Goal: Task Accomplishment & Management: Complete application form

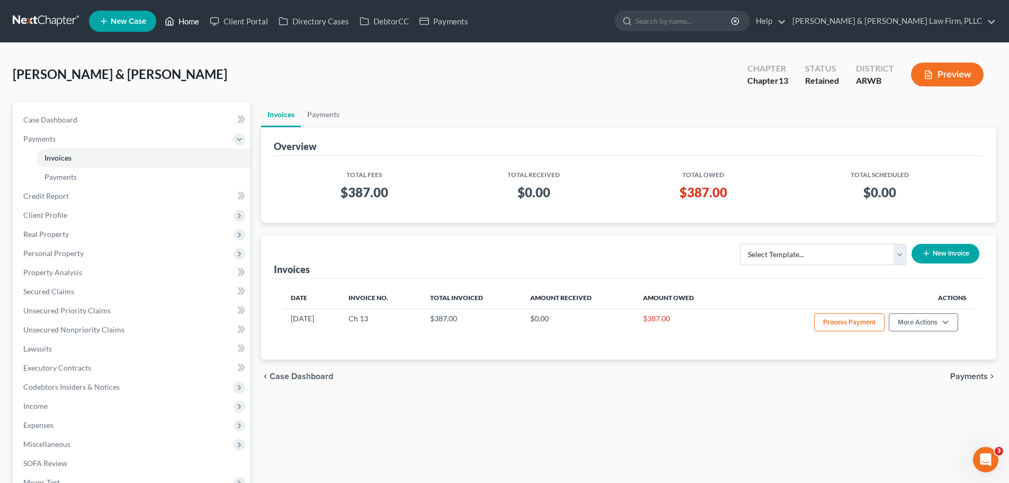
click at [168, 20] on icon at bounding box center [170, 21] width 10 height 13
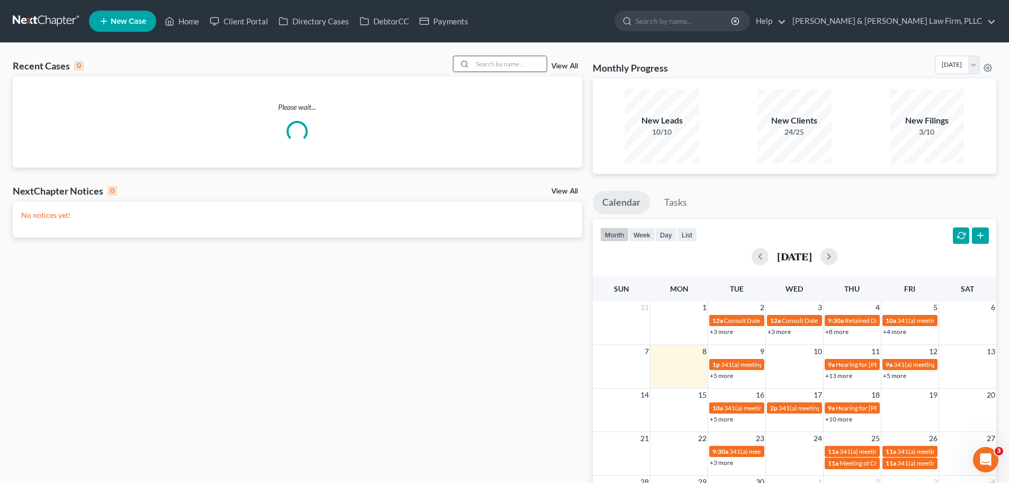
click at [487, 58] on input "search" at bounding box center [509, 63] width 74 height 15
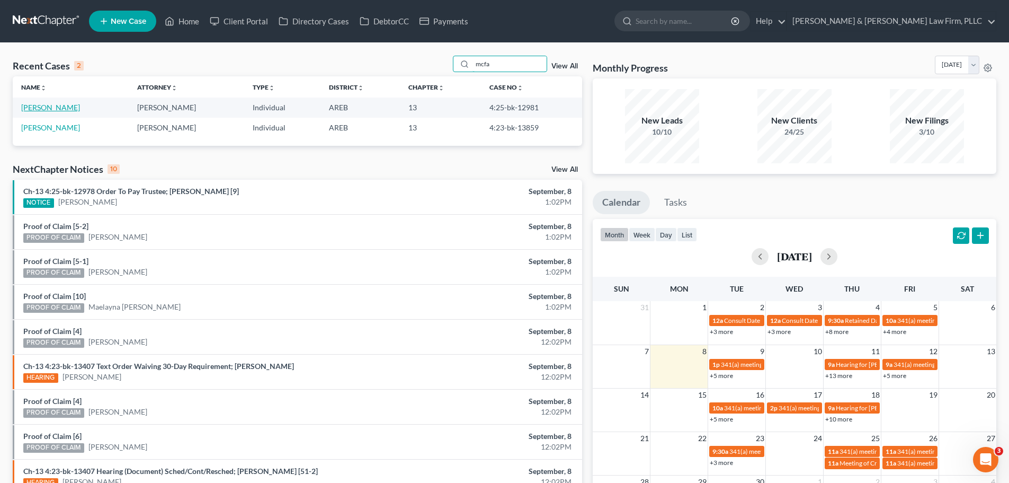
type input "mcfa"
click at [32, 110] on link "[PERSON_NAME]" at bounding box center [50, 107] width 59 height 9
select select "1"
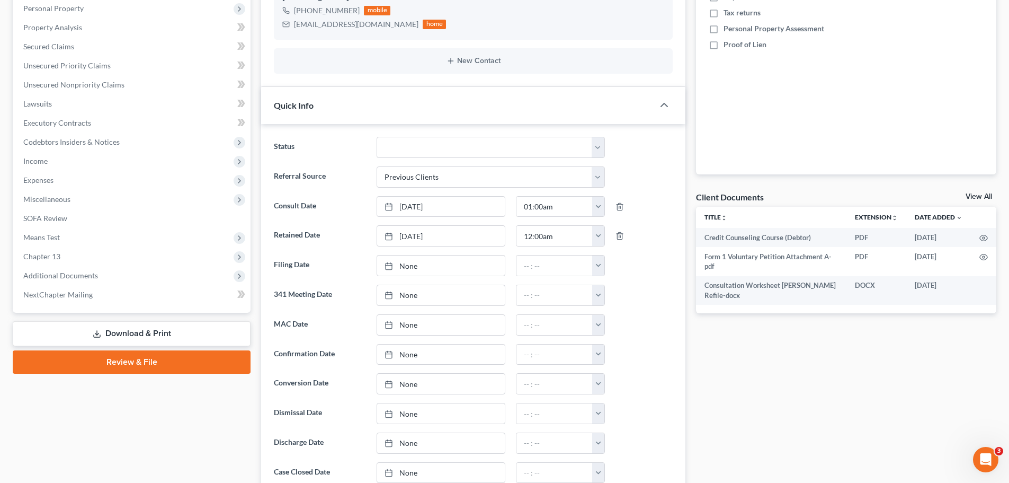
scroll to position [318, 0]
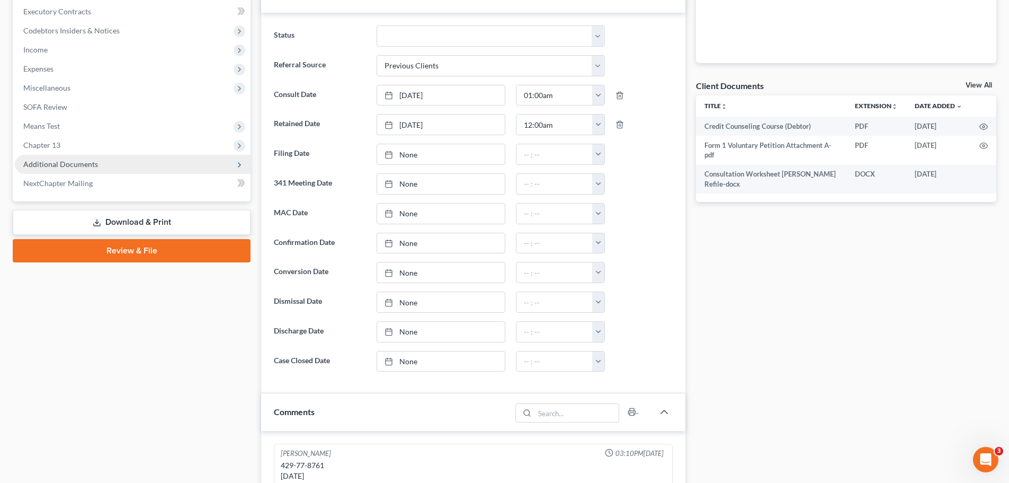
click at [88, 165] on span "Additional Documents" at bounding box center [60, 163] width 75 height 9
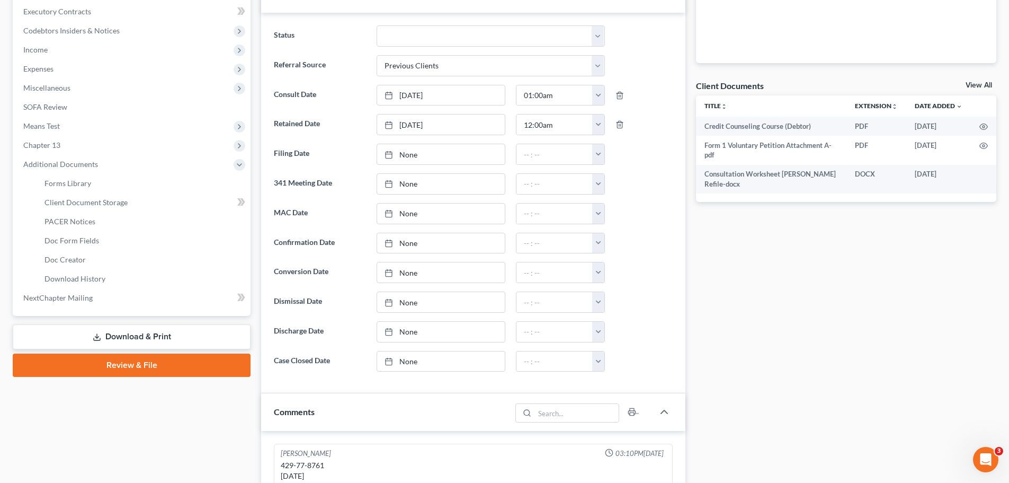
scroll to position [53, 0]
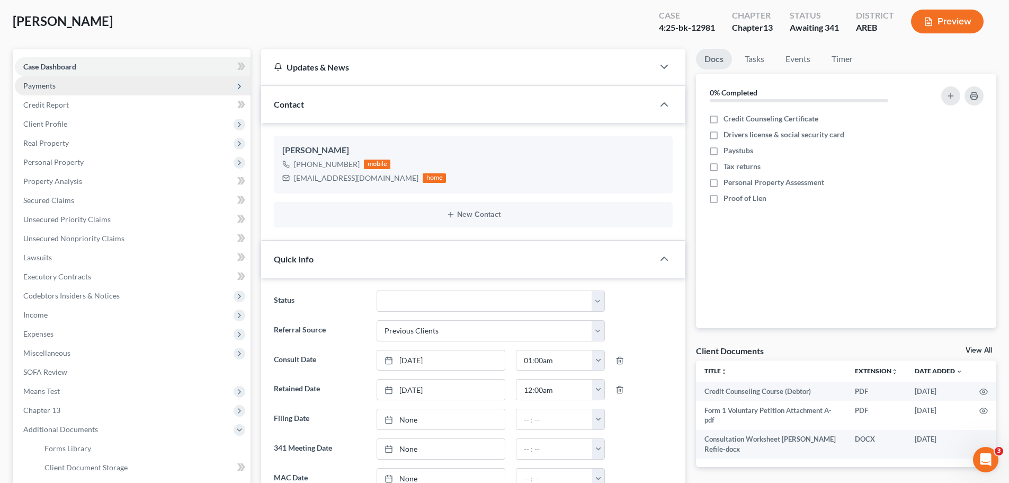
click at [64, 85] on span "Payments" at bounding box center [133, 85] width 236 height 19
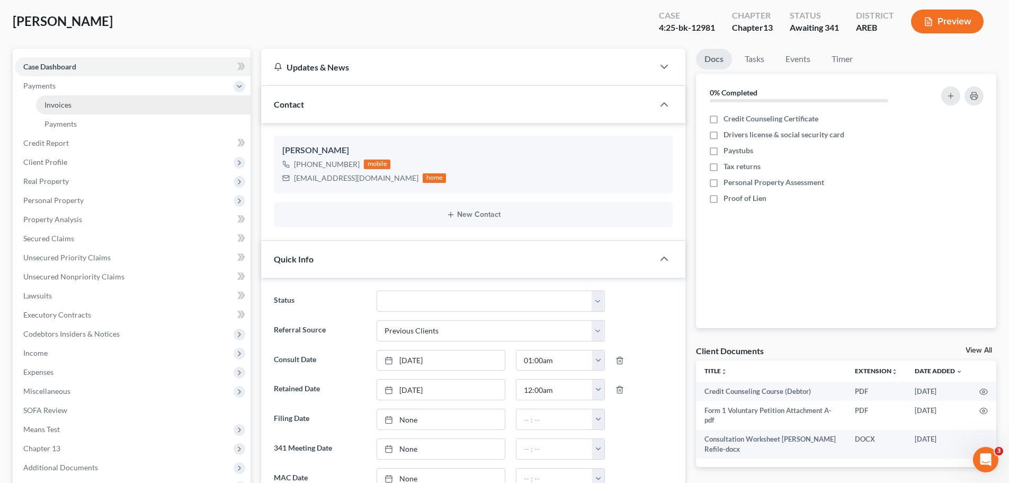
click at [89, 108] on link "Invoices" at bounding box center [143, 104] width 215 height 19
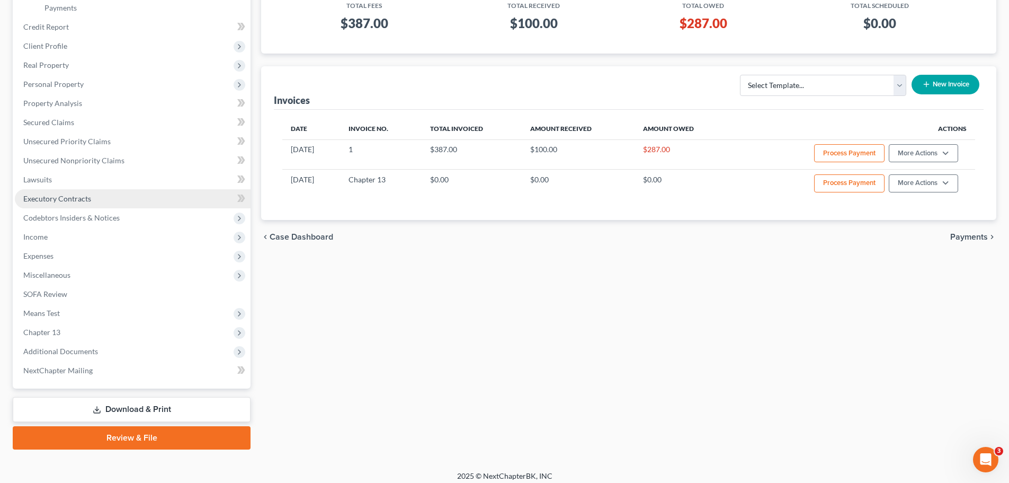
scroll to position [176, 0]
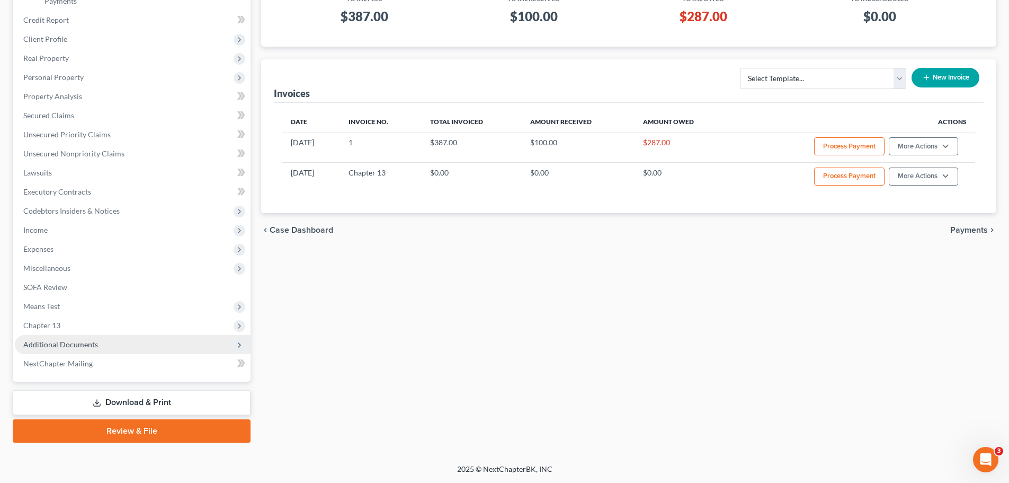
click at [74, 340] on span "Additional Documents" at bounding box center [60, 344] width 75 height 9
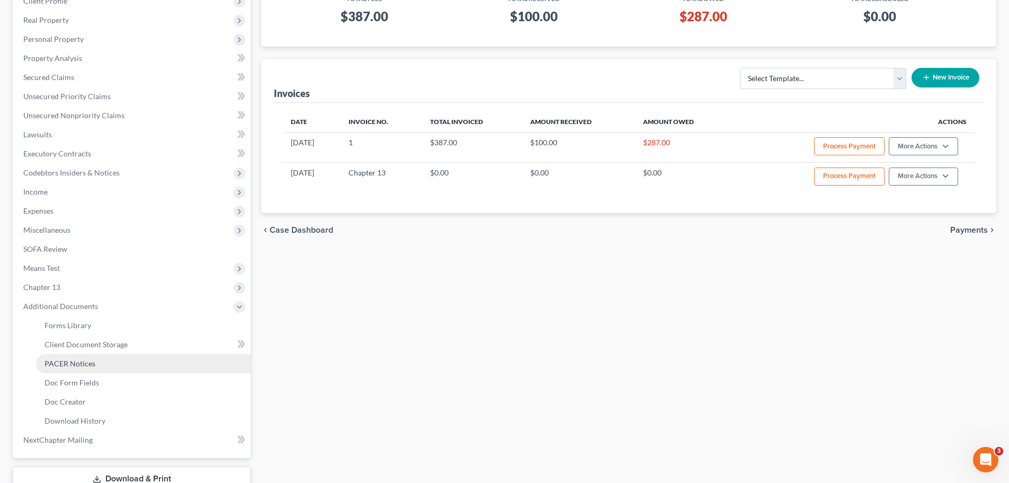
click at [78, 367] on span "PACER Notices" at bounding box center [69, 363] width 51 height 9
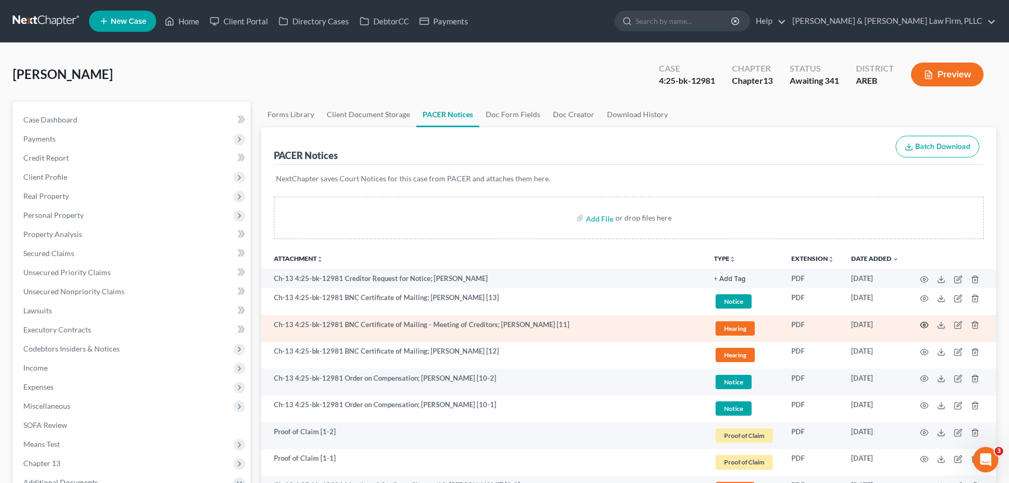
click at [925, 326] on icon "button" at bounding box center [924, 324] width 8 height 8
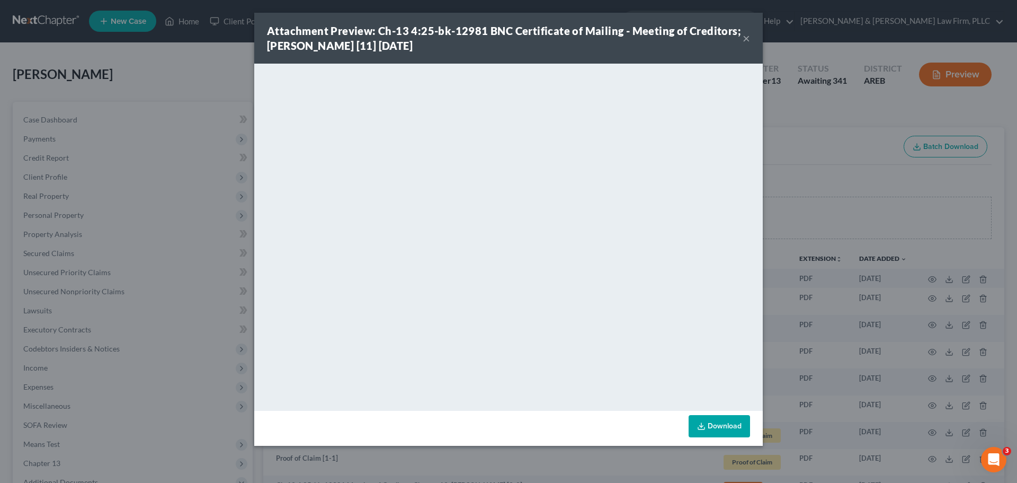
drag, startPoint x: 749, startPoint y: 33, endPoint x: 482, endPoint y: 4, distance: 268.5
click at [749, 33] on button "×" at bounding box center [746, 38] width 7 height 13
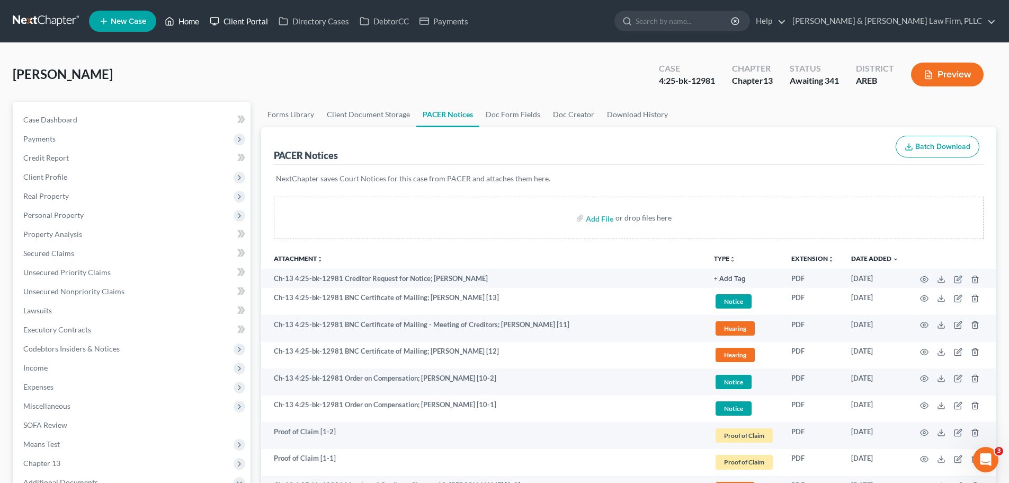
drag, startPoint x: 193, startPoint y: 18, endPoint x: 272, endPoint y: 16, distance: 79.5
click at [193, 18] on link "Home" at bounding box center [181, 21] width 45 height 19
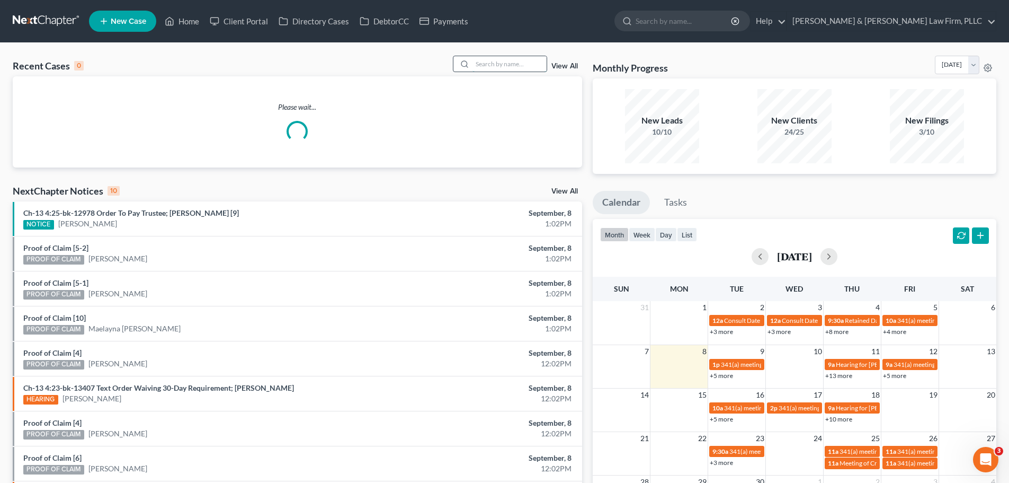
click at [493, 57] on input "search" at bounding box center [509, 63] width 74 height 15
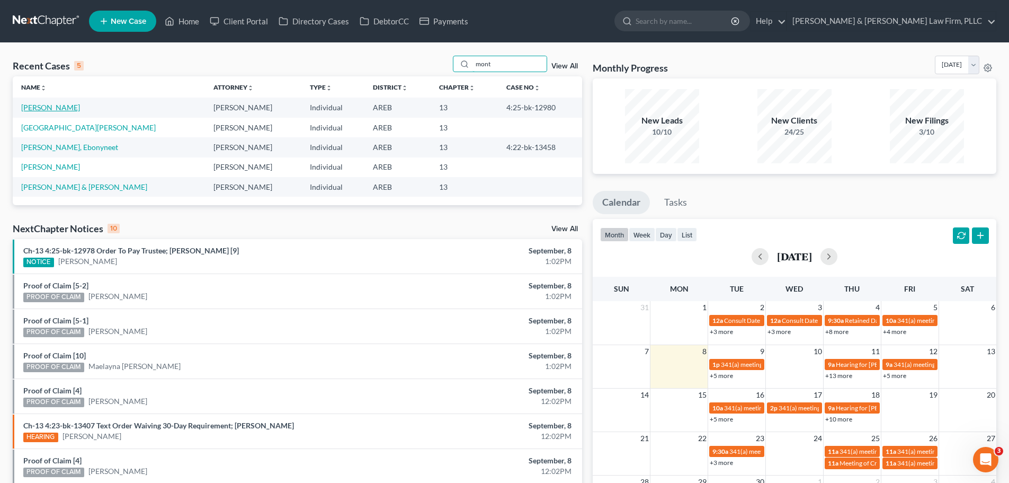
type input "mont"
click at [72, 110] on link "[PERSON_NAME]" at bounding box center [50, 107] width 59 height 9
select select "2"
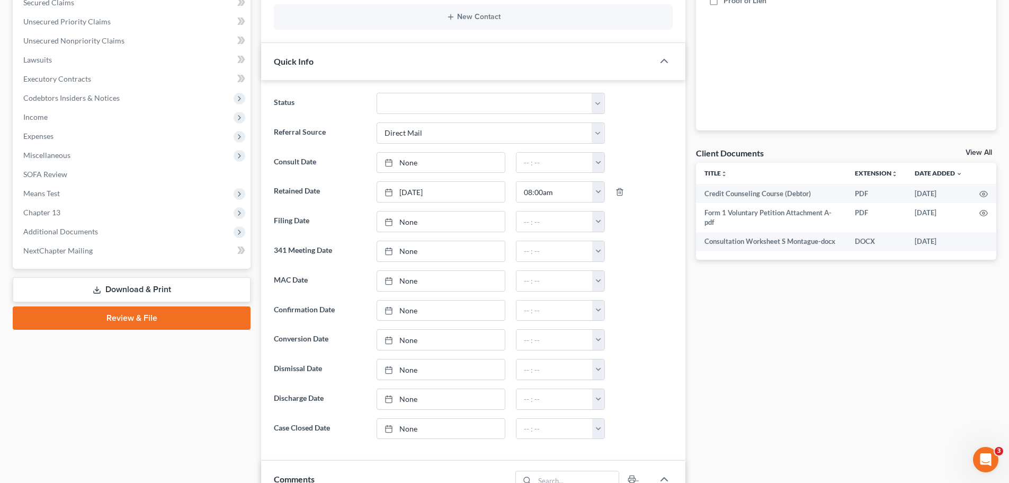
scroll to position [424, 0]
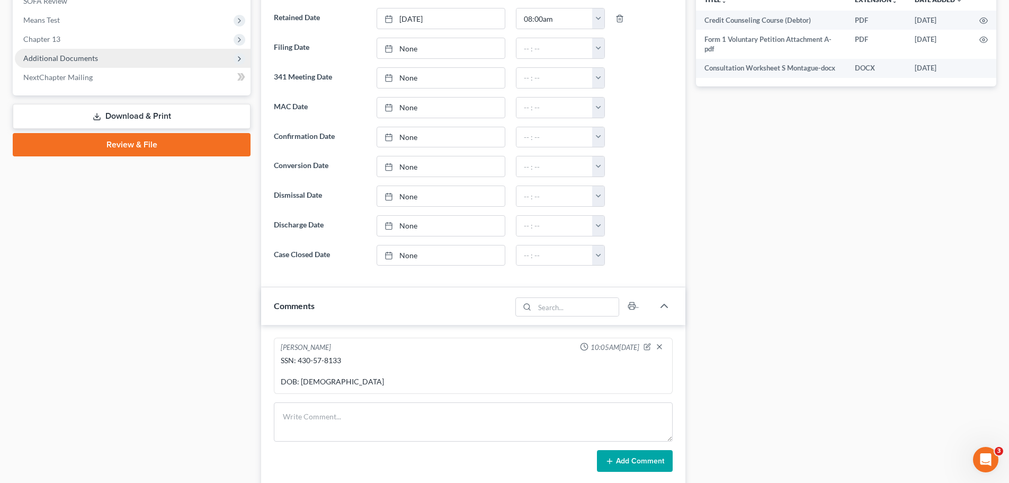
click at [71, 61] on span "Additional Documents" at bounding box center [60, 57] width 75 height 9
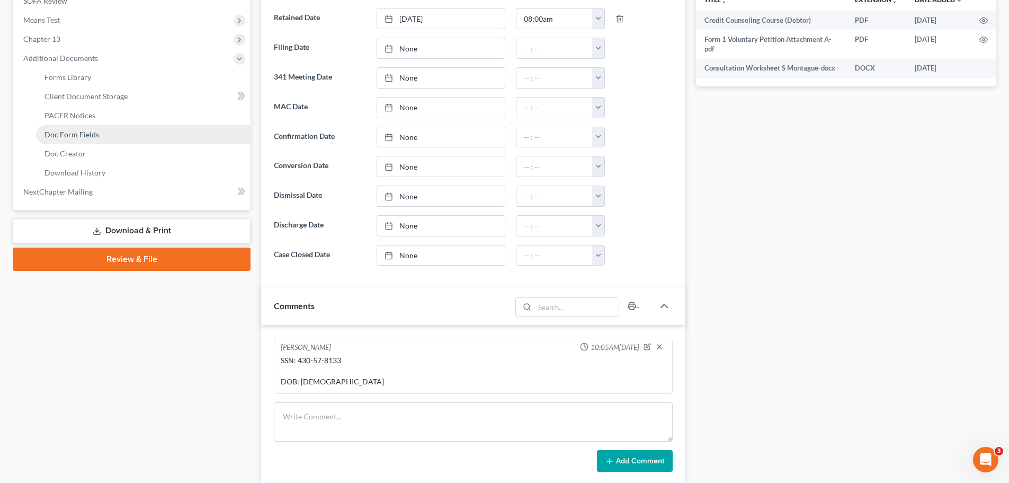
click at [80, 131] on span "Doc Form Fields" at bounding box center [71, 134] width 55 height 9
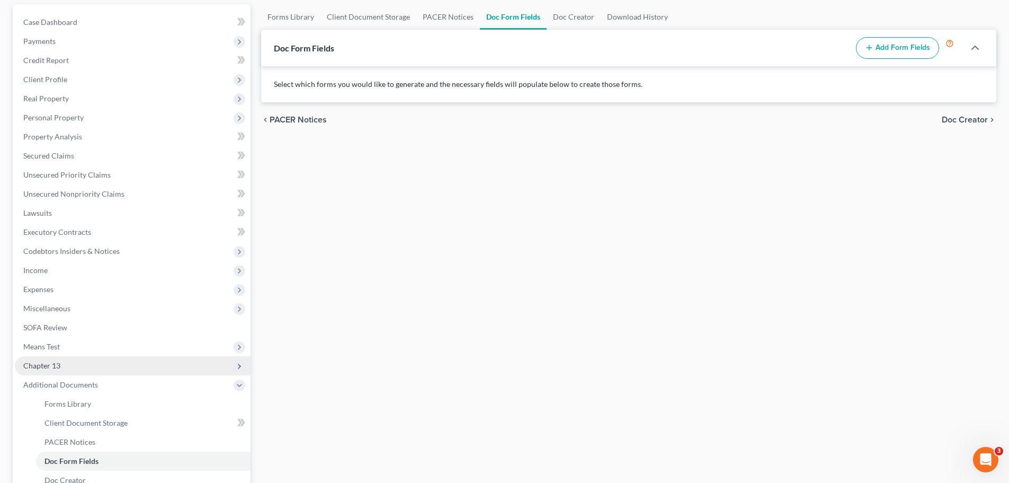
scroll to position [252, 0]
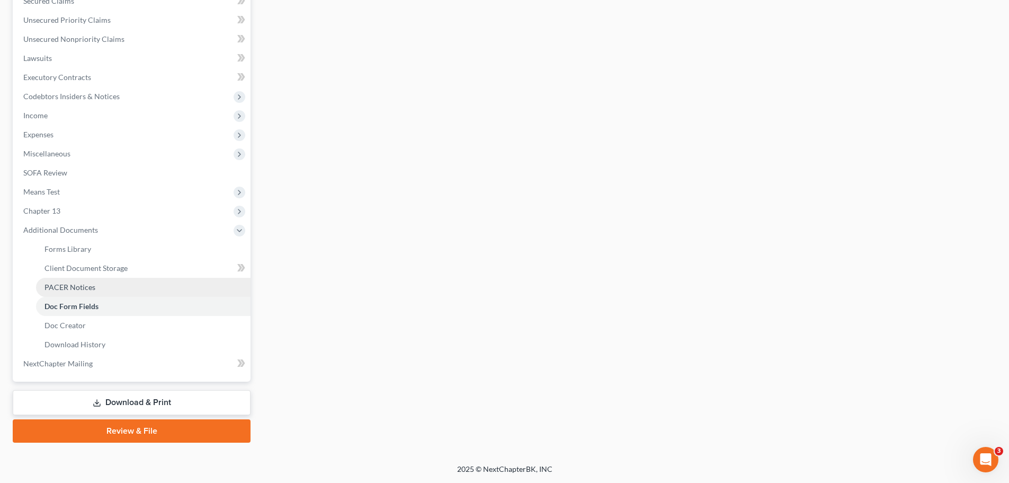
click at [78, 291] on span "PACER Notices" at bounding box center [69, 286] width 51 height 9
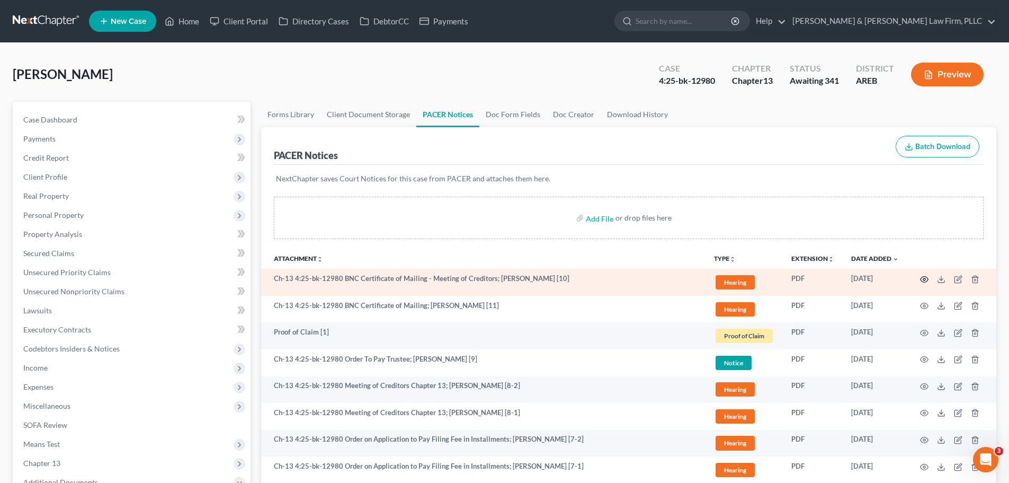
click at [926, 281] on icon "button" at bounding box center [925, 279] width 8 height 6
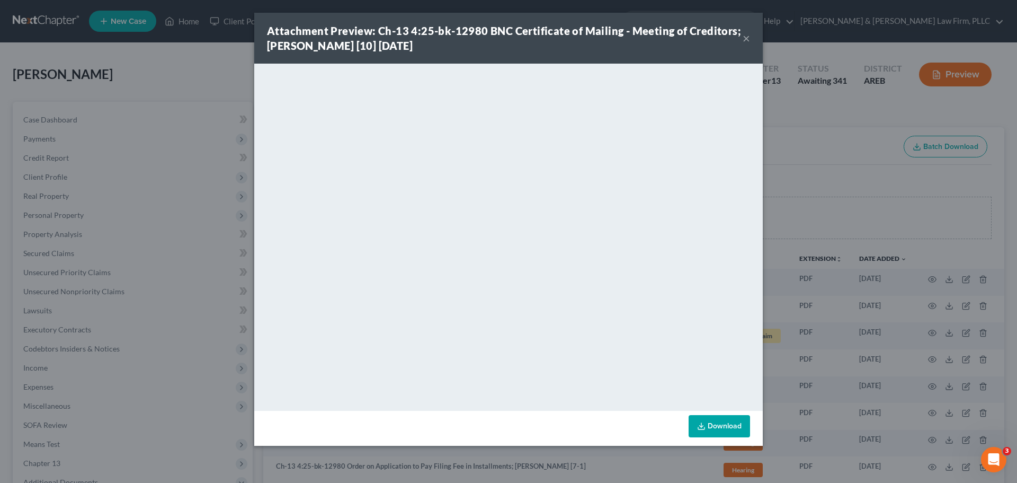
drag, startPoint x: 248, startPoint y: 79, endPoint x: 199, endPoint y: 52, distance: 56.6
click at [247, 79] on div "Attachment Preview: Ch-13 4:25-bk-12980 BNC Certificate of Mailing - Meeting of…" at bounding box center [508, 241] width 1017 height 483
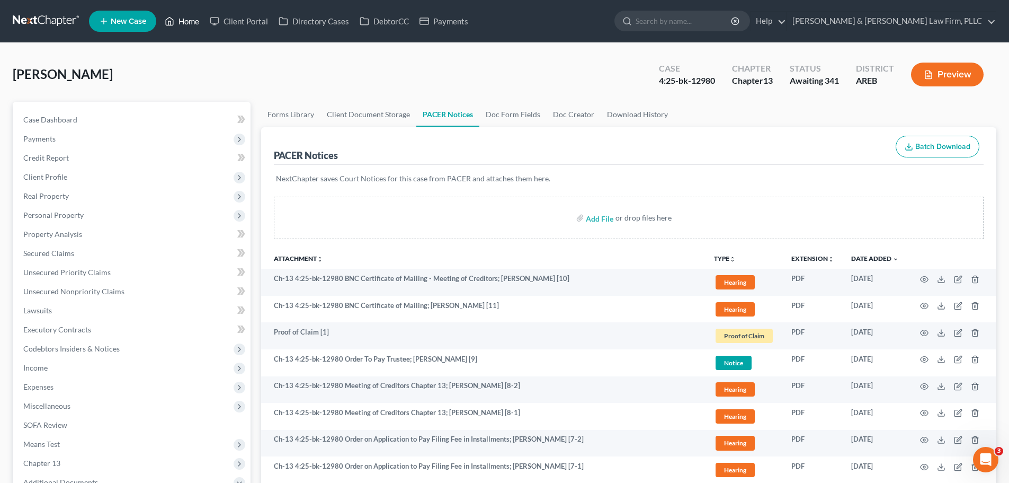
click at [173, 22] on icon at bounding box center [170, 21] width 10 height 13
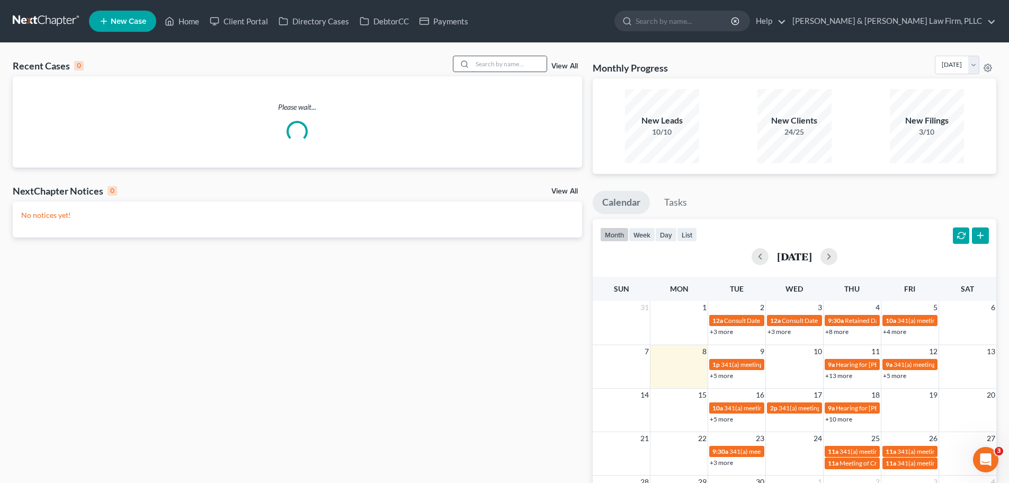
click at [504, 64] on input "search" at bounding box center [509, 63] width 74 height 15
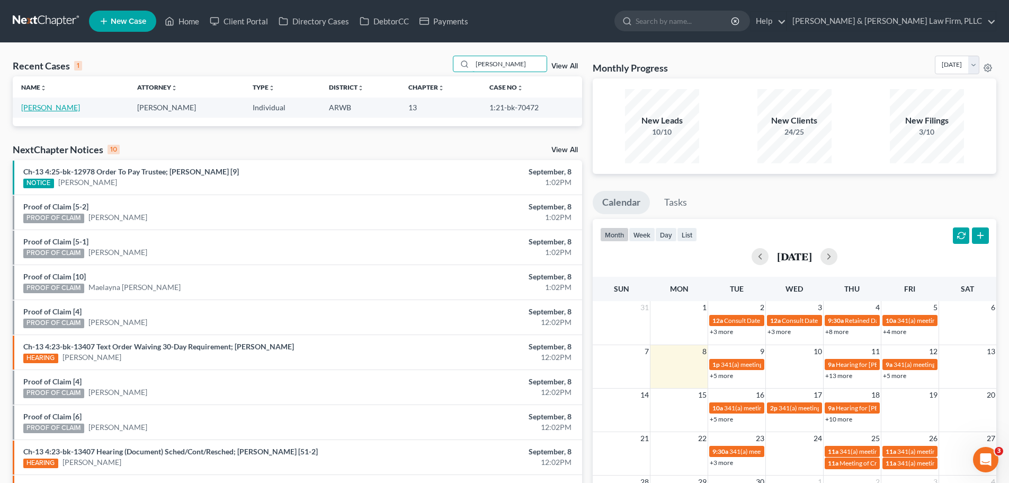
type input "[PERSON_NAME]"
click at [34, 111] on link "[PERSON_NAME]" at bounding box center [50, 107] width 59 height 9
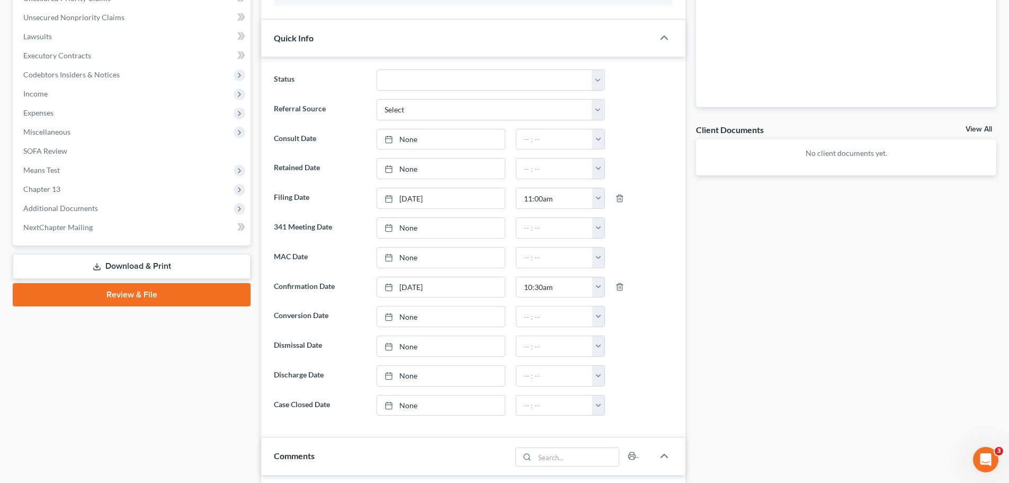
scroll to position [371, 0]
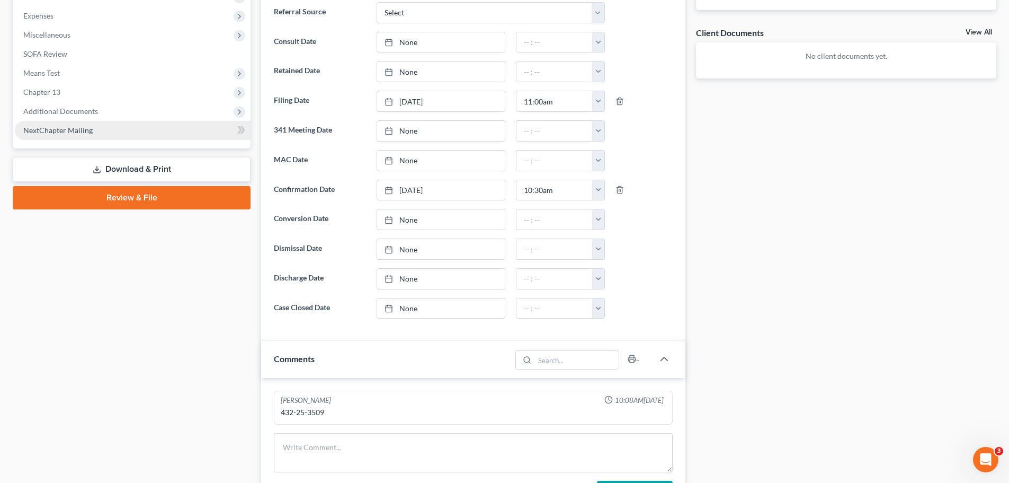
click at [109, 117] on span "Additional Documents" at bounding box center [133, 111] width 236 height 19
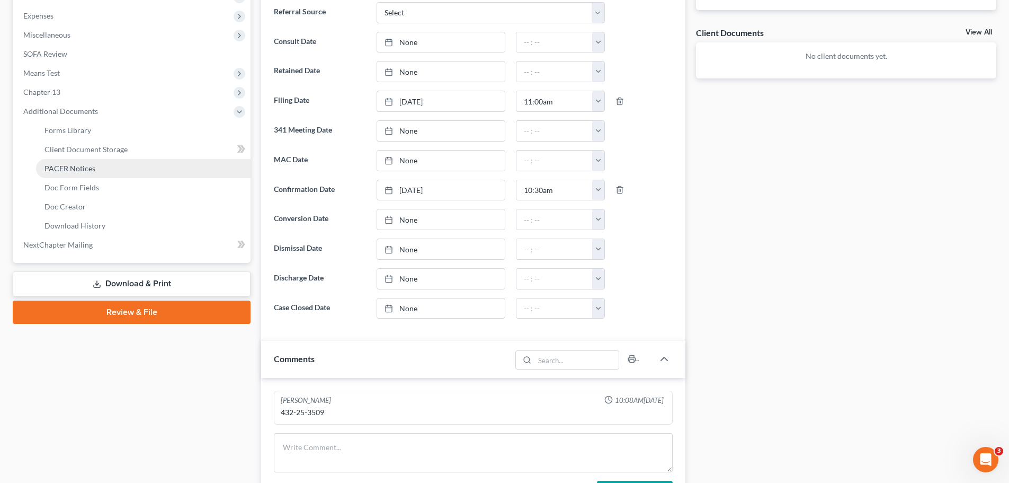
click at [86, 169] on span "PACER Notices" at bounding box center [69, 168] width 51 height 9
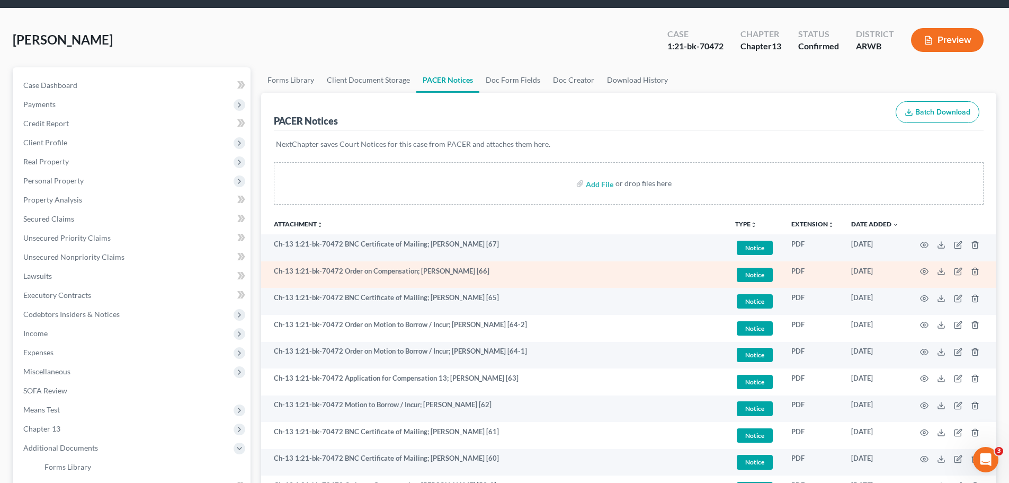
scroll to position [53, 0]
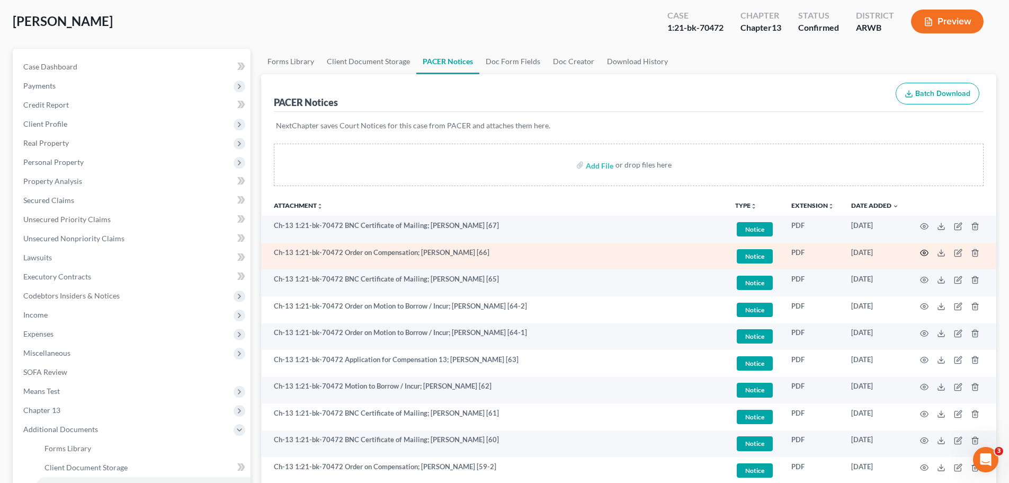
click at [922, 253] on icon "button" at bounding box center [924, 252] width 8 height 8
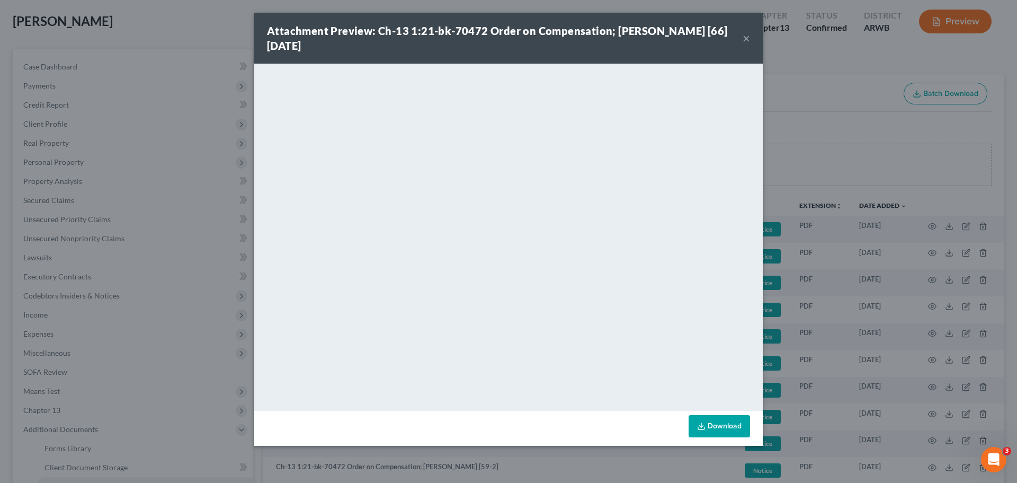
click at [745, 42] on button "×" at bounding box center [746, 38] width 7 height 13
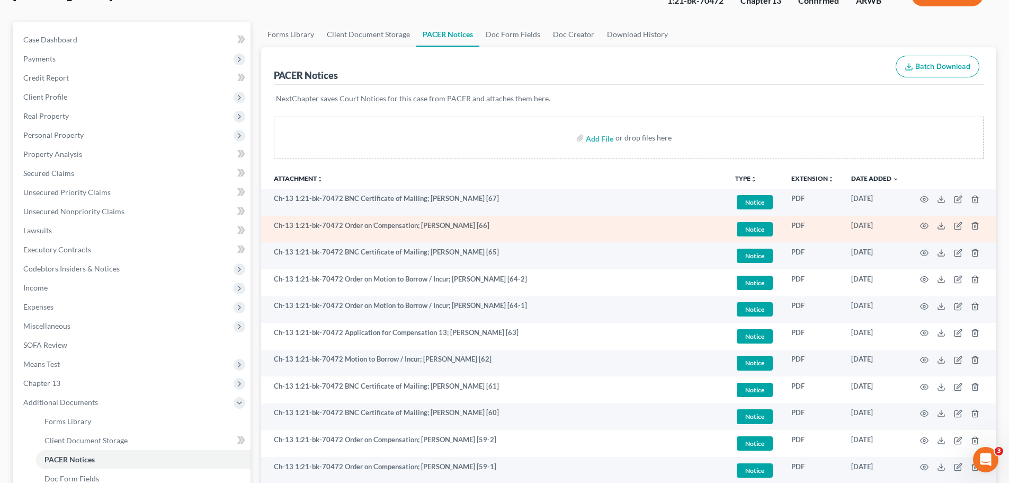
scroll to position [106, 0]
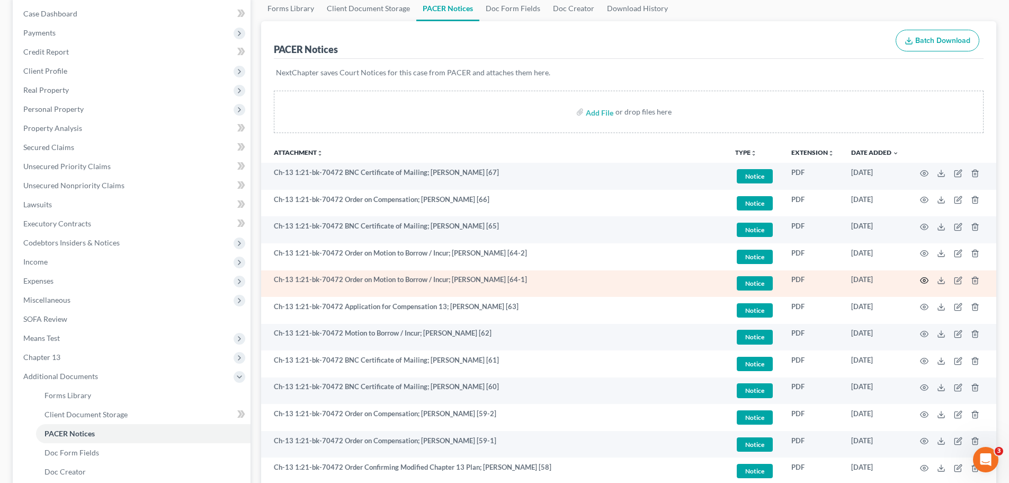
click at [925, 279] on icon "button" at bounding box center [924, 280] width 8 height 8
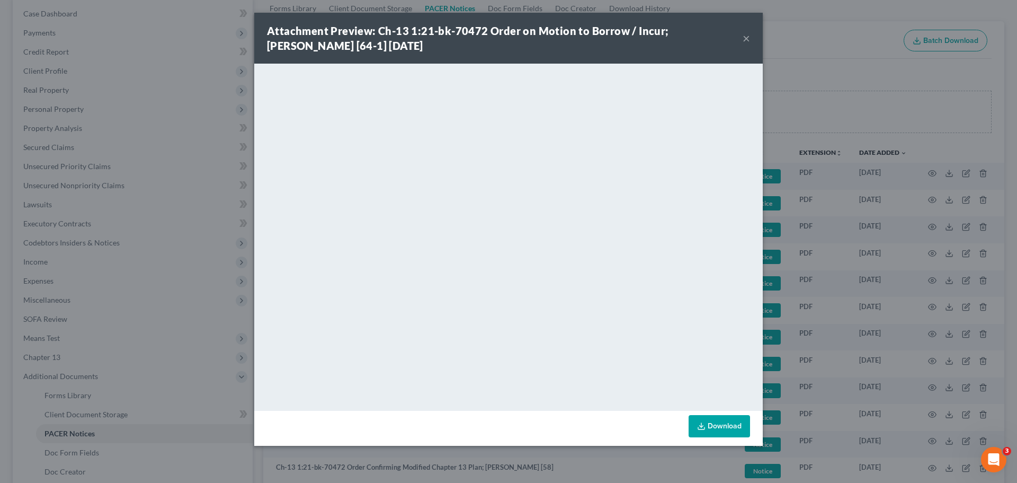
click at [745, 38] on button "×" at bounding box center [746, 38] width 7 height 13
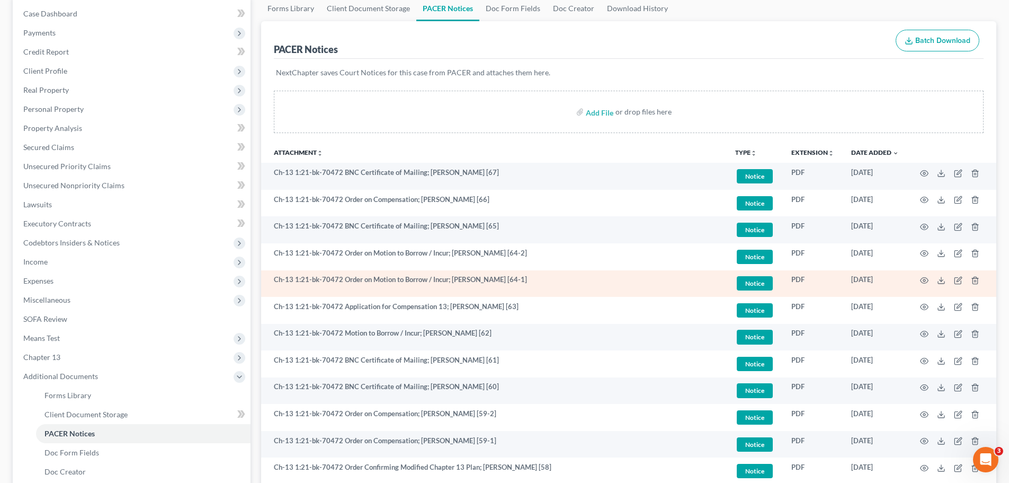
click at [919, 279] on td at bounding box center [951, 283] width 89 height 27
click at [921, 279] on icon "button" at bounding box center [925, 281] width 8 height 6
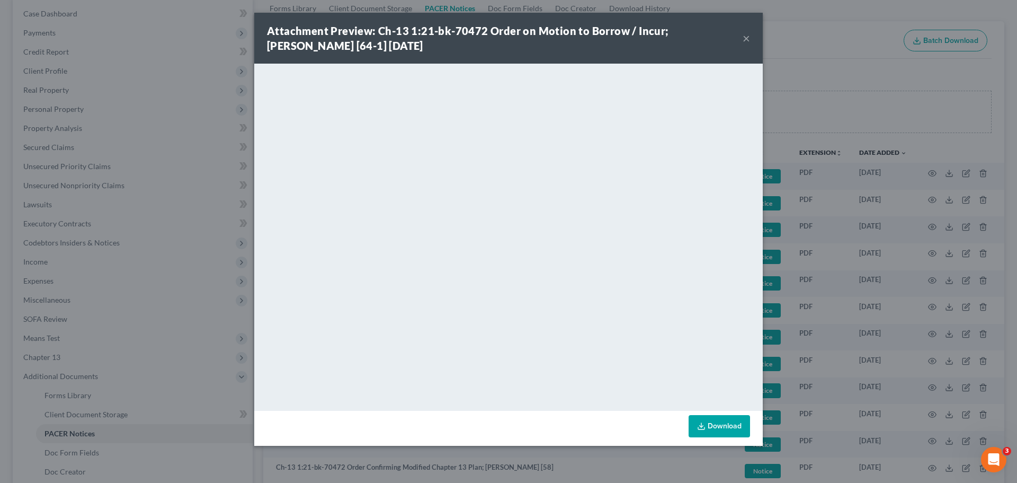
click at [746, 35] on button "×" at bounding box center [746, 38] width 7 height 13
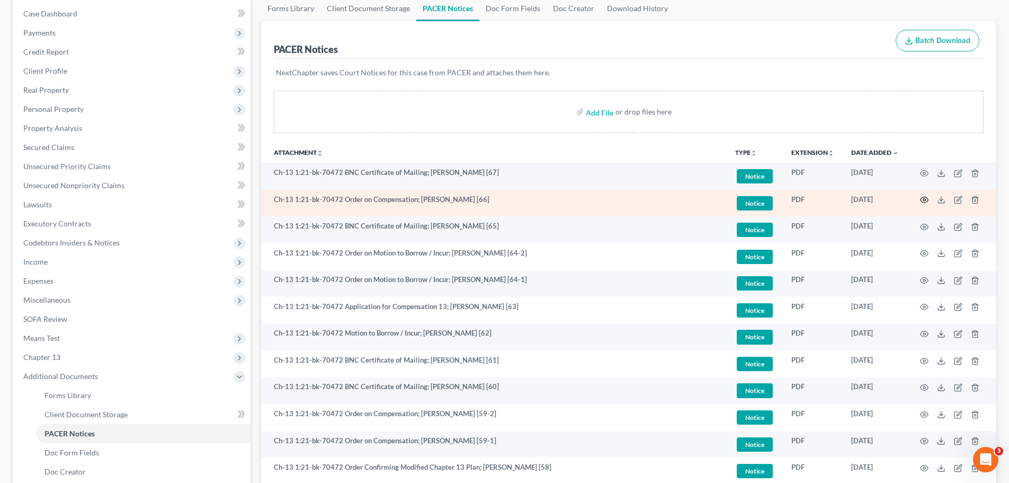
click at [923, 199] on icon "button" at bounding box center [924, 199] width 8 height 8
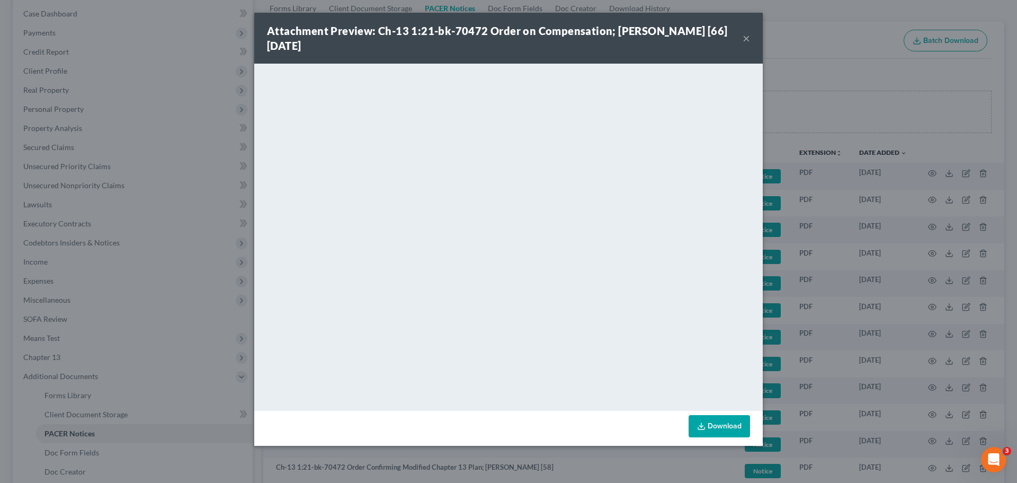
click at [744, 34] on button "×" at bounding box center [746, 38] width 7 height 13
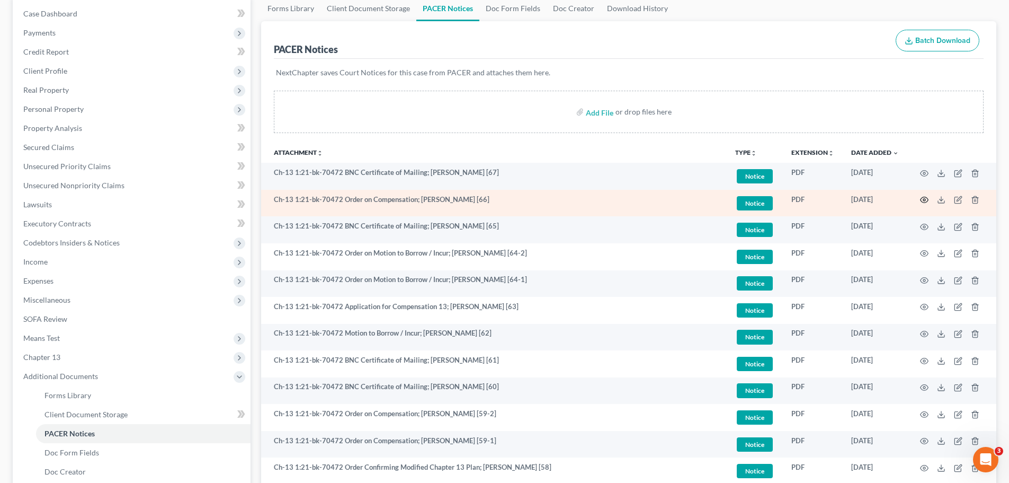
click at [926, 200] on icon "button" at bounding box center [924, 199] width 8 height 8
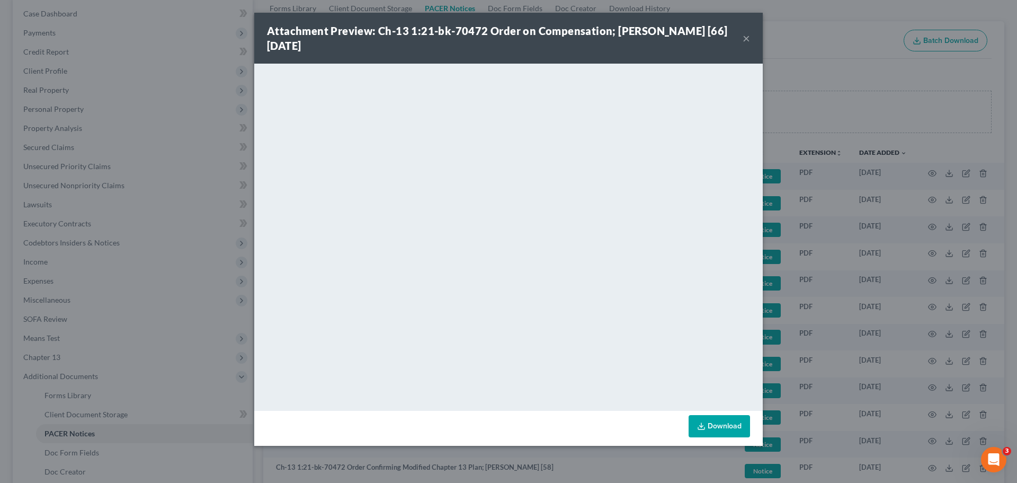
click at [745, 36] on button "×" at bounding box center [746, 38] width 7 height 13
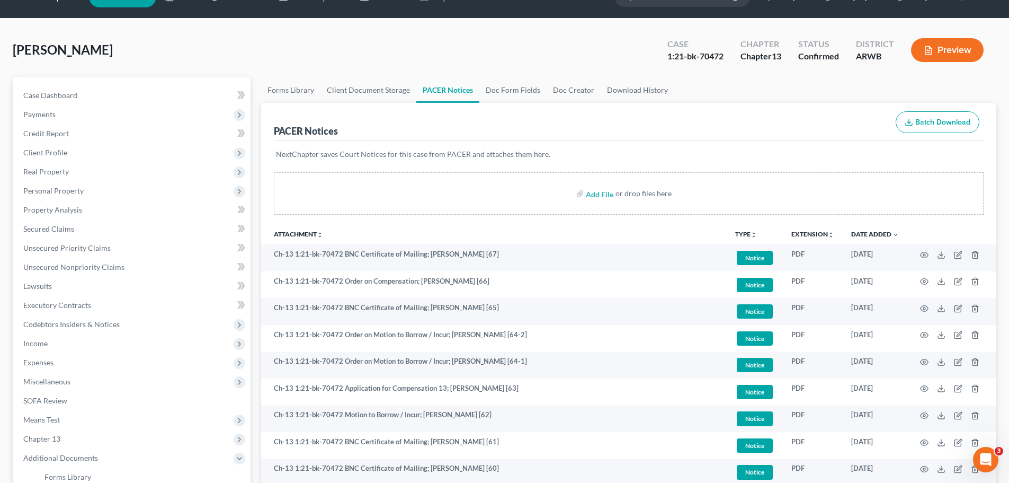
scroll to position [0, 0]
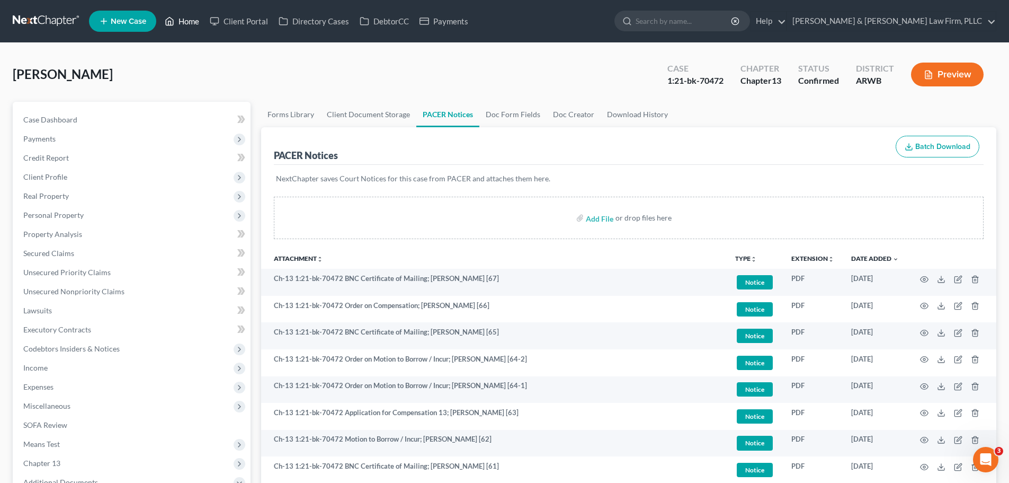
click at [172, 15] on icon at bounding box center [170, 21] width 10 height 13
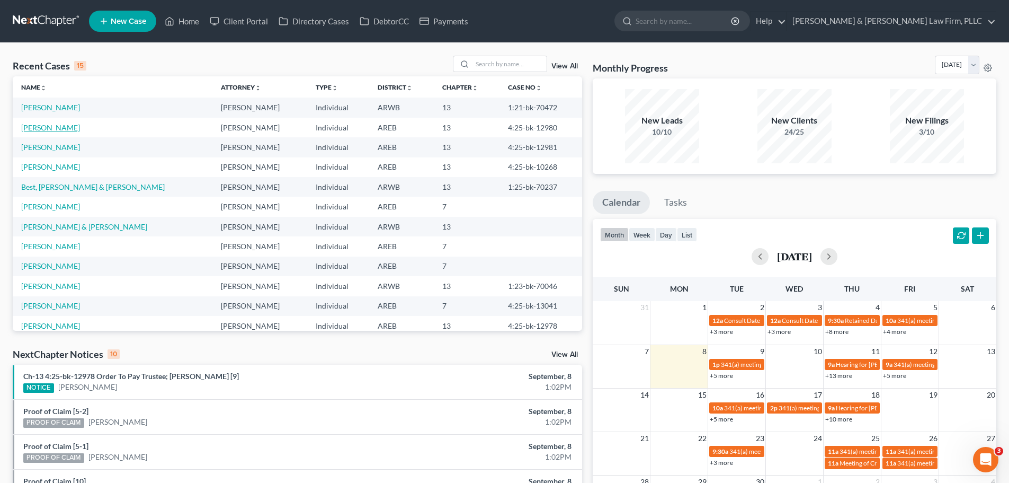
click at [63, 126] on link "[PERSON_NAME]" at bounding box center [50, 127] width 59 height 9
select select "2"
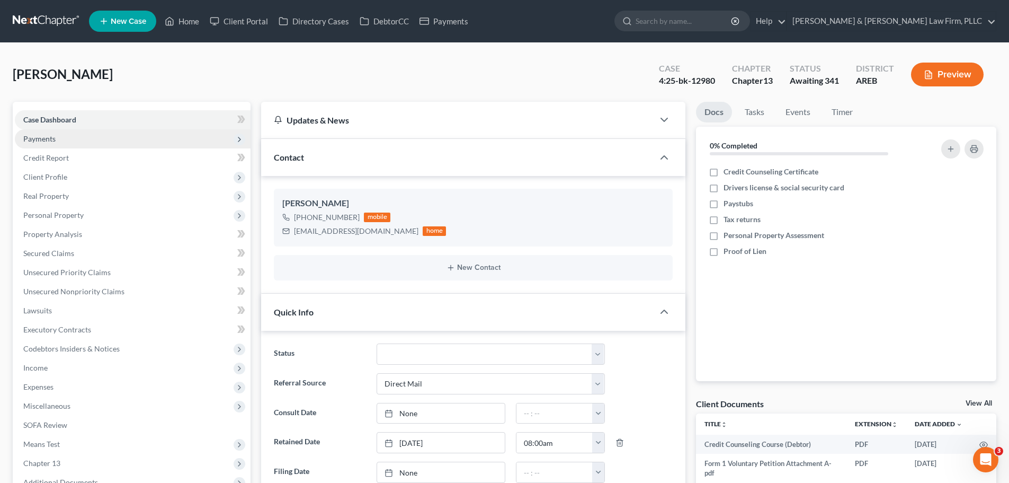
click at [79, 142] on span "Payments" at bounding box center [133, 138] width 236 height 19
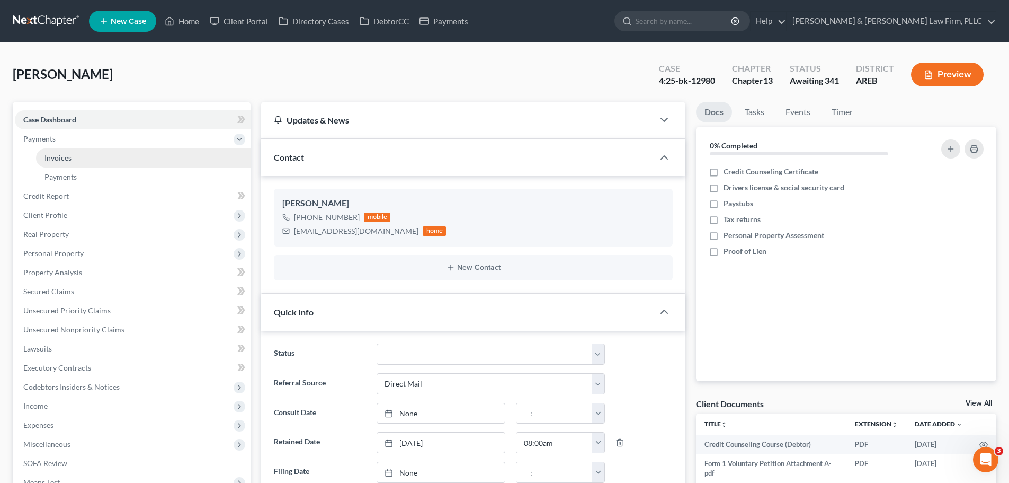
click at [70, 160] on span "Invoices" at bounding box center [57, 157] width 27 height 9
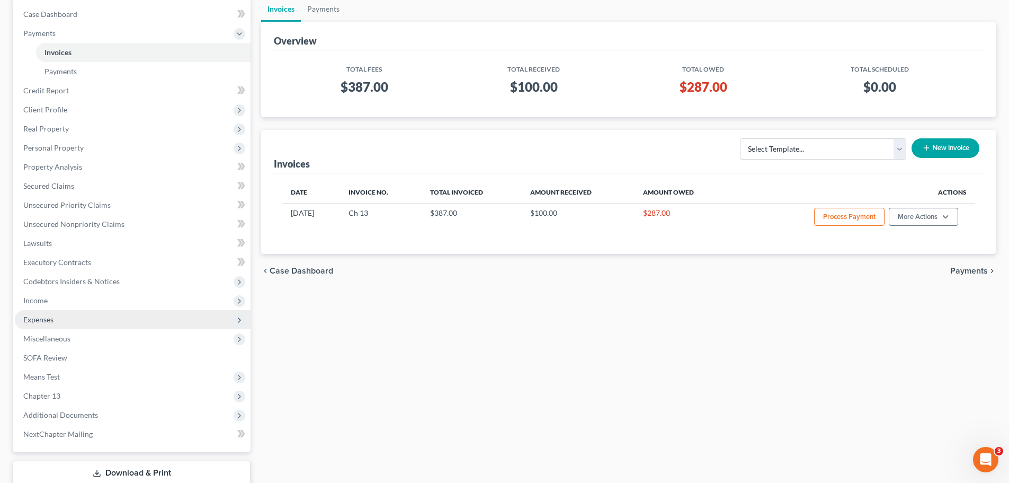
scroll to position [176, 0]
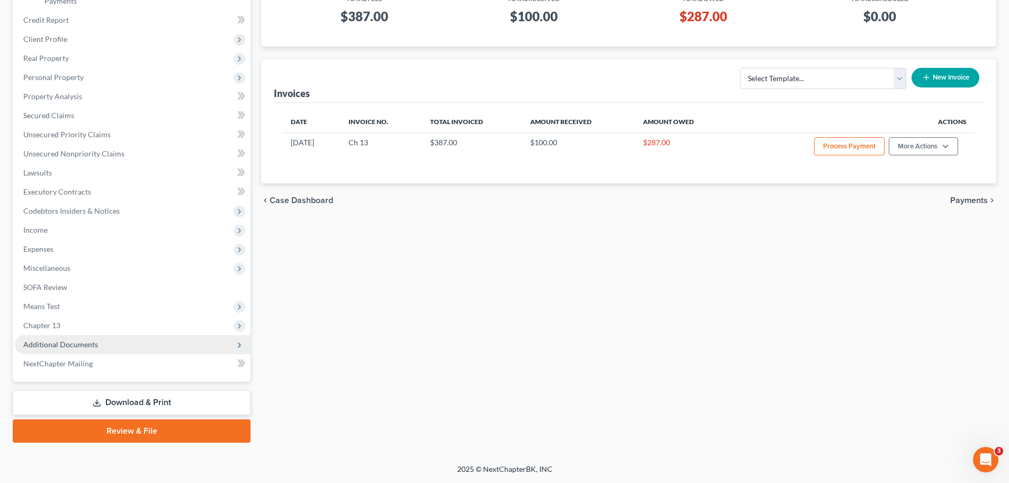
click at [99, 340] on span "Additional Documents" at bounding box center [133, 344] width 236 height 19
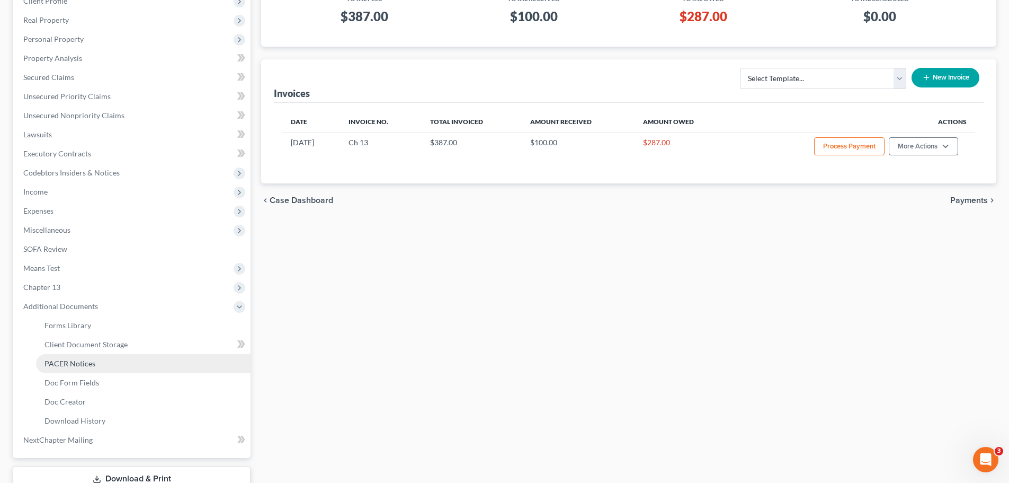
click at [109, 364] on link "PACER Notices" at bounding box center [143, 363] width 215 height 19
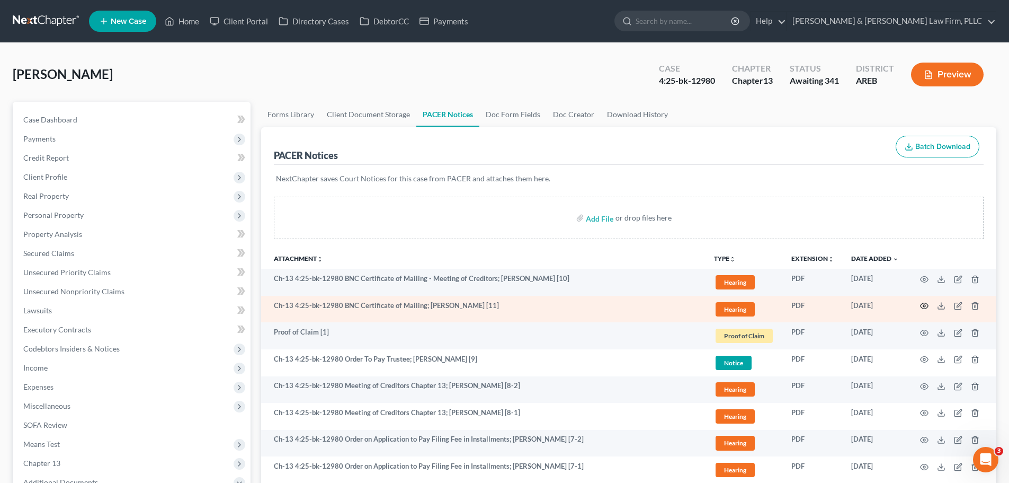
click at [925, 302] on icon "button" at bounding box center [924, 305] width 8 height 8
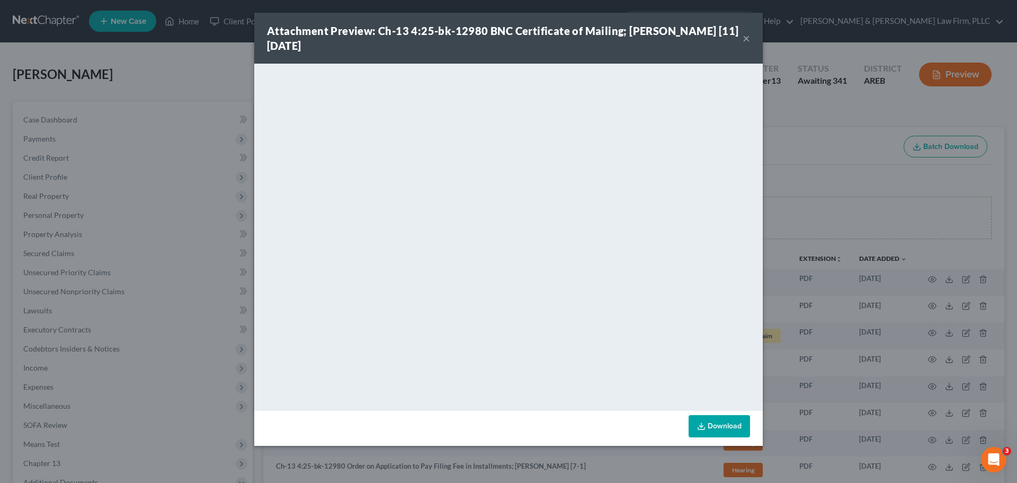
click at [745, 37] on button "×" at bounding box center [746, 38] width 7 height 13
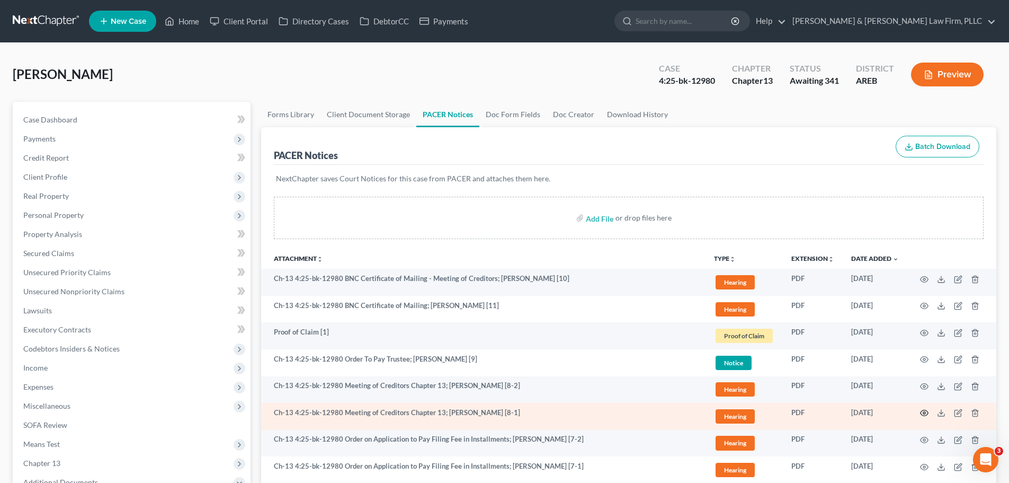
click at [921, 412] on icon "button" at bounding box center [924, 412] width 8 height 8
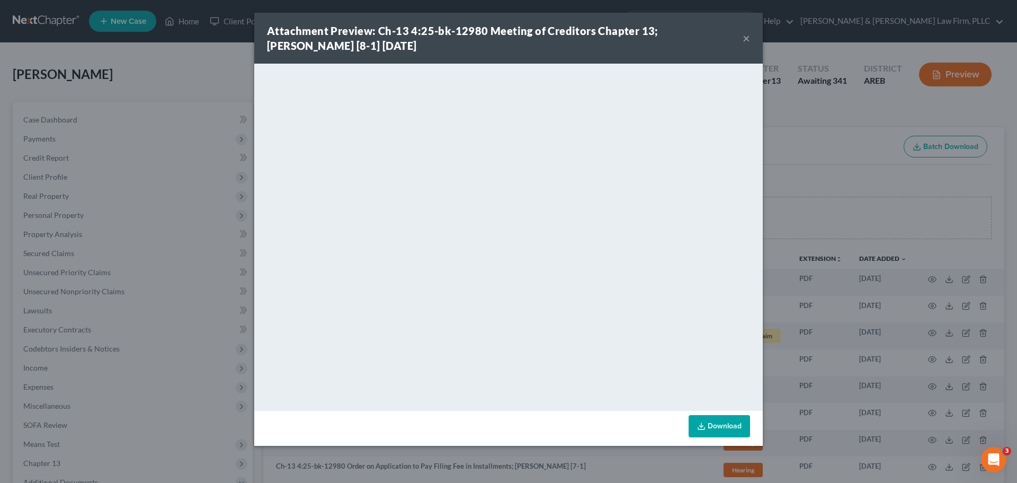
drag, startPoint x: 747, startPoint y: 39, endPoint x: 238, endPoint y: 13, distance: 509.6
click at [746, 39] on button "×" at bounding box center [746, 38] width 7 height 13
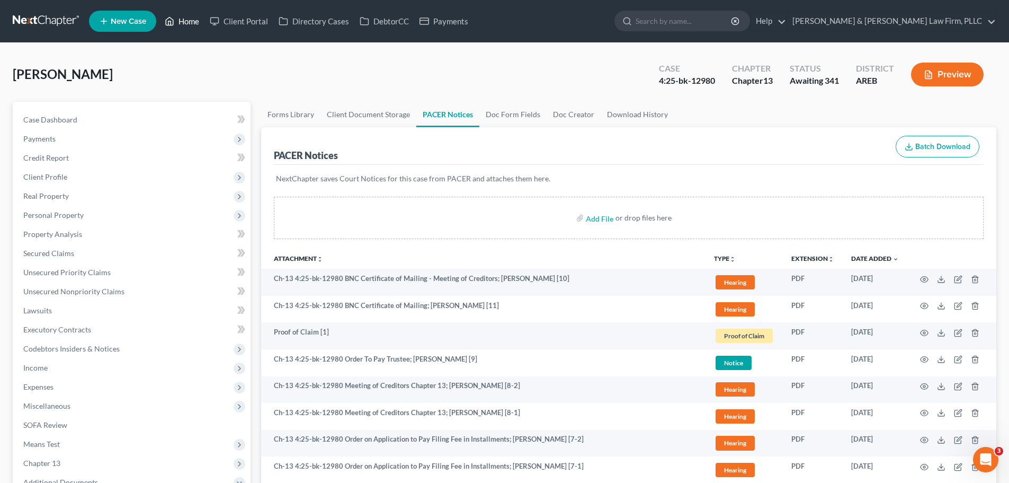
drag, startPoint x: 172, startPoint y: 21, endPoint x: 311, endPoint y: 43, distance: 140.5
click at [172, 21] on icon at bounding box center [170, 21] width 10 height 13
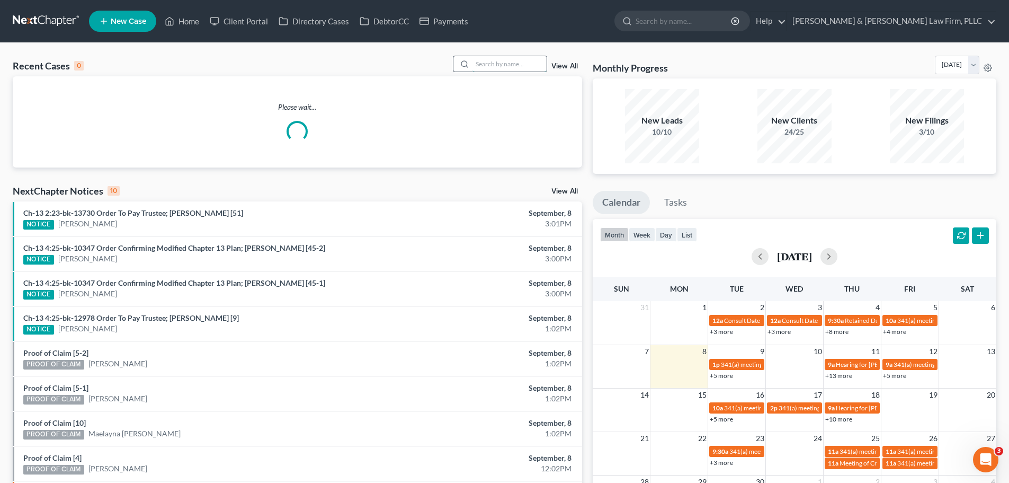
click at [521, 66] on input "search" at bounding box center [509, 63] width 74 height 15
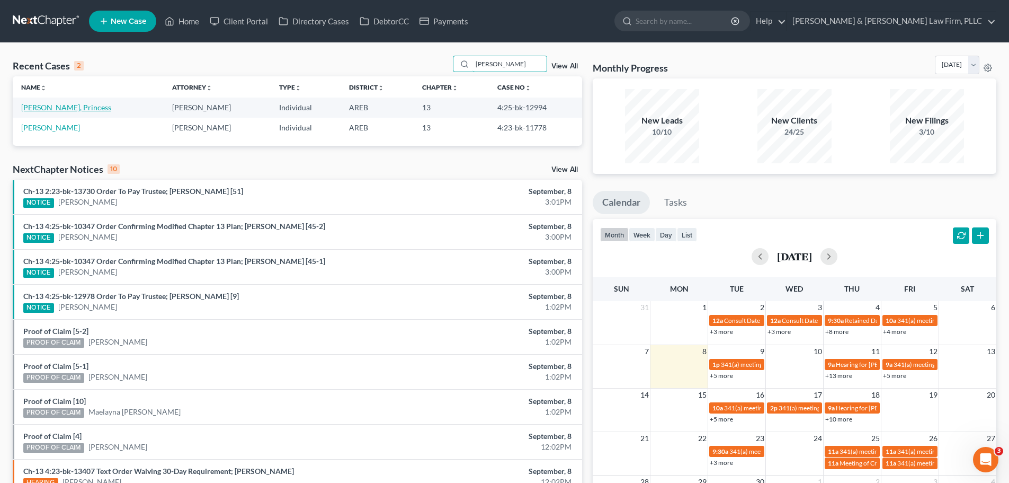
type input "[PERSON_NAME]"
click at [62, 110] on link "[PERSON_NAME], Princess" at bounding box center [66, 107] width 90 height 9
select select "2"
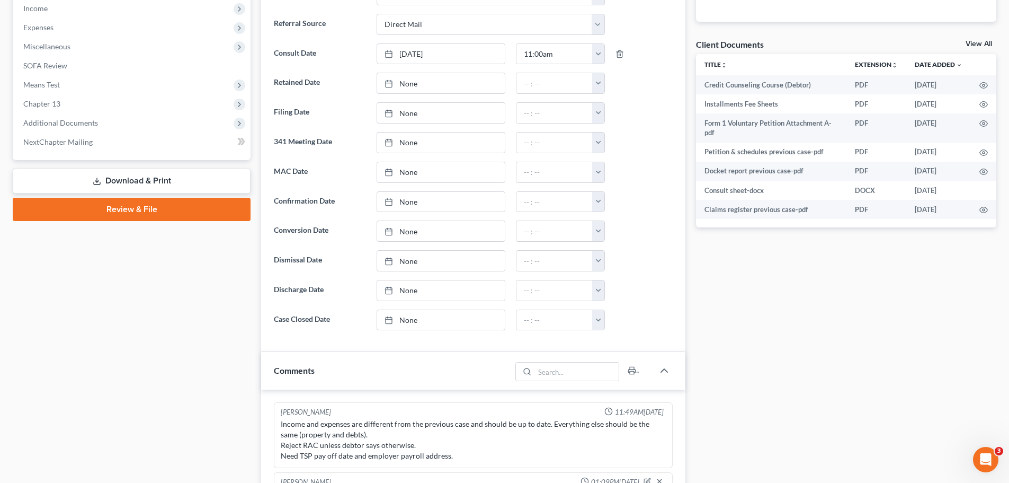
scroll to position [371, 0]
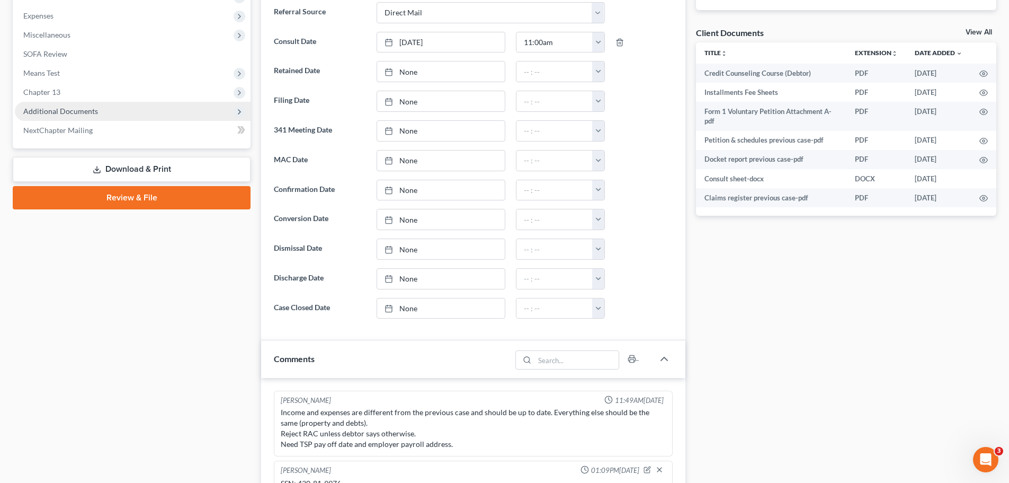
click at [93, 114] on span "Additional Documents" at bounding box center [60, 110] width 75 height 9
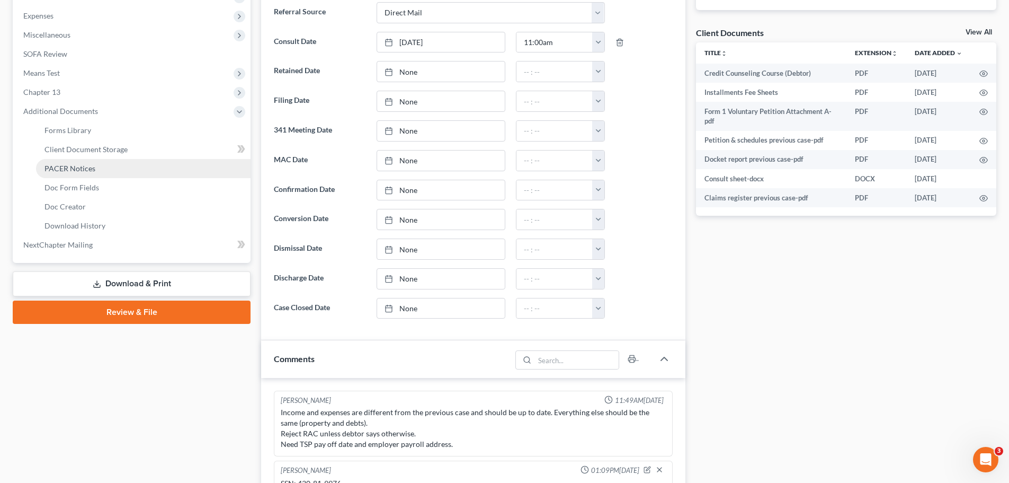
click at [90, 172] on span "PACER Notices" at bounding box center [69, 168] width 51 height 9
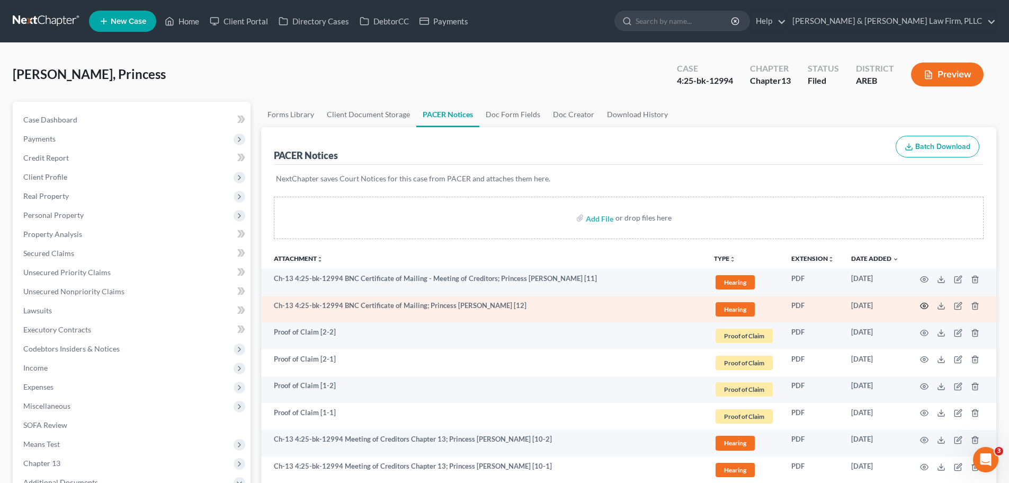
click at [923, 309] on icon "button" at bounding box center [924, 305] width 8 height 8
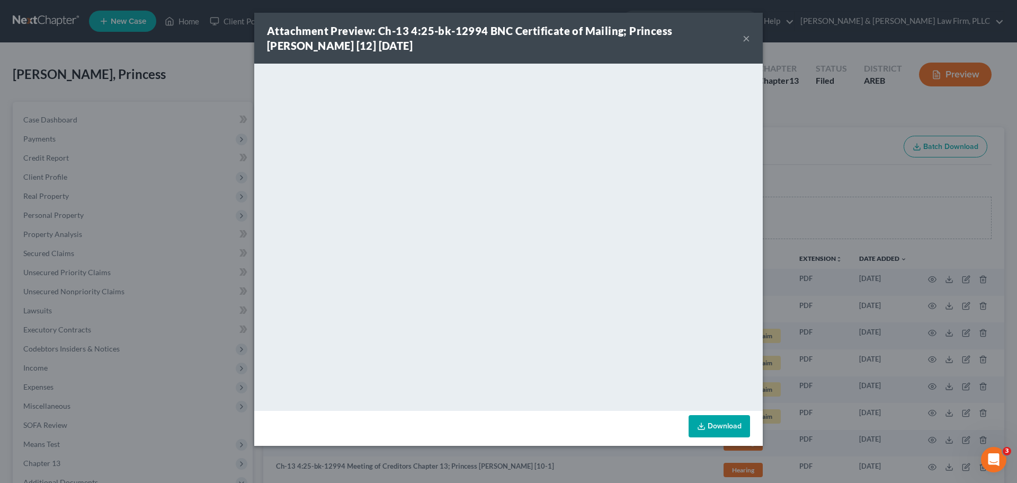
click at [743, 33] on button "×" at bounding box center [746, 38] width 7 height 13
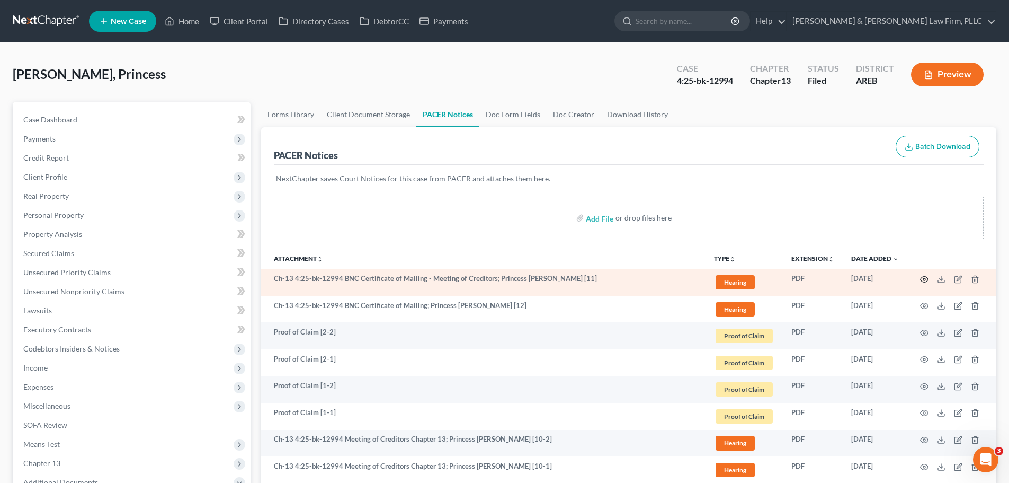
click at [921, 279] on icon "button" at bounding box center [925, 279] width 8 height 6
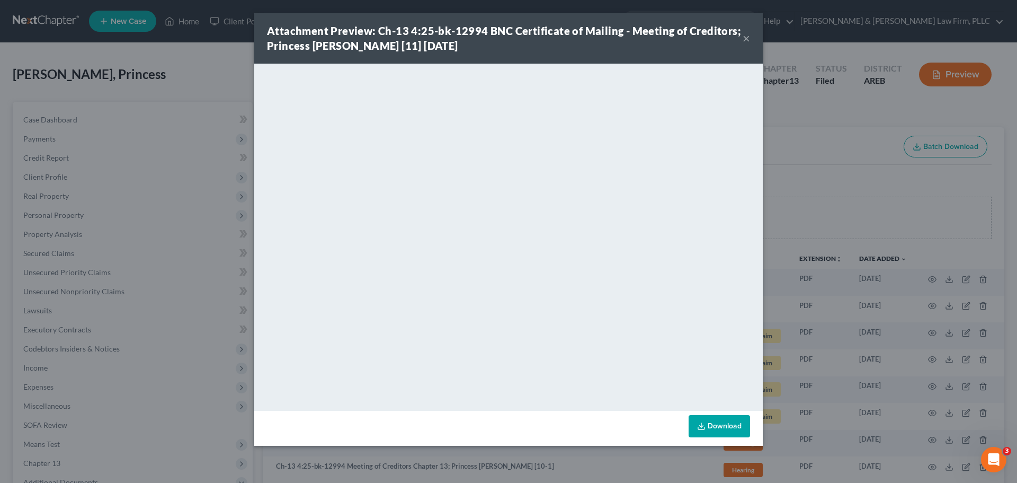
click at [744, 39] on button "×" at bounding box center [746, 38] width 7 height 13
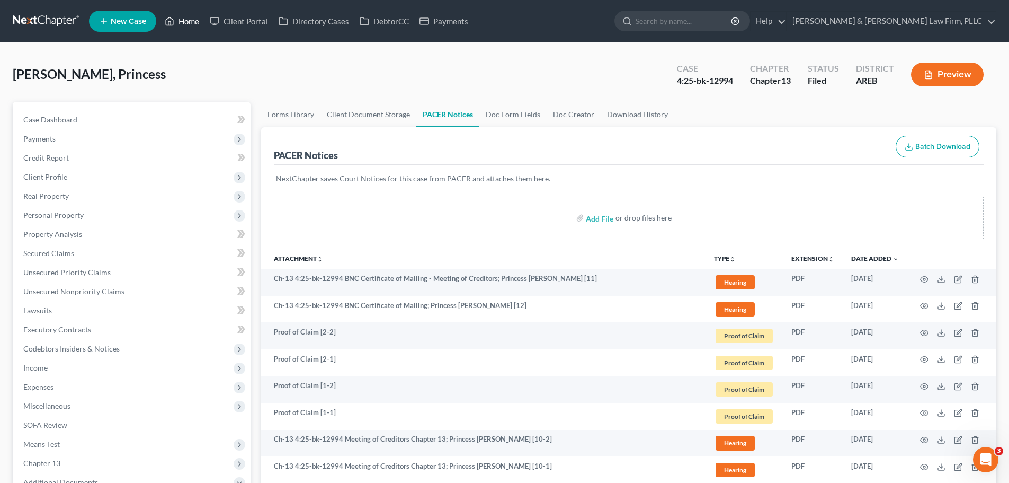
click at [174, 21] on icon at bounding box center [170, 21] width 10 height 13
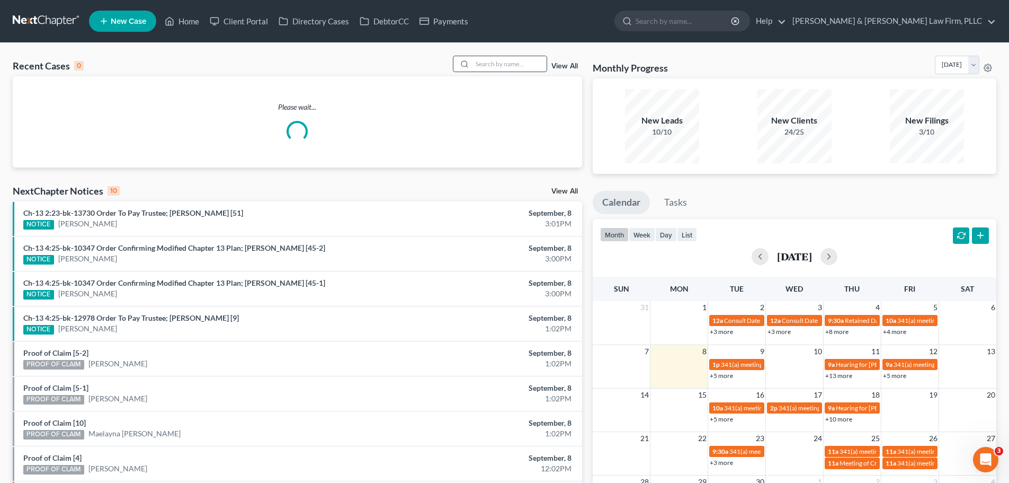
drag, startPoint x: 497, startPoint y: 61, endPoint x: 486, endPoint y: 62, distance: 11.1
click at [497, 61] on input "search" at bounding box center [509, 63] width 74 height 15
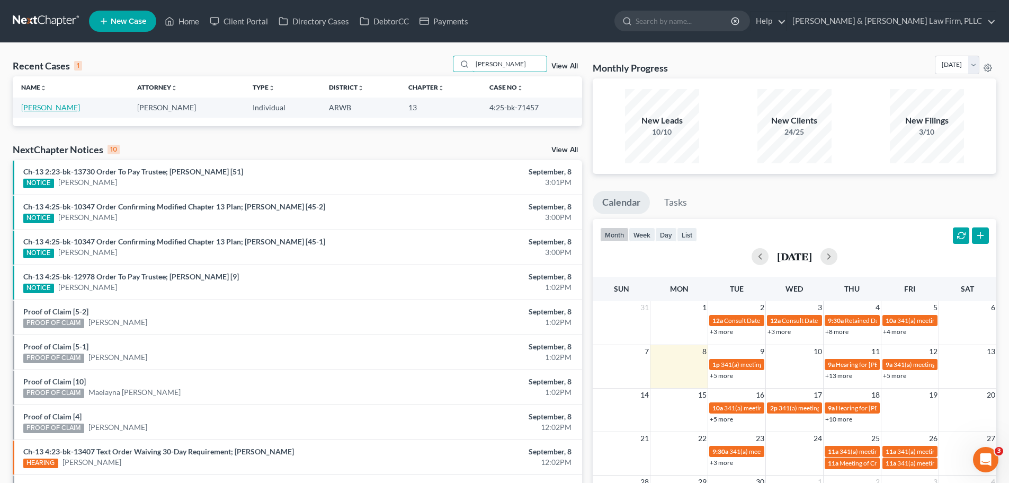
type input "[PERSON_NAME]"
click at [43, 108] on link "[PERSON_NAME]" at bounding box center [50, 107] width 59 height 9
select select "2"
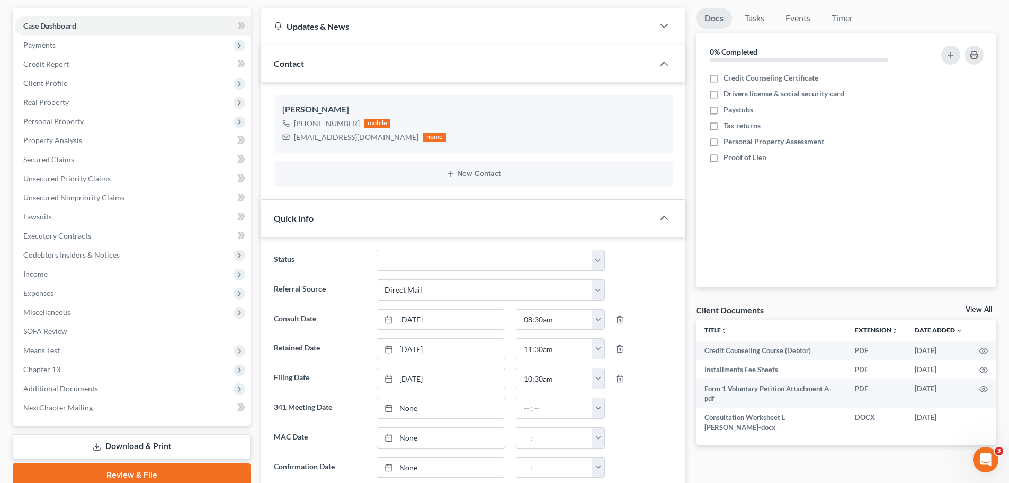
scroll to position [265, 0]
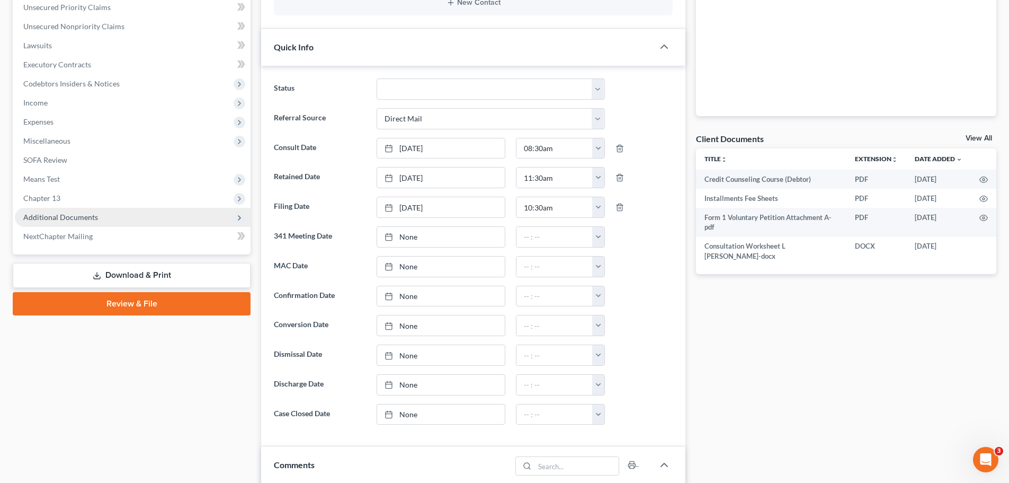
click at [43, 212] on span "Additional Documents" at bounding box center [60, 216] width 75 height 9
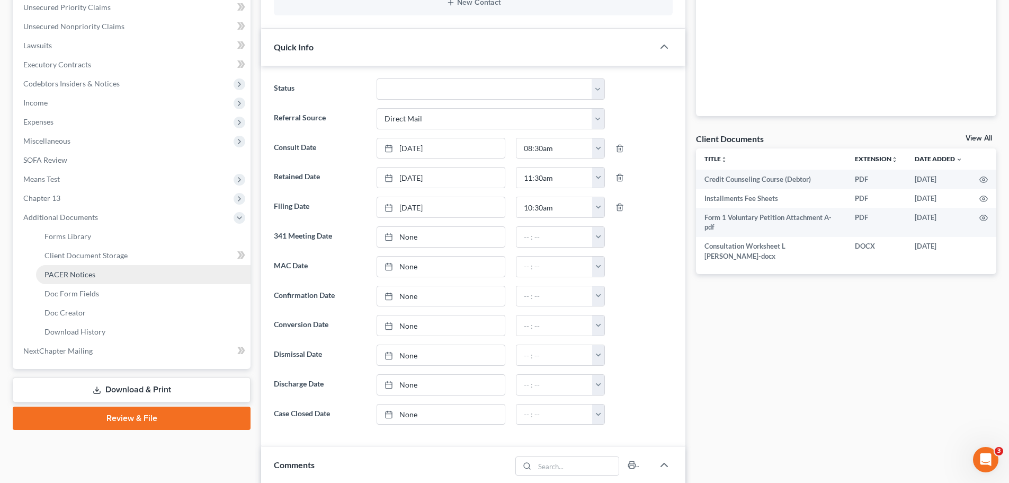
click at [67, 276] on span "PACER Notices" at bounding box center [69, 274] width 51 height 9
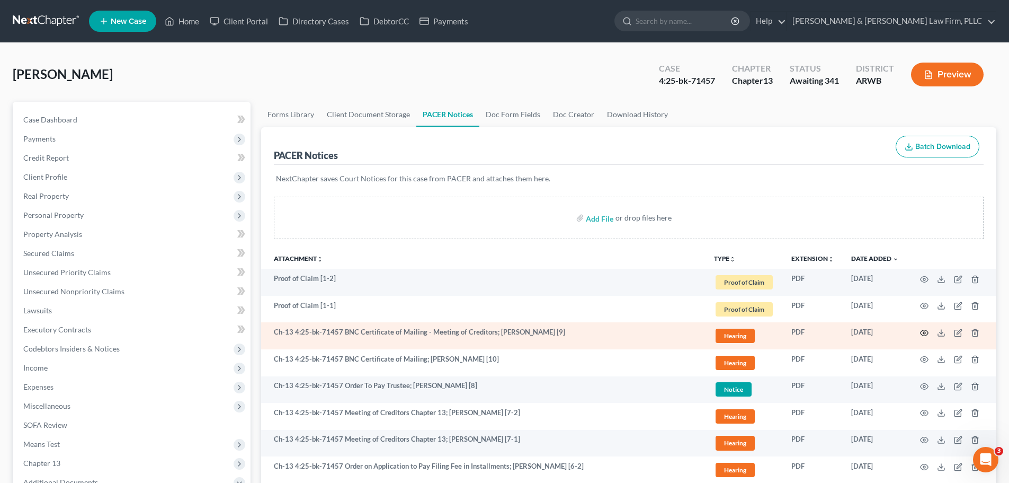
click at [920, 333] on icon "button" at bounding box center [924, 332] width 8 height 8
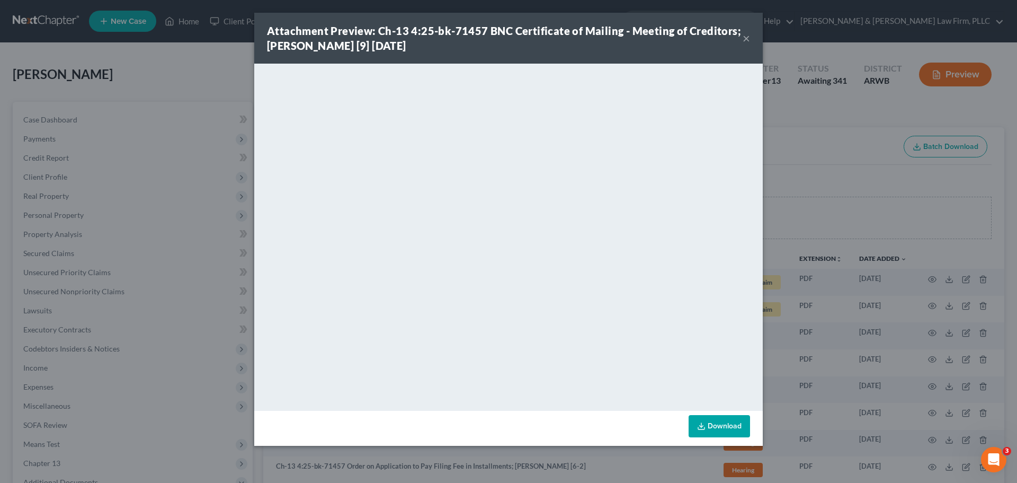
click at [746, 38] on button "×" at bounding box center [746, 38] width 7 height 13
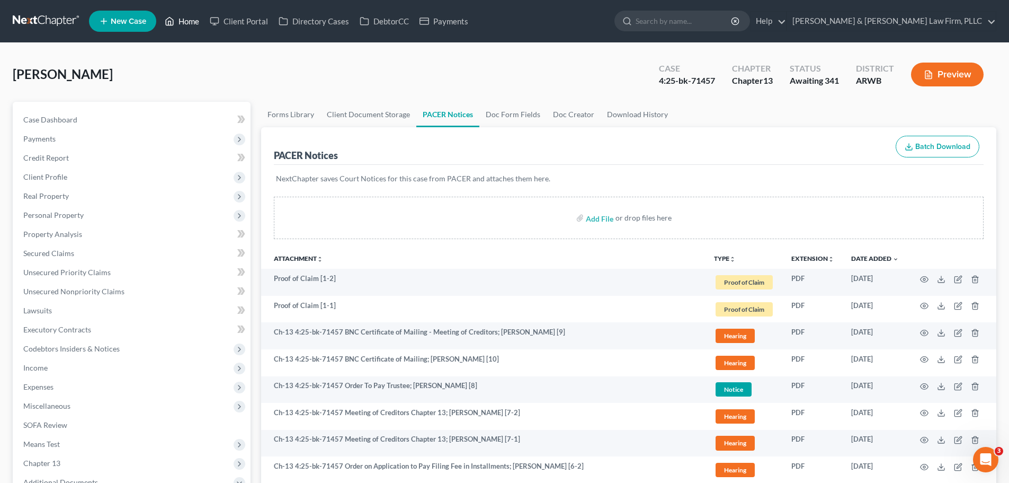
click at [173, 12] on link "Home" at bounding box center [181, 21] width 45 height 19
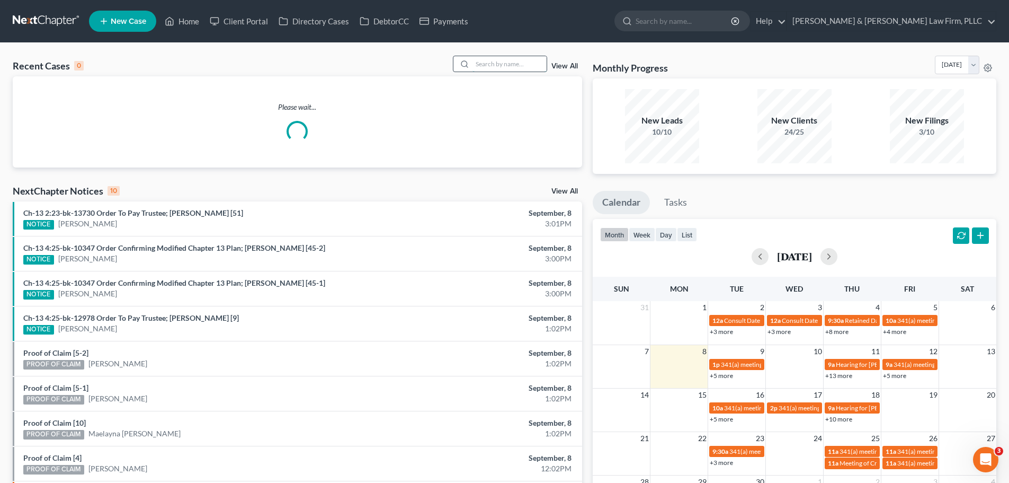
click at [522, 61] on input "search" at bounding box center [509, 63] width 74 height 15
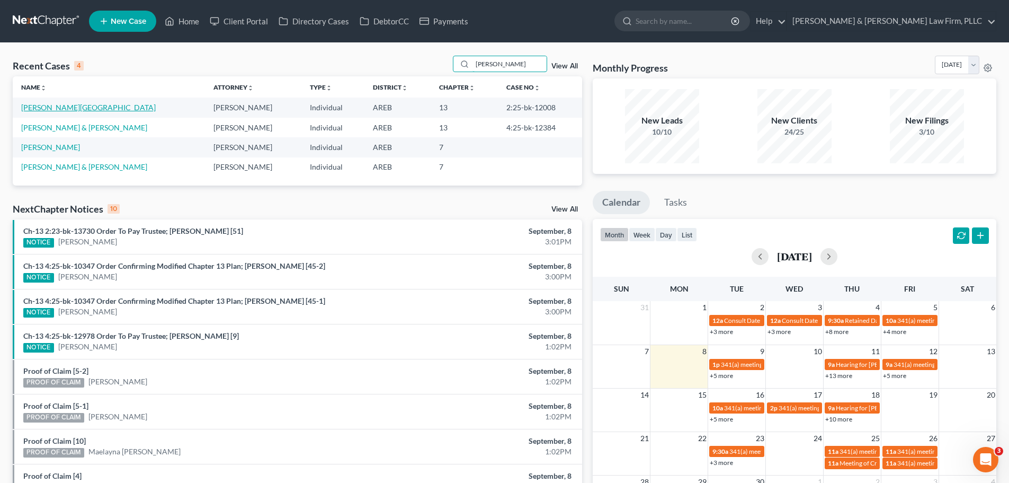
type input "[PERSON_NAME]"
click at [69, 105] on link "[PERSON_NAME][GEOGRAPHIC_DATA]" at bounding box center [88, 107] width 135 height 9
select select "1"
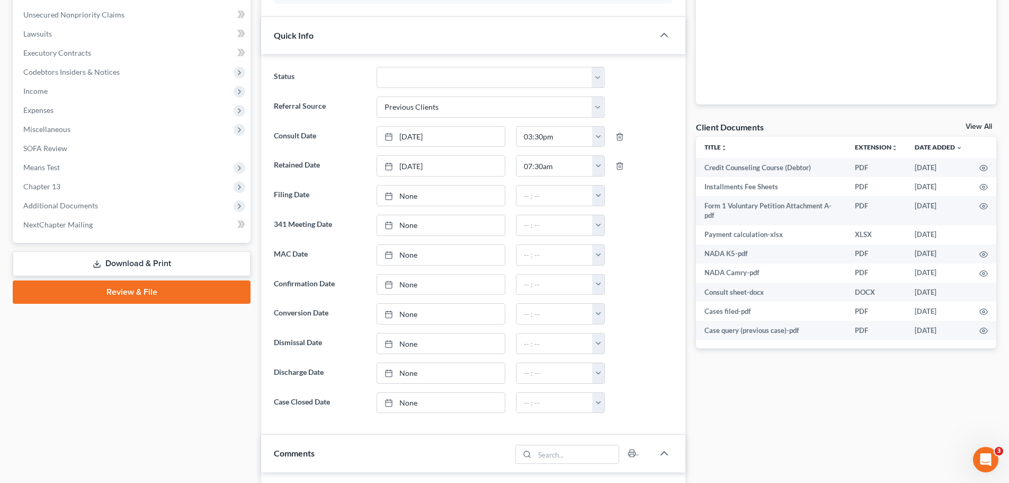
scroll to position [318, 0]
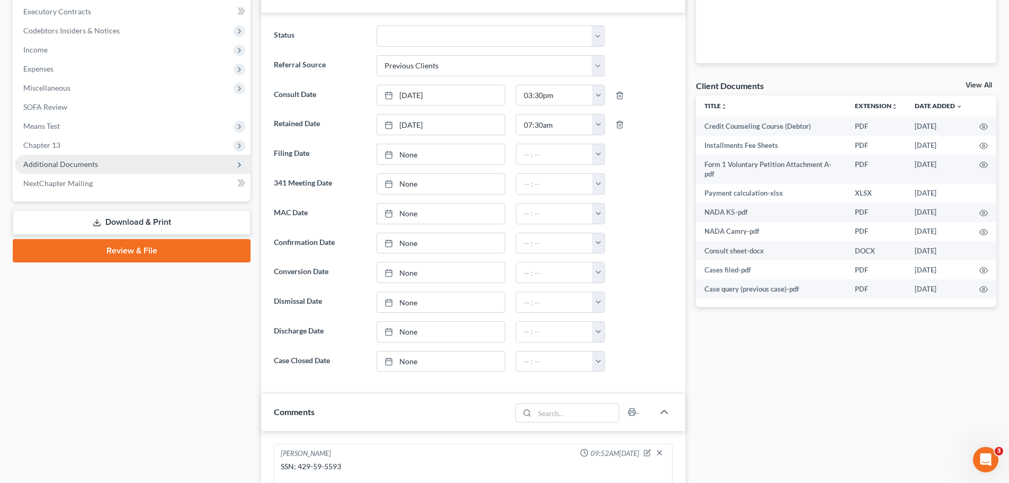
click at [109, 163] on span "Additional Documents" at bounding box center [133, 164] width 236 height 19
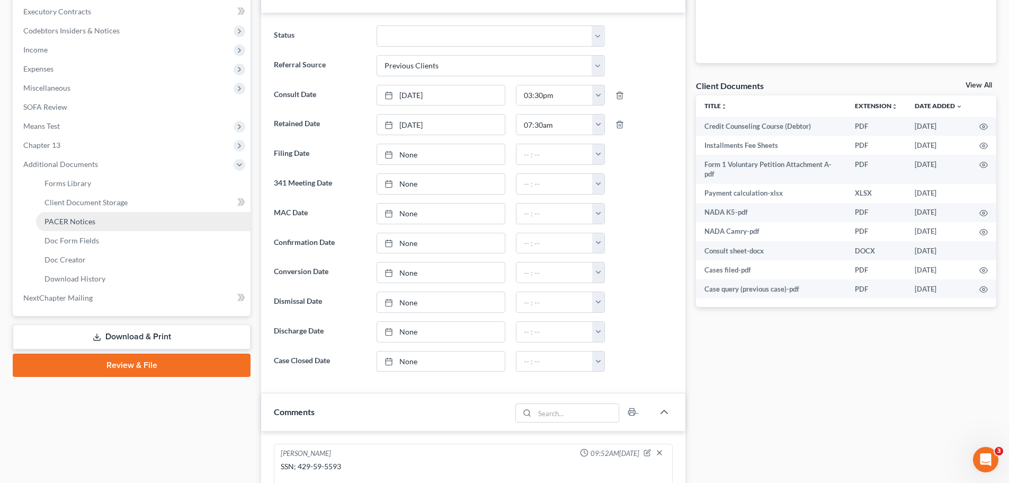
click at [96, 220] on link "PACER Notices" at bounding box center [143, 221] width 215 height 19
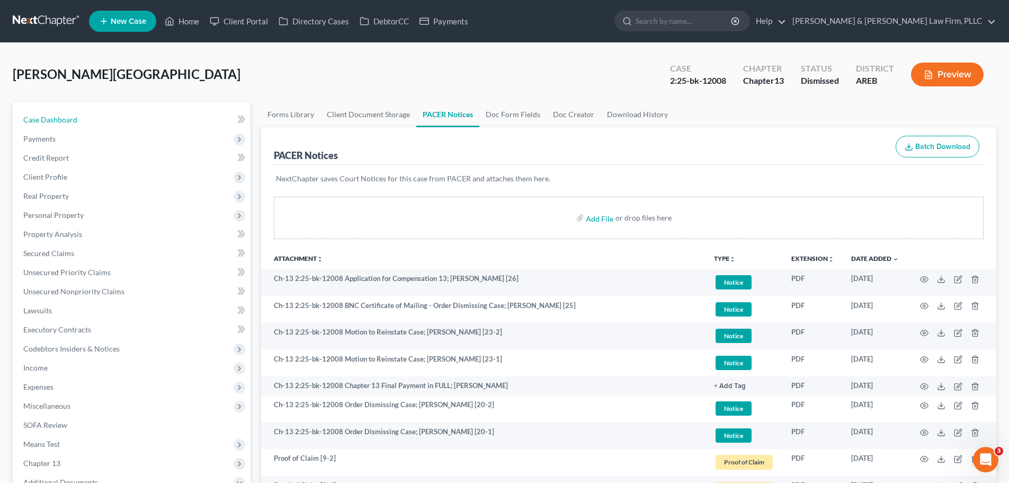
drag, startPoint x: 94, startPoint y: 117, endPoint x: 457, endPoint y: 185, distance: 368.7
click at [94, 117] on link "Case Dashboard" at bounding box center [133, 119] width 236 height 19
select select "1"
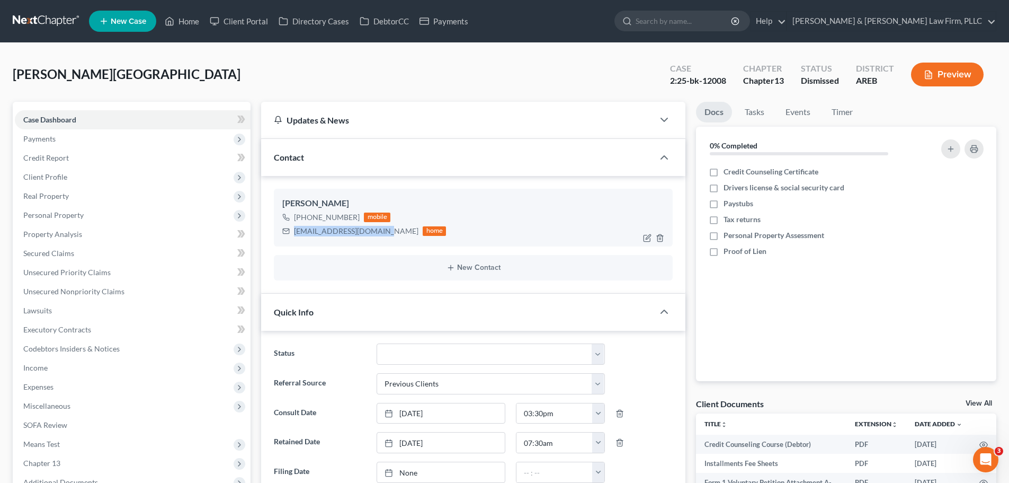
drag, startPoint x: 382, startPoint y: 232, endPoint x: 291, endPoint y: 228, distance: 90.7
click at [291, 228] on div "[EMAIL_ADDRESS][DOMAIN_NAME] home" at bounding box center [364, 231] width 164 height 14
copy div "[EMAIL_ADDRESS][DOMAIN_NAME]"
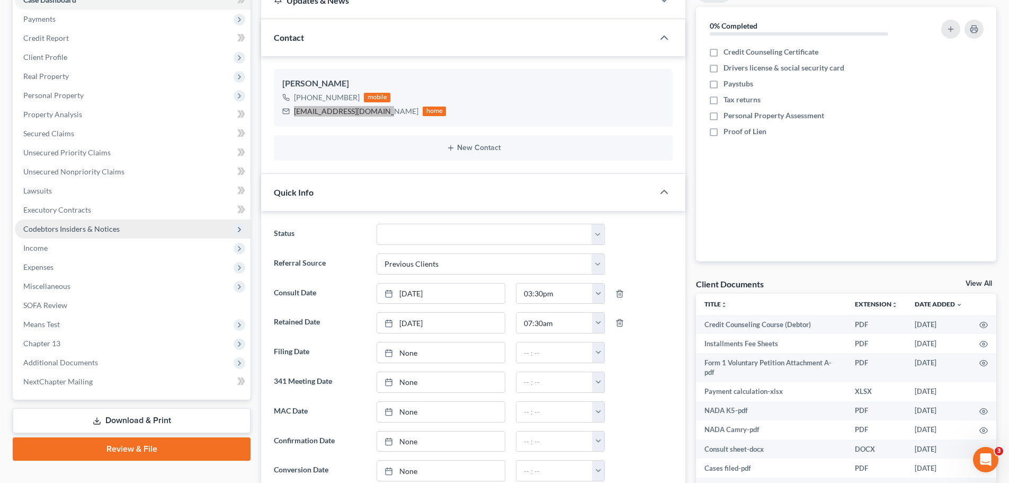
scroll to position [159, 0]
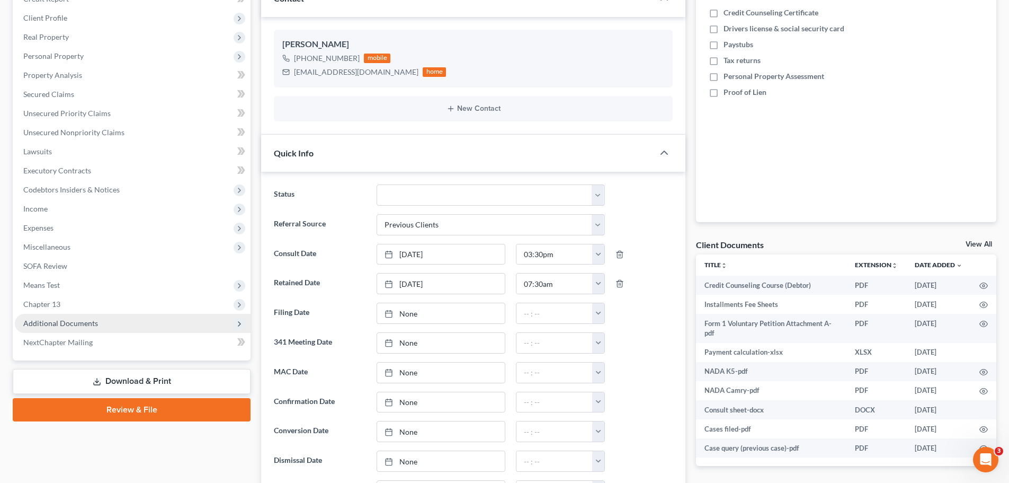
click at [136, 320] on span "Additional Documents" at bounding box center [133, 323] width 236 height 19
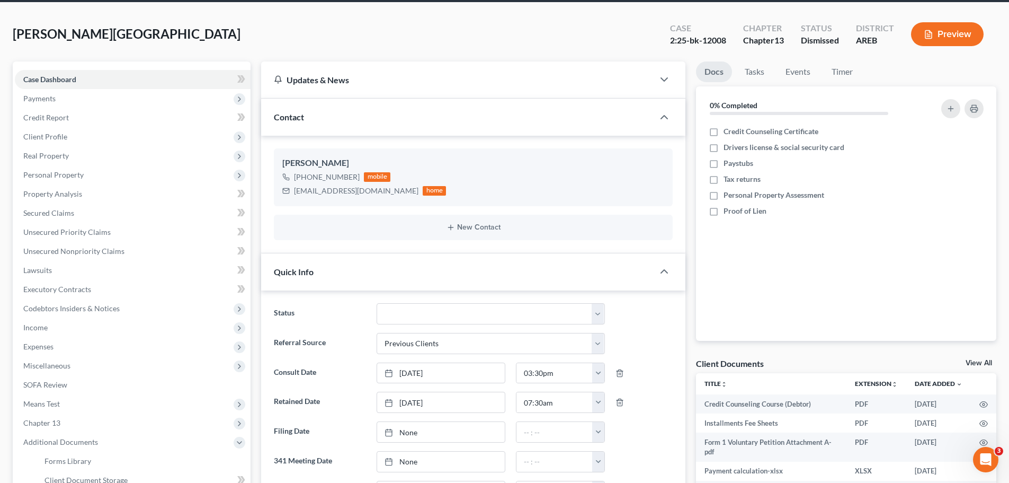
scroll to position [0, 0]
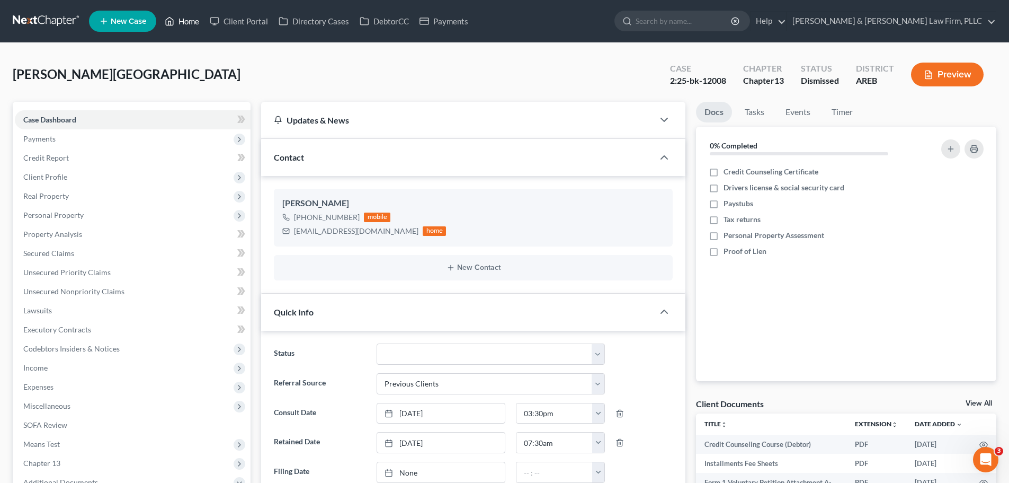
drag, startPoint x: 183, startPoint y: 24, endPoint x: 174, endPoint y: 1, distance: 25.5
click at [183, 24] on link "Home" at bounding box center [181, 21] width 45 height 19
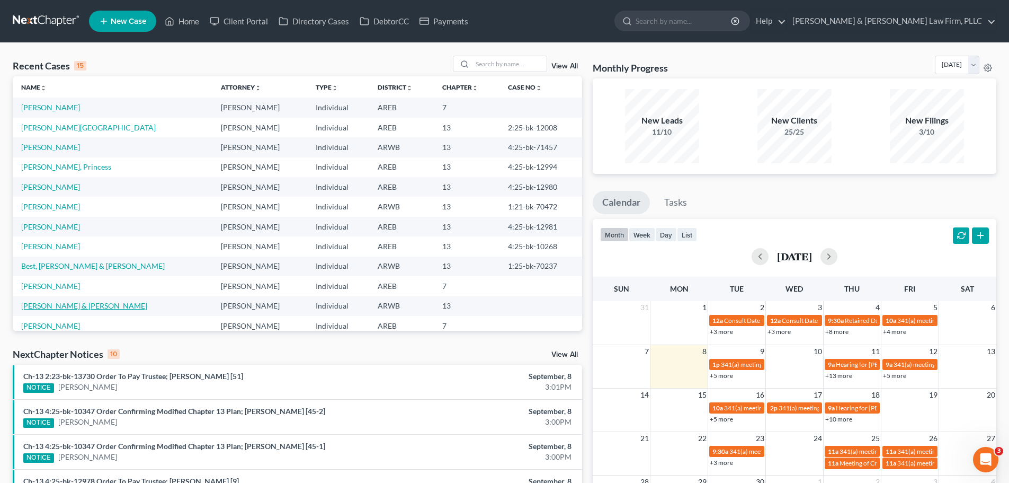
click at [69, 305] on link "[PERSON_NAME] & [PERSON_NAME]" at bounding box center [84, 305] width 126 height 9
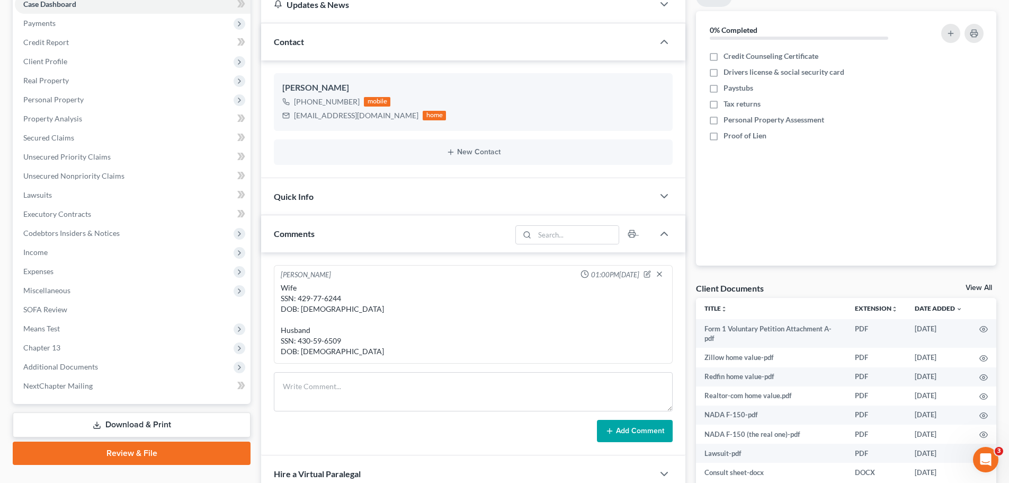
scroll to position [277, 0]
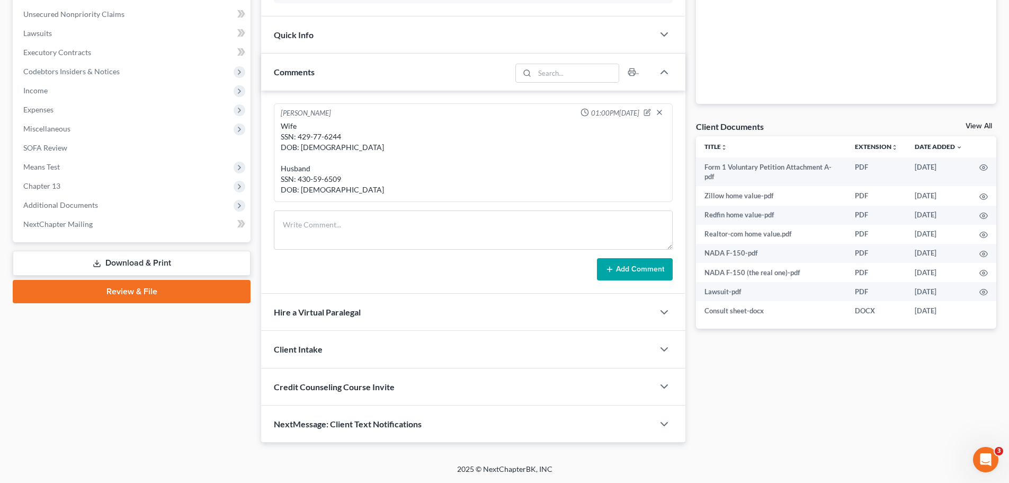
click at [104, 261] on link "Download & Print" at bounding box center [132, 263] width 238 height 25
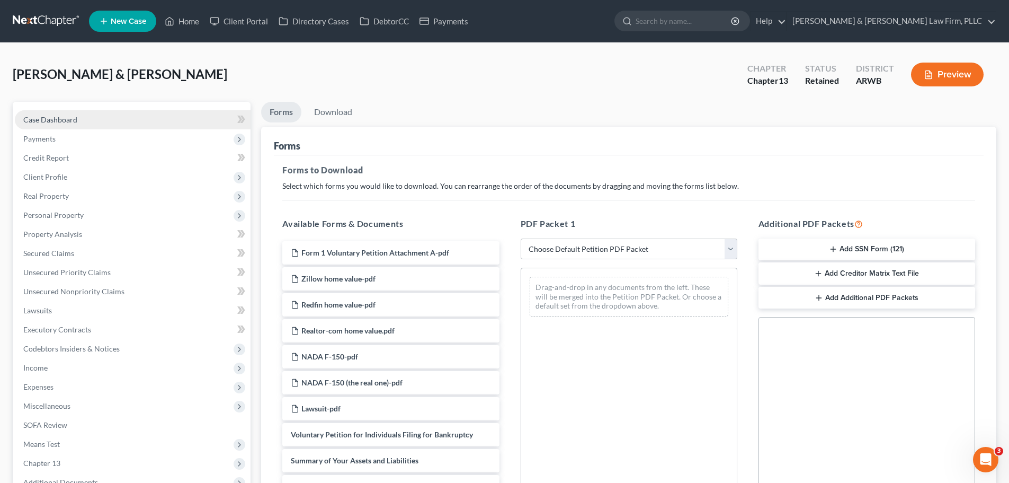
click at [58, 115] on span "Case Dashboard" at bounding box center [50, 119] width 54 height 9
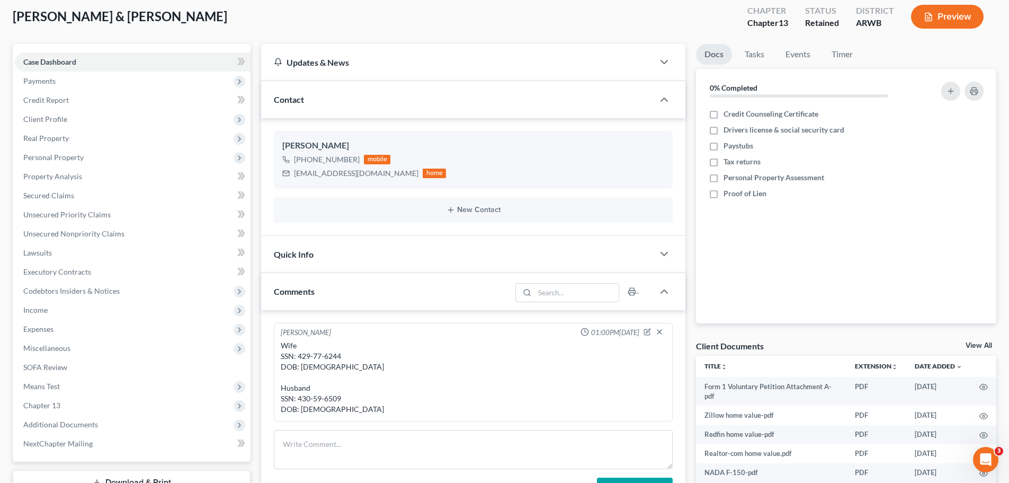
scroll to position [277, 0]
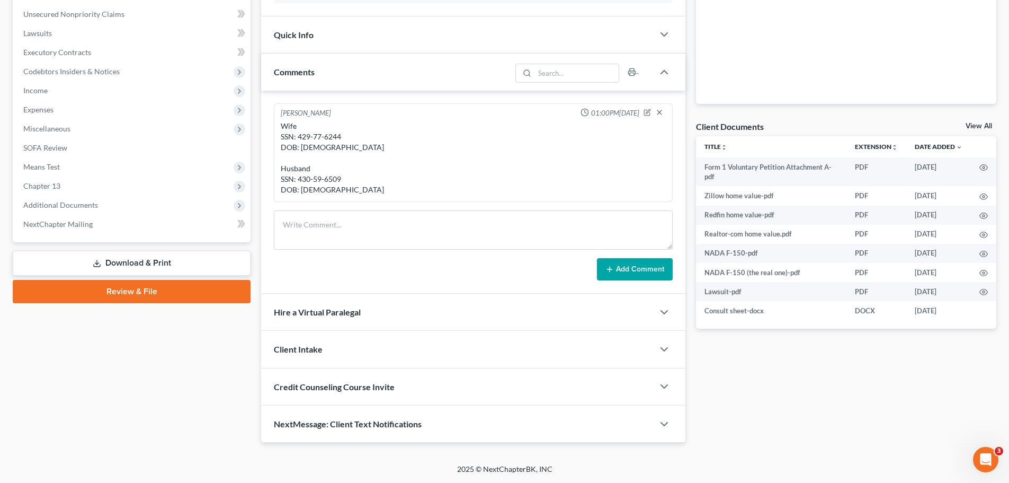
click at [64, 255] on link "Download & Print" at bounding box center [132, 263] width 238 height 25
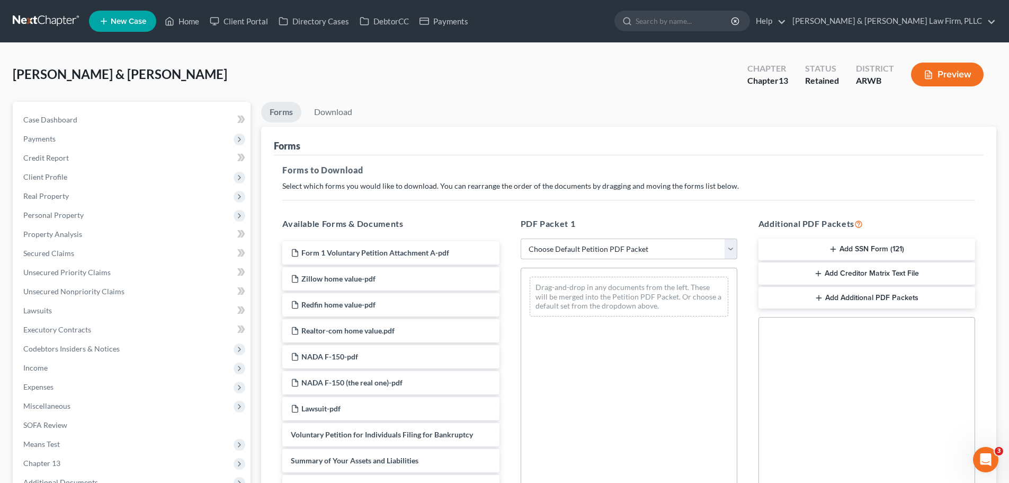
click at [572, 242] on select "Choose Default Petition PDF Packet Complete Bankruptcy Petition (all forms and …" at bounding box center [629, 248] width 217 height 21
select select "0"
click at [521, 238] on select "Choose Default Petition PDF Packet Complete Bankruptcy Petition (all forms and …" at bounding box center [629, 248] width 217 height 21
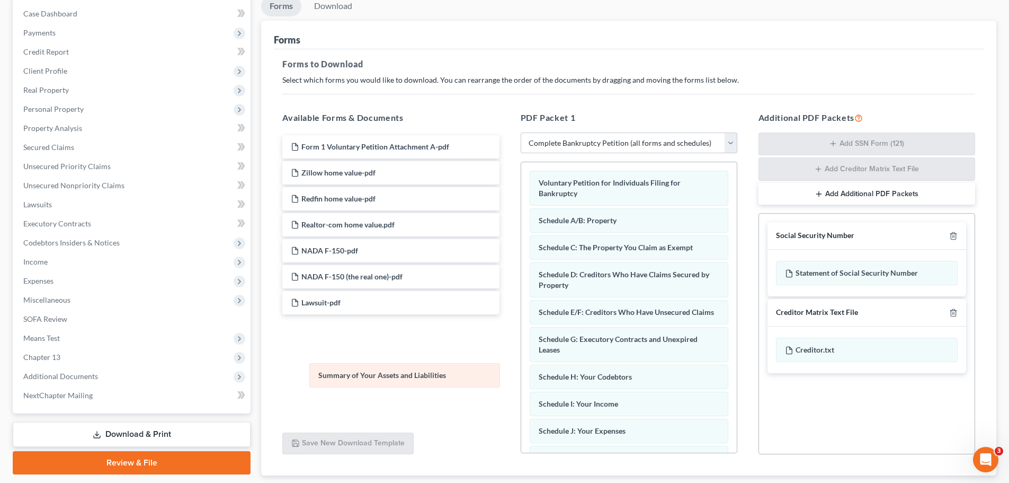
drag, startPoint x: 640, startPoint y: 223, endPoint x: 423, endPoint y: 372, distance: 263.1
click at [521, 385] on div "Summary of Your Assets and Liabilities Voluntary Petition for Individuals Filin…" at bounding box center [629, 451] width 216 height 579
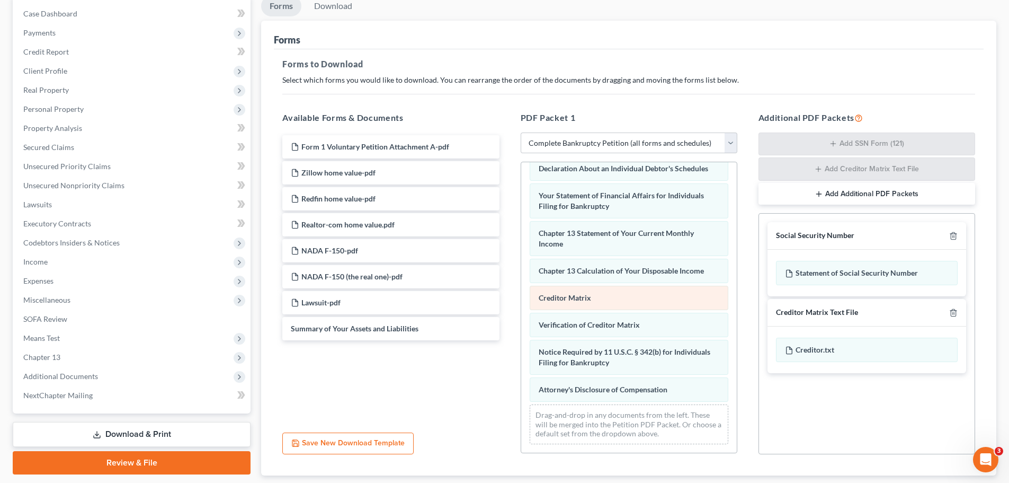
scroll to position [300, 0]
click at [949, 311] on icon "button" at bounding box center [953, 312] width 8 height 8
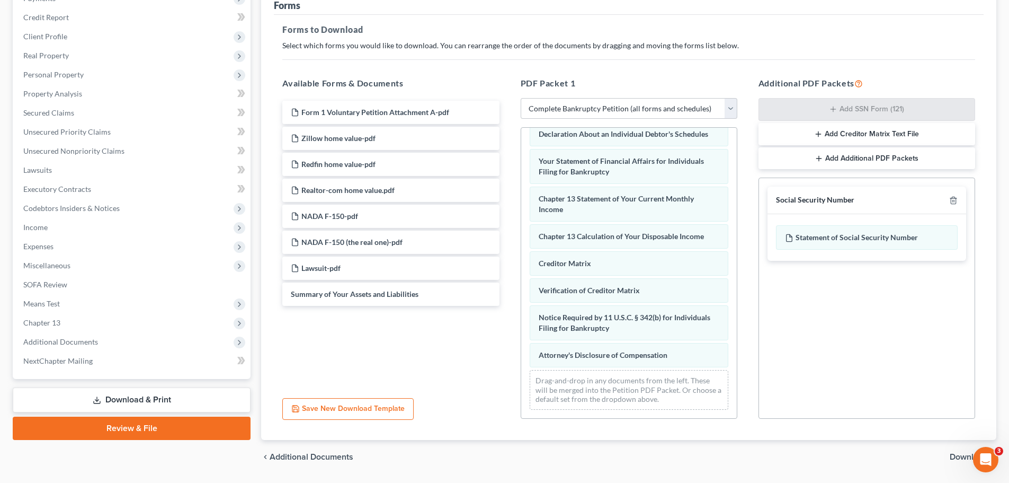
scroll to position [172, 0]
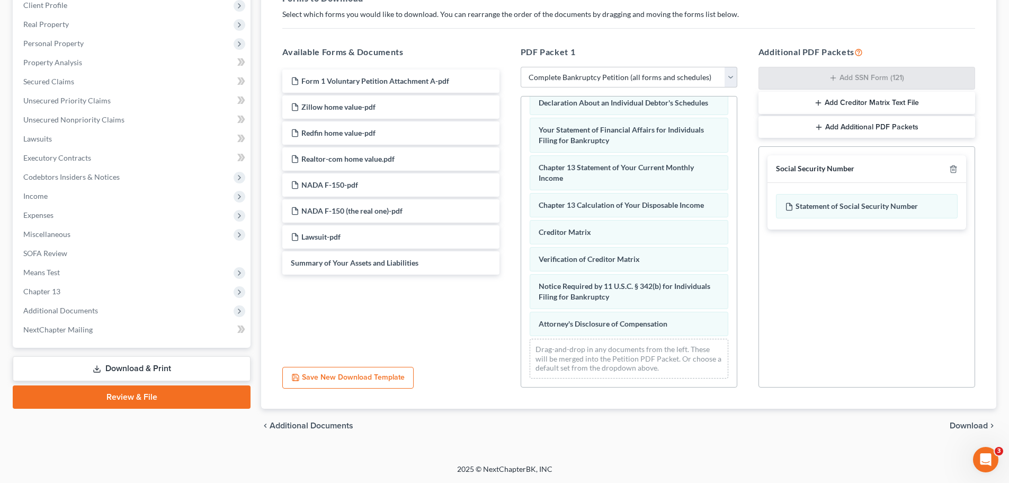
click at [969, 419] on div "chevron_left Additional Documents Download chevron_right" at bounding box center [628, 425] width 735 height 34
drag, startPoint x: 967, startPoint y: 424, endPoint x: 949, endPoint y: 419, distance: 18.1
click at [964, 424] on span "Download" at bounding box center [969, 425] width 38 height 8
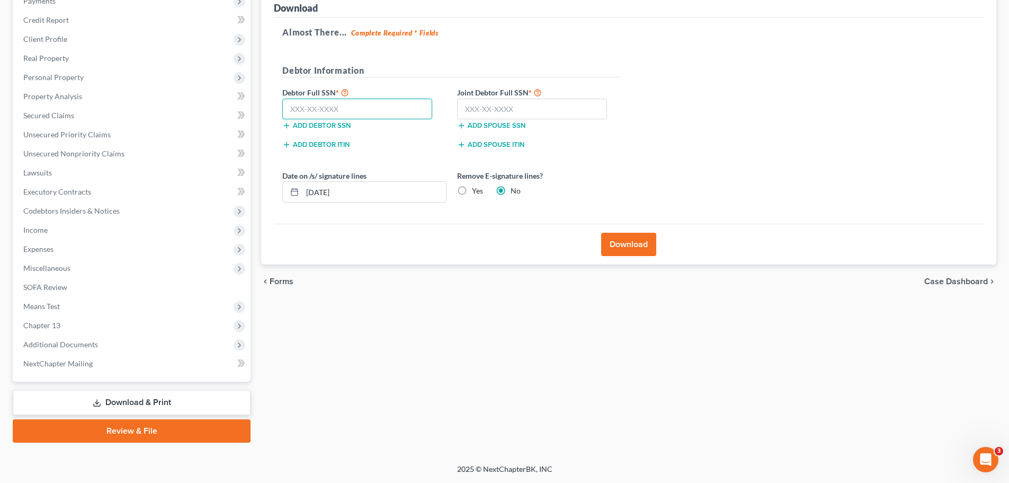
click at [339, 106] on input "text" at bounding box center [357, 109] width 150 height 21
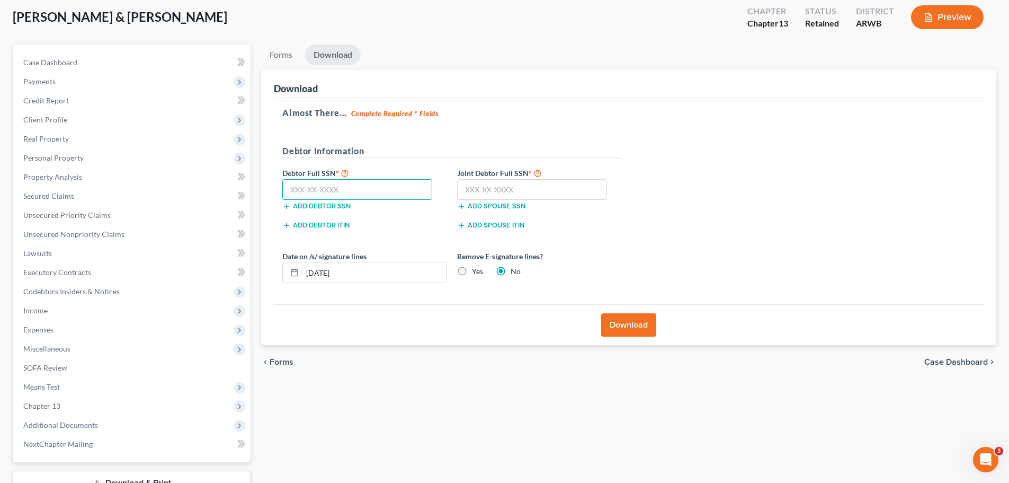
scroll to position [0, 0]
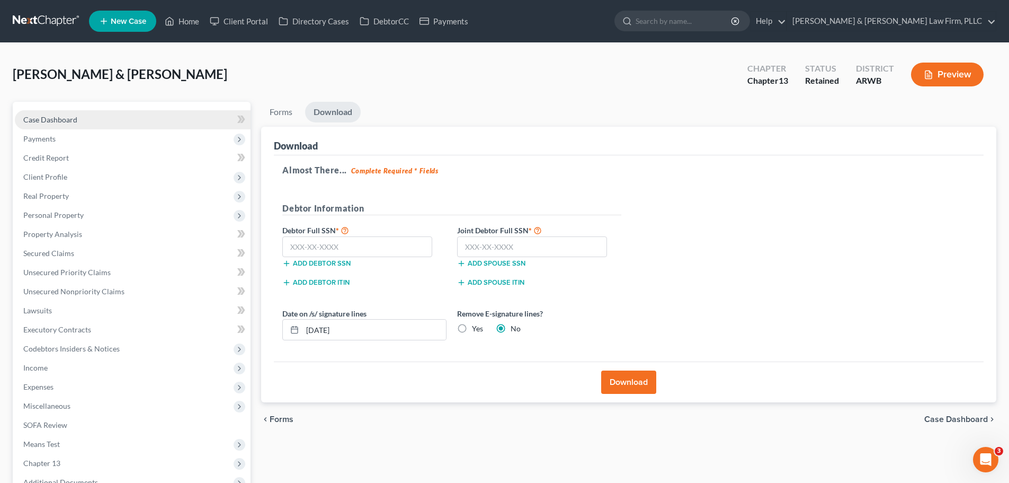
click at [61, 123] on span "Case Dashboard" at bounding box center [50, 119] width 54 height 9
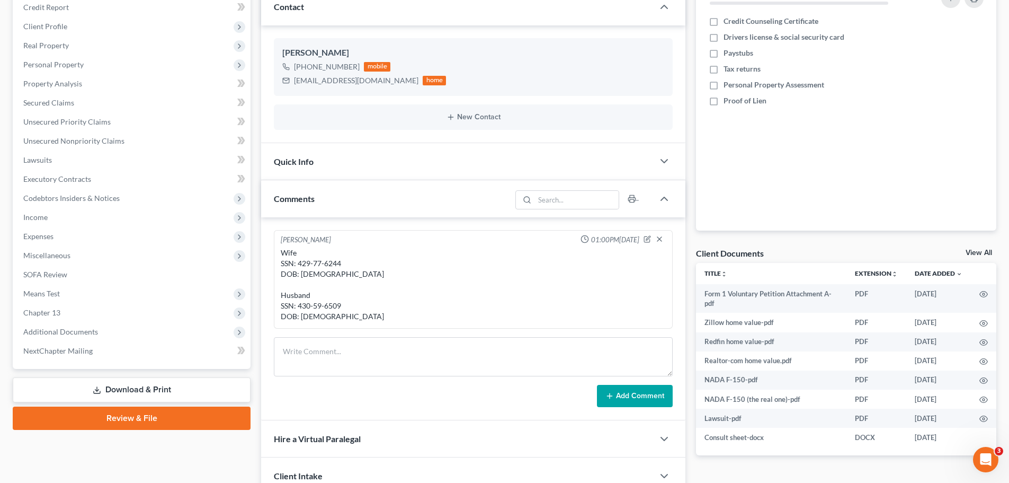
scroll to position [277, 0]
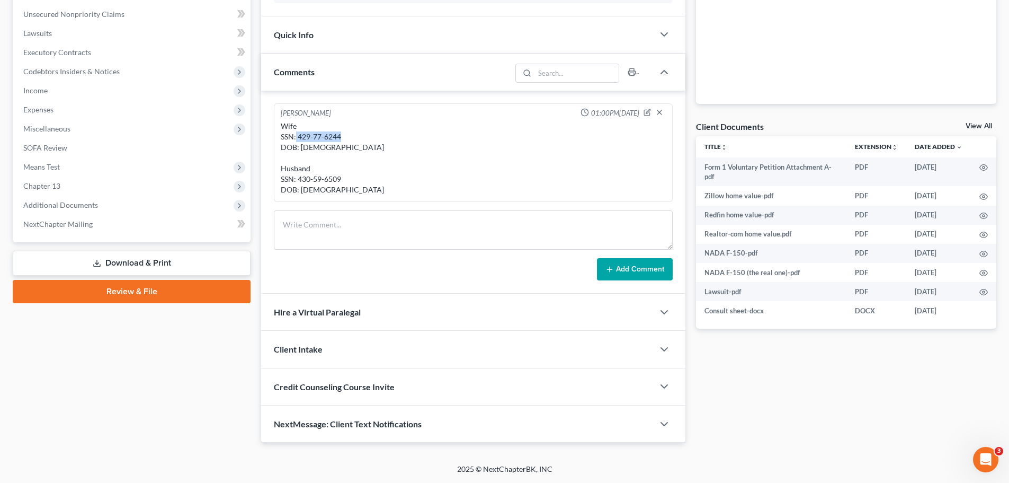
drag, startPoint x: 343, startPoint y: 135, endPoint x: 296, endPoint y: 137, distance: 46.7
click at [296, 137] on div "Wife SSN: 429-77-6244 DOB: [DEMOGRAPHIC_DATA] Husband SSN: 430-59-6509 DOB: [DE…" at bounding box center [473, 158] width 385 height 74
copy div "429-77-6244"
click at [136, 259] on link "Download & Print" at bounding box center [132, 263] width 238 height 25
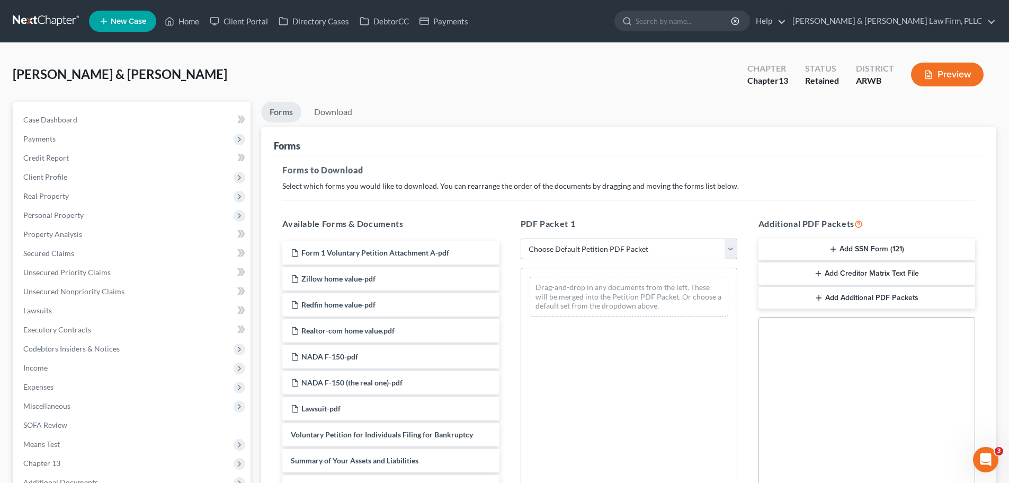
click at [568, 255] on select "Choose Default Petition PDF Packet Complete Bankruptcy Petition (all forms and …" at bounding box center [629, 248] width 217 height 21
select select "0"
click at [521, 238] on select "Choose Default Petition PDF Packet Complete Bankruptcy Petition (all forms and …" at bounding box center [629, 248] width 217 height 21
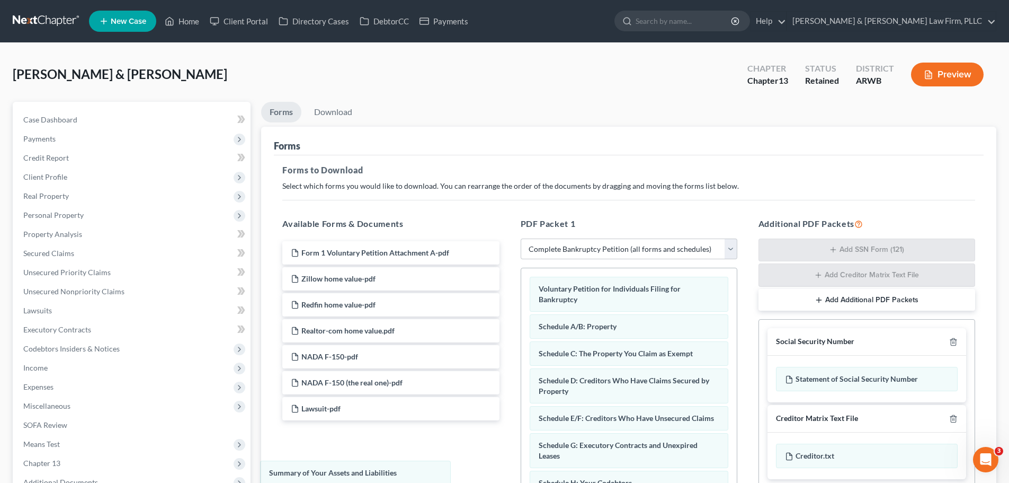
drag, startPoint x: 601, startPoint y: 326, endPoint x: 345, endPoint y: 442, distance: 281.6
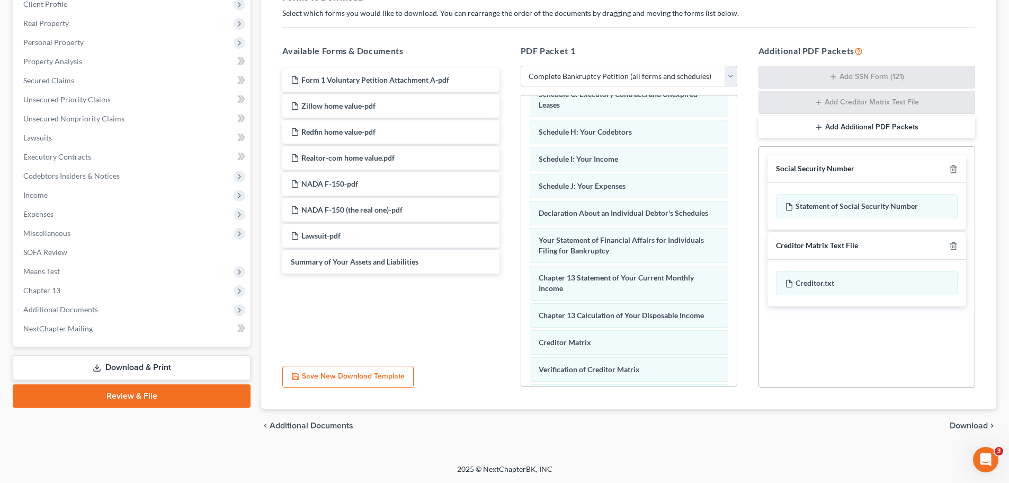
scroll to position [300, 0]
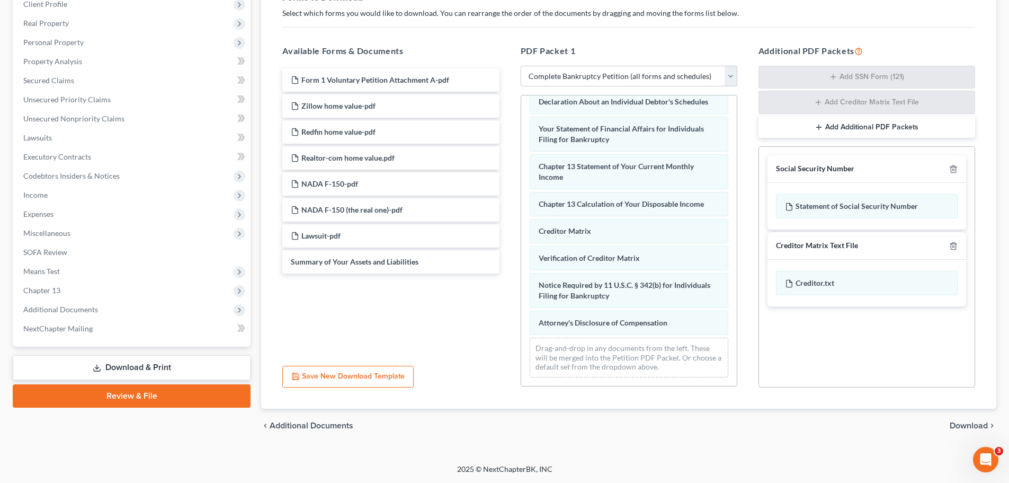
click at [943, 247] on div "Creditor Matrix Text File" at bounding box center [866, 246] width 199 height 28
click at [946, 246] on div at bounding box center [951, 245] width 13 height 10
click at [953, 246] on icon "button" at bounding box center [953, 246] width 8 height 8
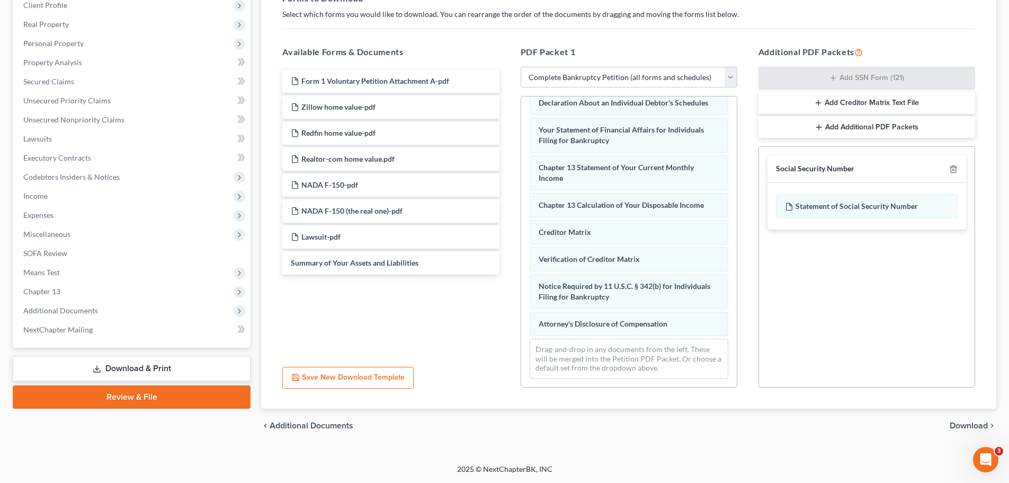
click at [954, 423] on span "Download" at bounding box center [969, 425] width 38 height 8
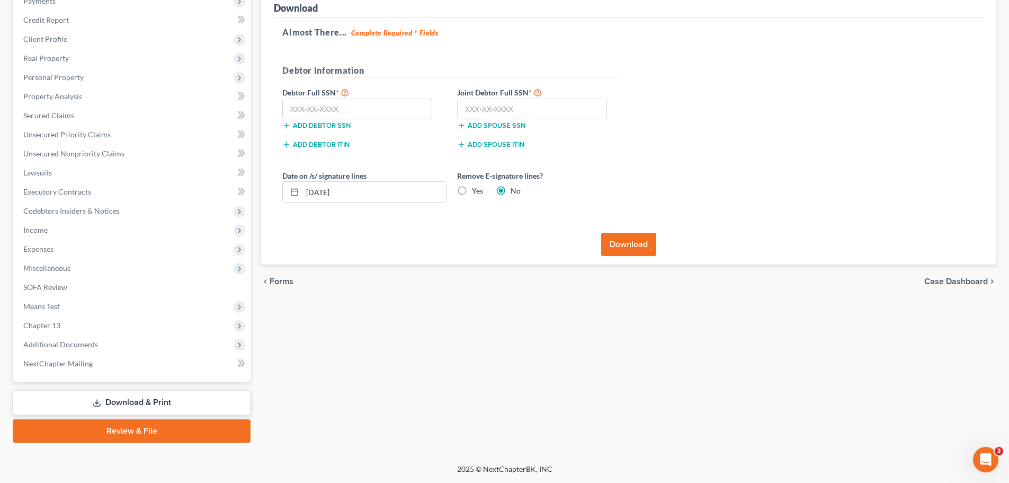
scroll to position [138, 0]
click at [345, 111] on input "text" at bounding box center [357, 109] width 150 height 21
paste input "429-77-6244"
type input "429-77-6244"
click at [478, 110] on input "text" at bounding box center [532, 109] width 150 height 21
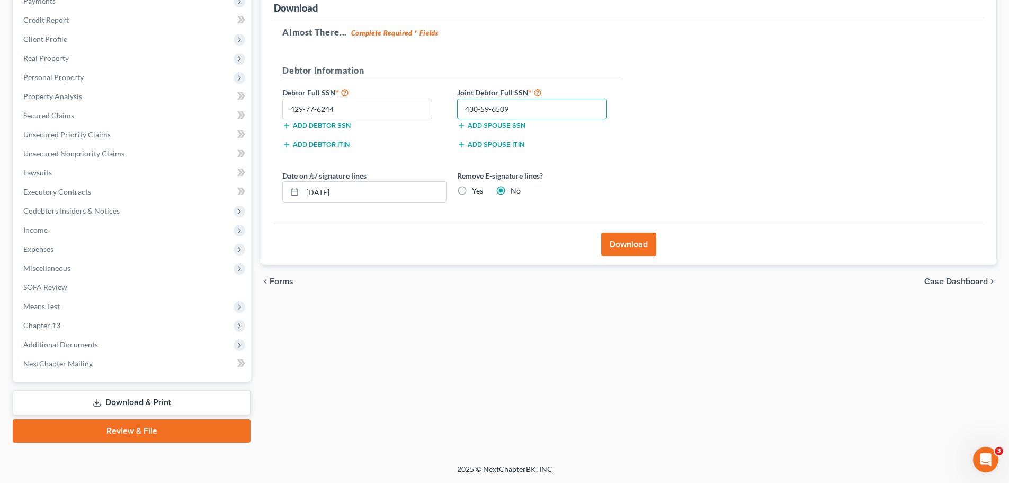
type input "430-59-6509"
click at [472, 190] on label "Yes" at bounding box center [477, 190] width 11 height 11
click at [476, 190] on input "Yes" at bounding box center [479, 188] width 7 height 7
radio input "true"
radio input "false"
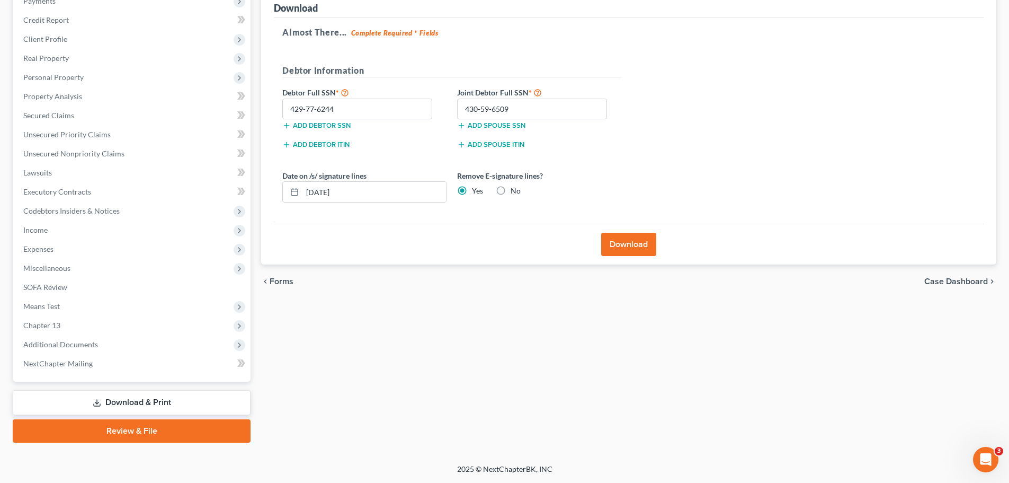
click at [614, 251] on button "Download" at bounding box center [628, 244] width 55 height 23
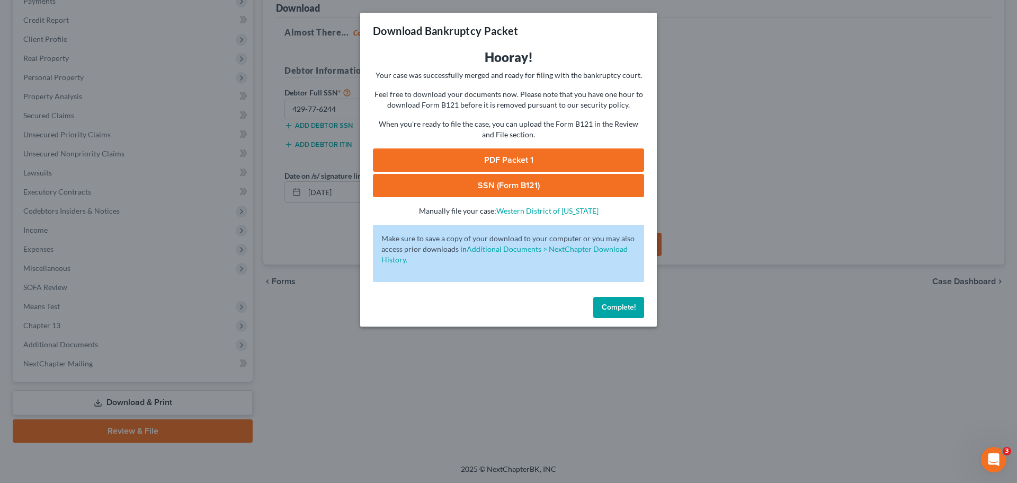
click at [573, 165] on link "PDF Packet 1" at bounding box center [508, 159] width 271 height 23
drag, startPoint x: 486, startPoint y: 187, endPoint x: 488, endPoint y: 148, distance: 38.7
click at [486, 187] on link "SSN (Form B121)" at bounding box center [508, 185] width 271 height 23
drag, startPoint x: 254, startPoint y: 98, endPoint x: 270, endPoint y: 89, distance: 18.3
click at [254, 98] on div "Download Bankruptcy Packet Hooray! Your case was successfully merged and ready …" at bounding box center [508, 241] width 1017 height 483
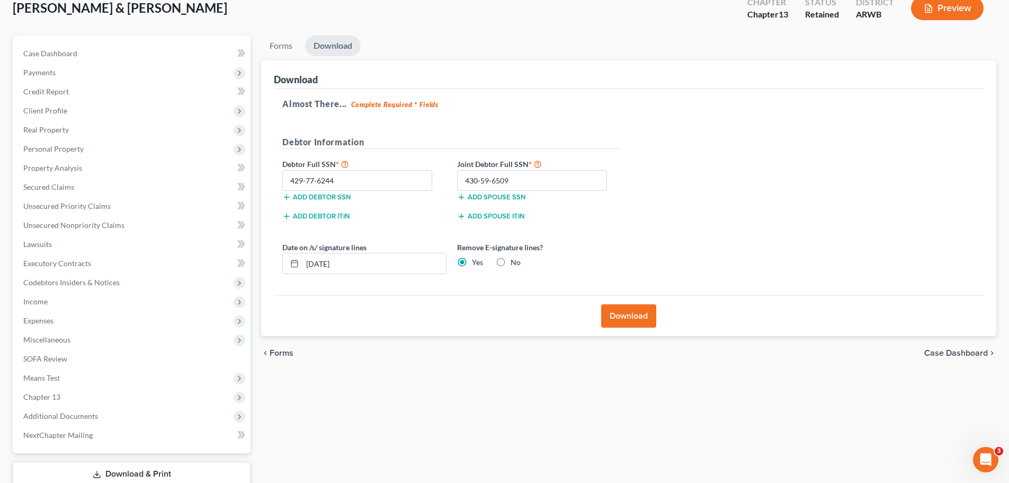
scroll to position [0, 0]
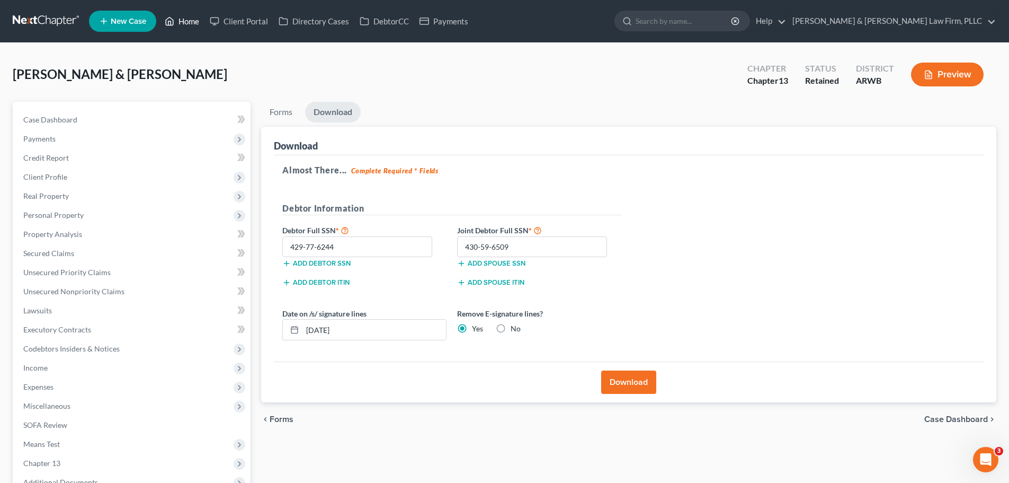
drag, startPoint x: 167, startPoint y: 18, endPoint x: 174, endPoint y: 19, distance: 7.5
click at [167, 18] on icon at bounding box center [170, 21] width 10 height 13
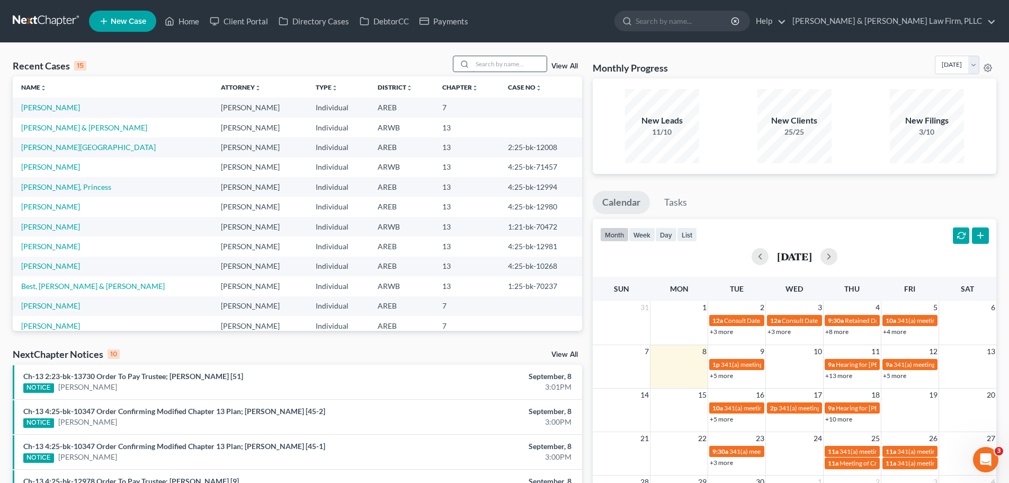
click at [511, 66] on input "search" at bounding box center [509, 63] width 74 height 15
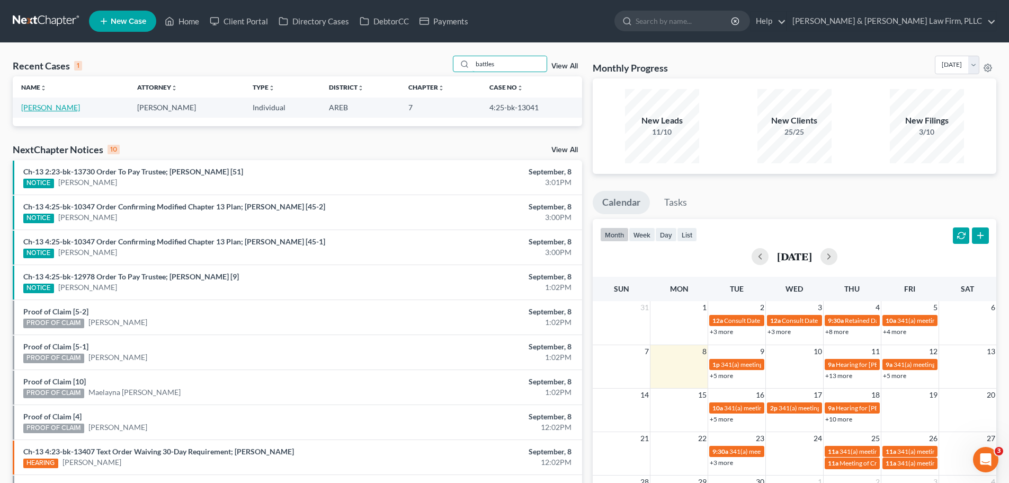
type input "battles"
click at [46, 108] on link "[PERSON_NAME]" at bounding box center [50, 107] width 59 height 9
select select "6"
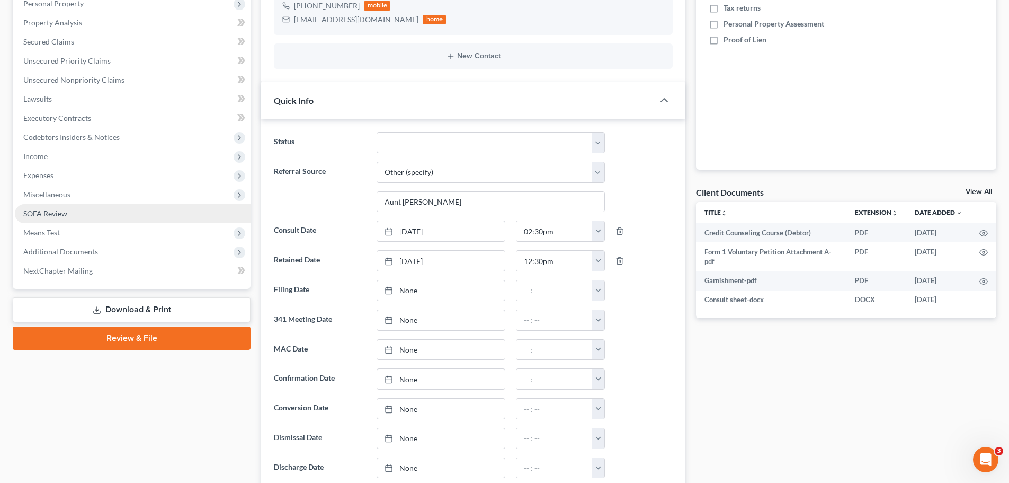
scroll to position [212, 0]
drag, startPoint x: 108, startPoint y: 302, endPoint x: 309, endPoint y: 221, distance: 217.0
click at [109, 302] on link "Download & Print" at bounding box center [132, 309] width 238 height 25
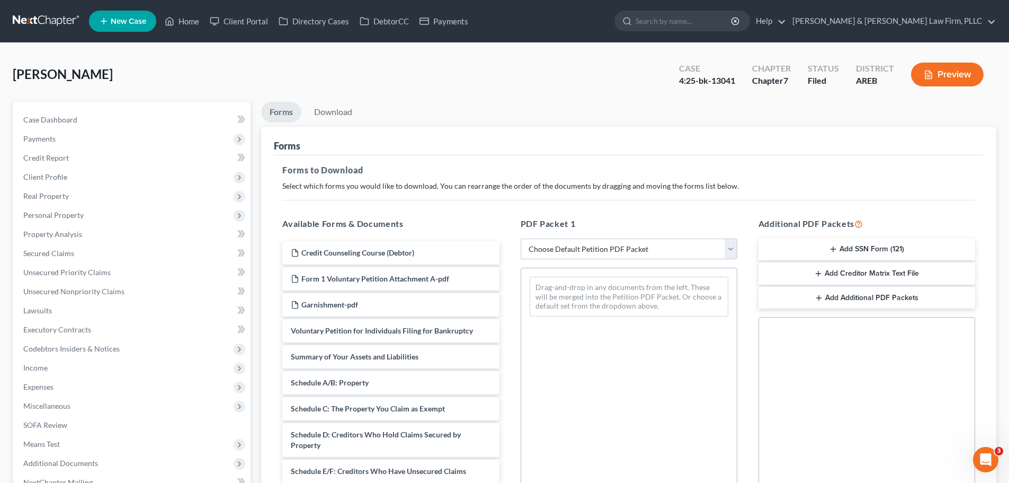
click at [649, 247] on select "Choose Default Petition PDF Packet Complete Bankruptcy Petition (all forms and …" at bounding box center [629, 248] width 217 height 21
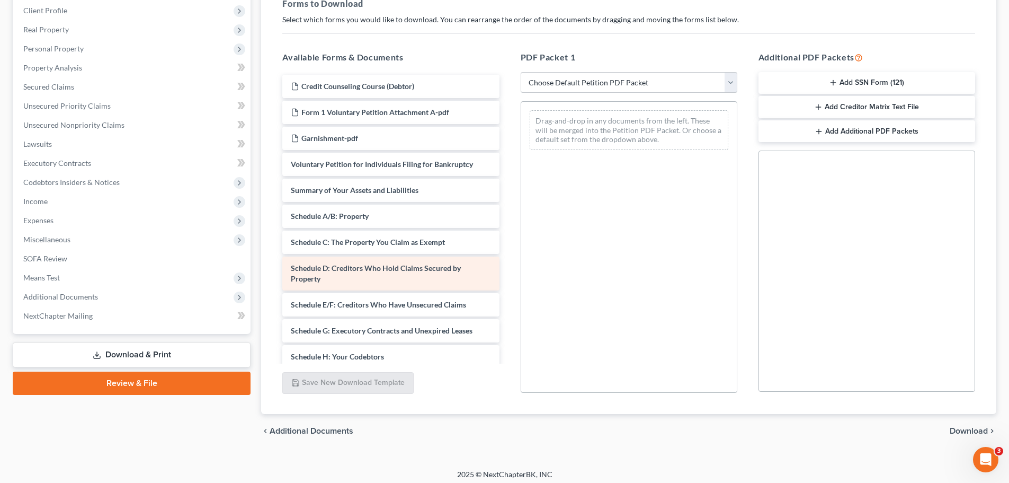
scroll to position [172, 0]
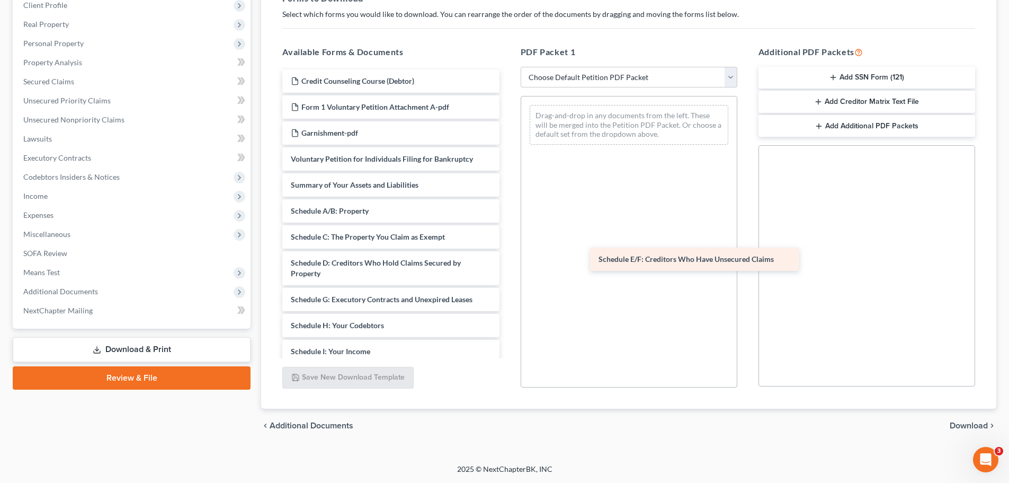
drag, startPoint x: 395, startPoint y: 301, endPoint x: 674, endPoint y: 250, distance: 283.7
click at [507, 260] on div "Schedule E/F: Creditors Who Have Unsecured Claims Credit Counseling Course (Deb…" at bounding box center [391, 348] width 234 height 559
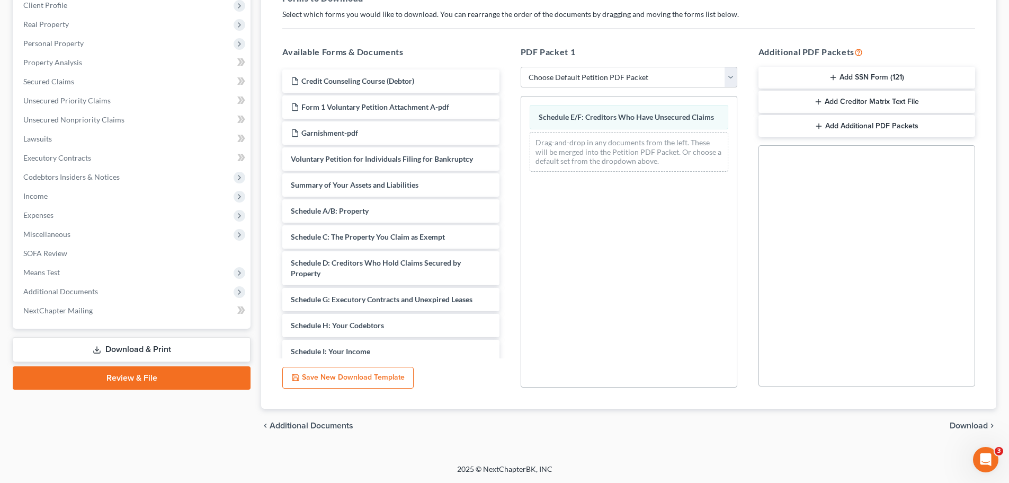
drag, startPoint x: 969, startPoint y: 424, endPoint x: 879, endPoint y: 371, distance: 104.7
click at [969, 424] on span "Download" at bounding box center [969, 425] width 38 height 8
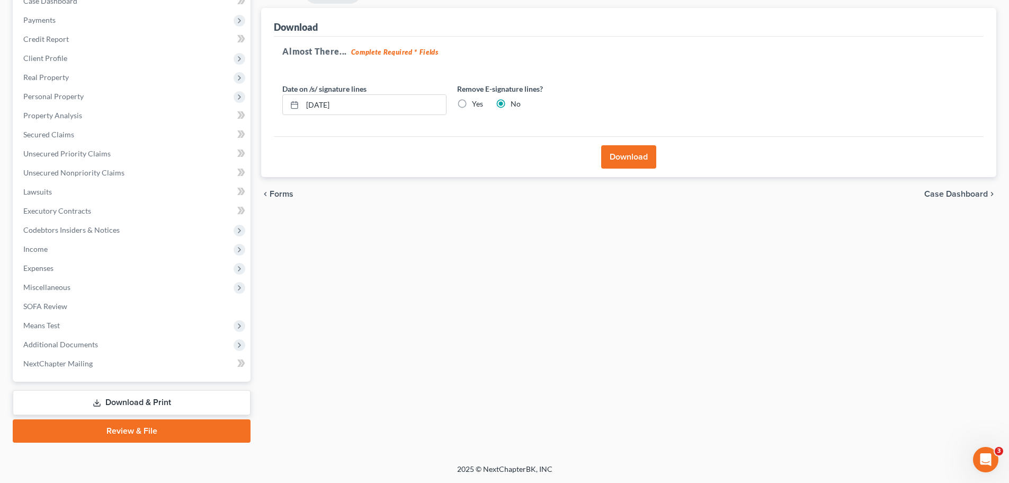
click at [472, 104] on label "Yes" at bounding box center [477, 104] width 11 height 11
click at [476, 104] on input "Yes" at bounding box center [479, 102] width 7 height 7
radio input "true"
click at [618, 155] on button "Download" at bounding box center [628, 156] width 55 height 23
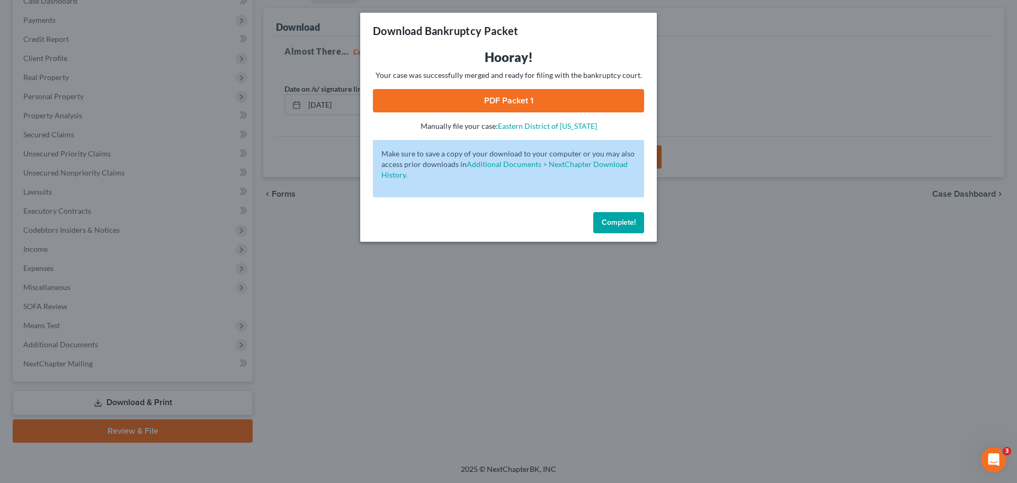
drag, startPoint x: 730, startPoint y: 233, endPoint x: 666, endPoint y: 213, distance: 67.5
click at [730, 233] on div "Download Bankruptcy Packet Hooray! Your case was successfully merged and ready …" at bounding box center [508, 241] width 1017 height 483
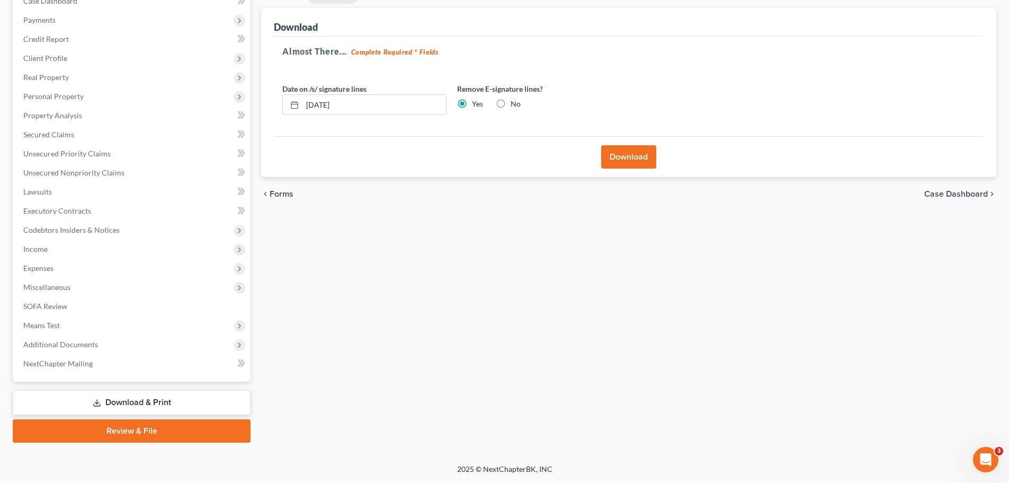
click at [511, 102] on label "No" at bounding box center [516, 104] width 10 height 11
click at [515, 102] on input "No" at bounding box center [518, 102] width 7 height 7
radio input "true"
radio input "false"
click at [627, 159] on button "Download" at bounding box center [628, 156] width 55 height 23
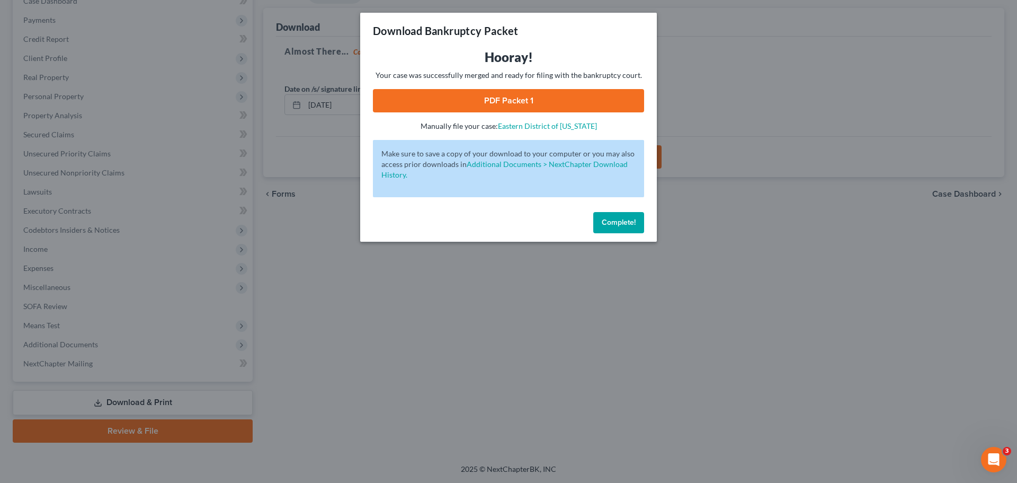
click at [614, 221] on span "Complete!" at bounding box center [619, 222] width 34 height 9
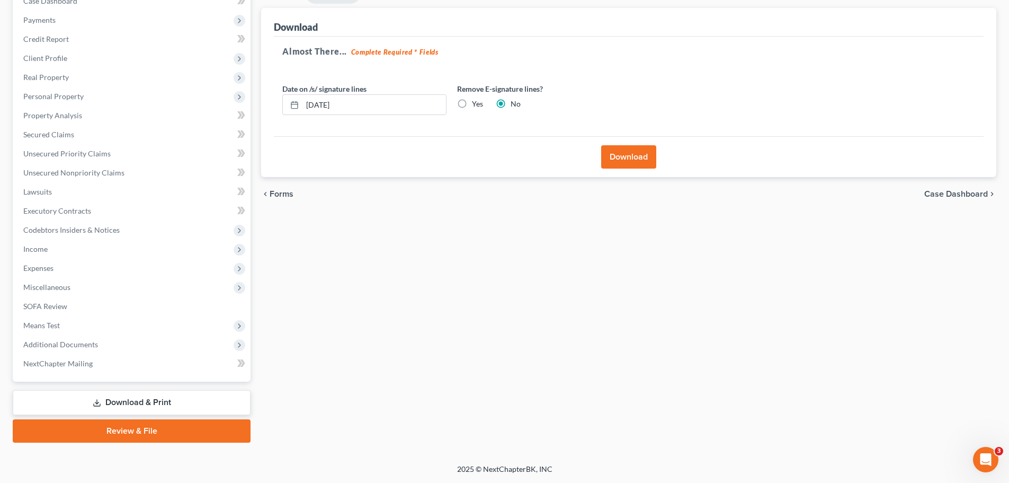
click at [611, 156] on button "Download" at bounding box center [628, 156] width 55 height 23
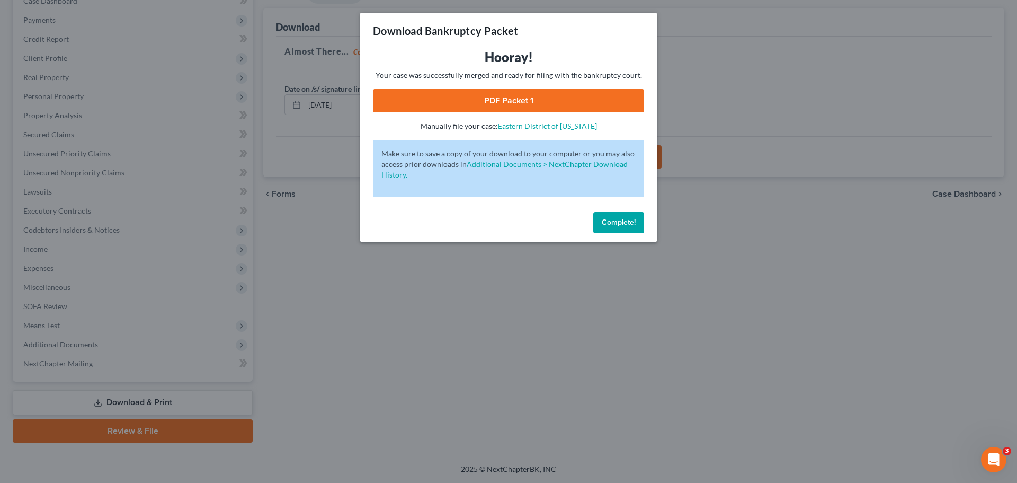
click at [498, 106] on link "PDF Packet 1" at bounding box center [508, 100] width 271 height 23
click at [716, 88] on div "Download Bankruptcy Packet Hooray! Your case was successfully merged and ready …" at bounding box center [508, 241] width 1017 height 483
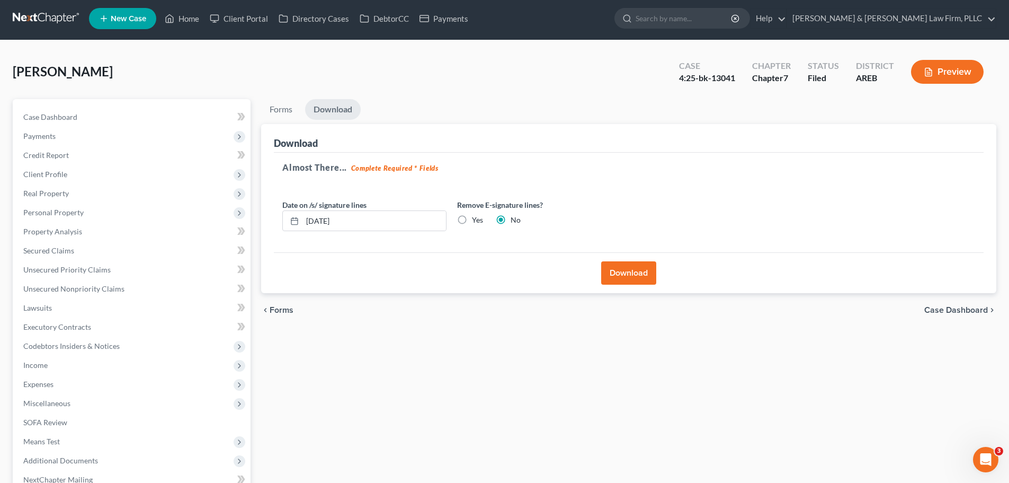
scroll to position [0, 0]
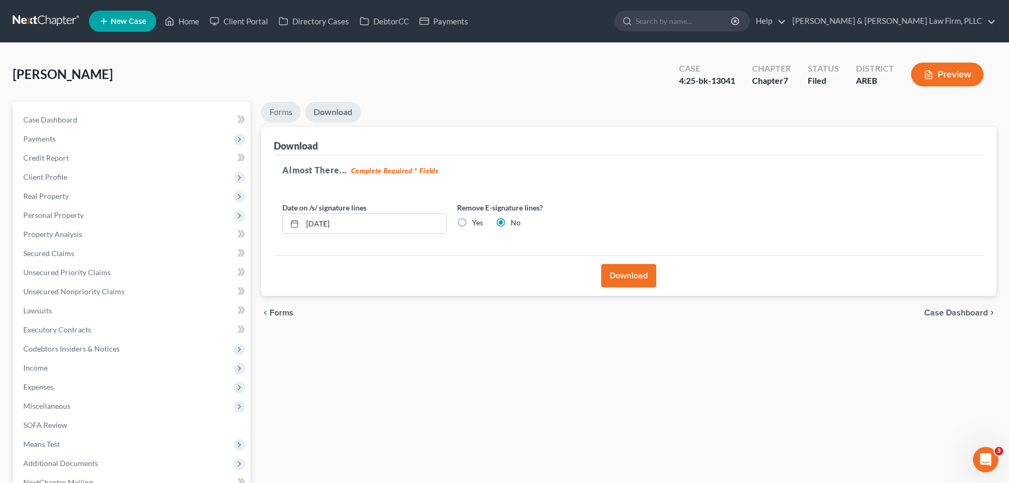
click at [296, 109] on link "Forms" at bounding box center [281, 112] width 40 height 21
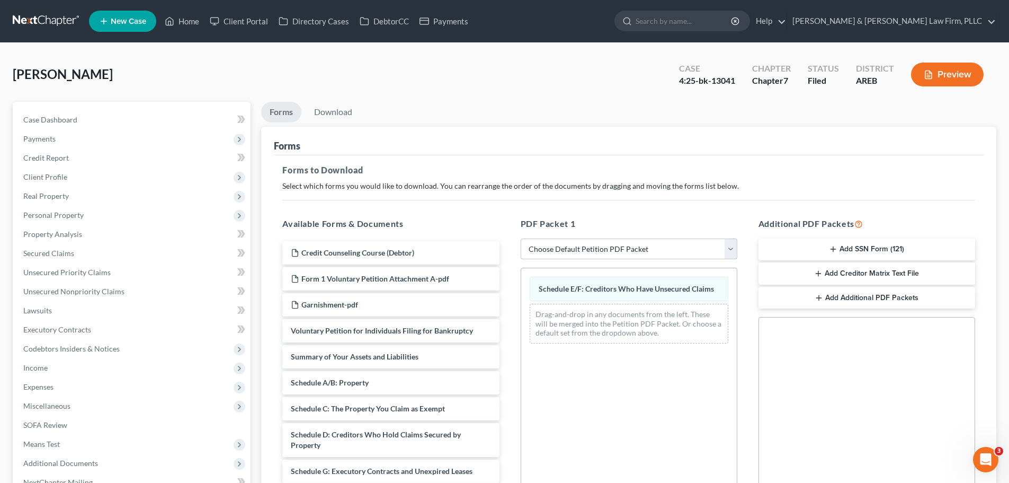
click at [572, 247] on select "Choose Default Petition PDF Packet Complete Bankruptcy Petition (all forms and …" at bounding box center [629, 248] width 217 height 21
click at [174, 26] on icon at bounding box center [170, 21] width 10 height 13
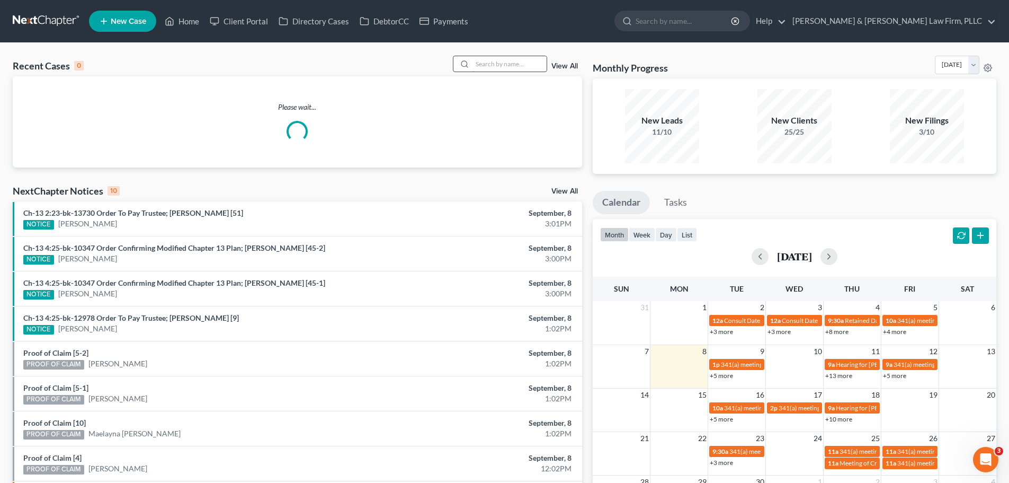
click at [524, 65] on input "search" at bounding box center [509, 63] width 74 height 15
type input "e"
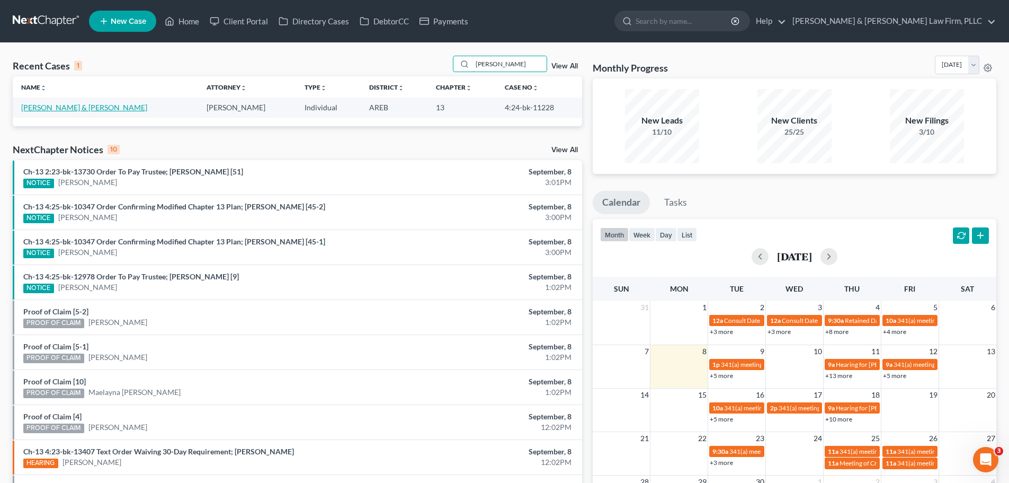
type input "[PERSON_NAME]"
click at [69, 104] on link "[PERSON_NAME] & [PERSON_NAME]" at bounding box center [84, 107] width 126 height 9
select select "2"
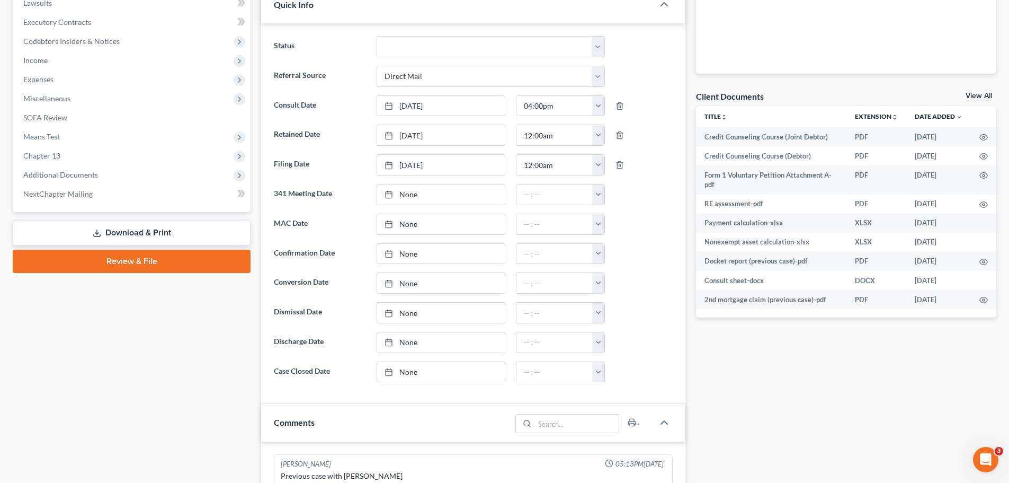
scroll to position [318, 0]
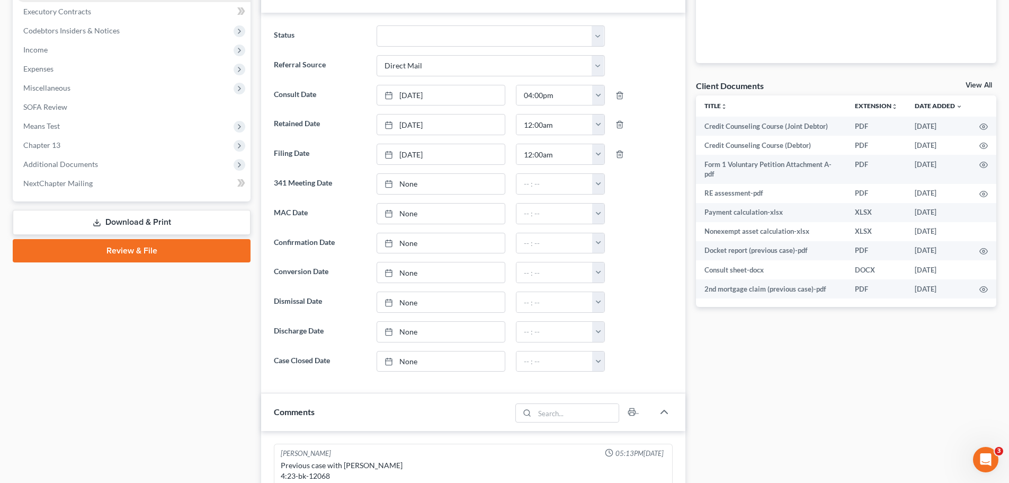
drag, startPoint x: 97, startPoint y: 168, endPoint x: 182, endPoint y: 1, distance: 187.8
click at [97, 168] on span "Additional Documents" at bounding box center [133, 164] width 236 height 19
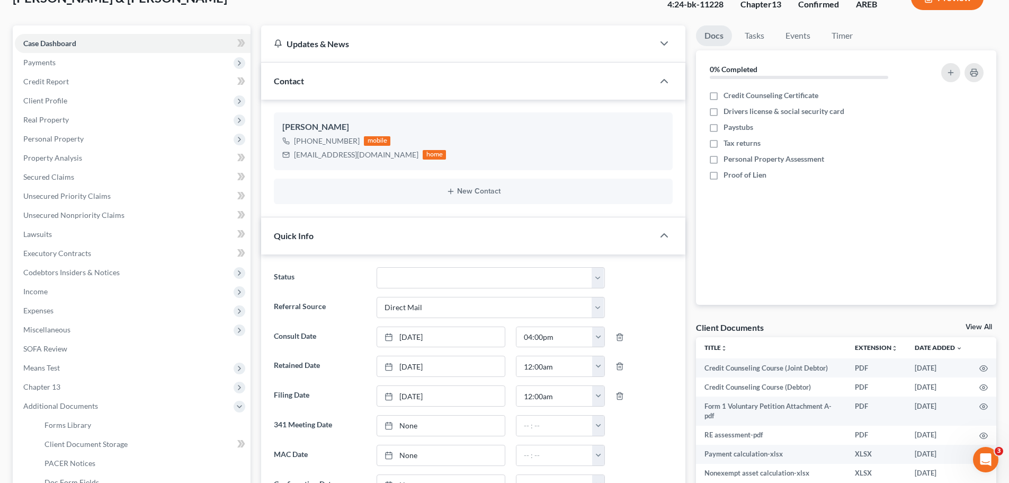
scroll to position [0, 0]
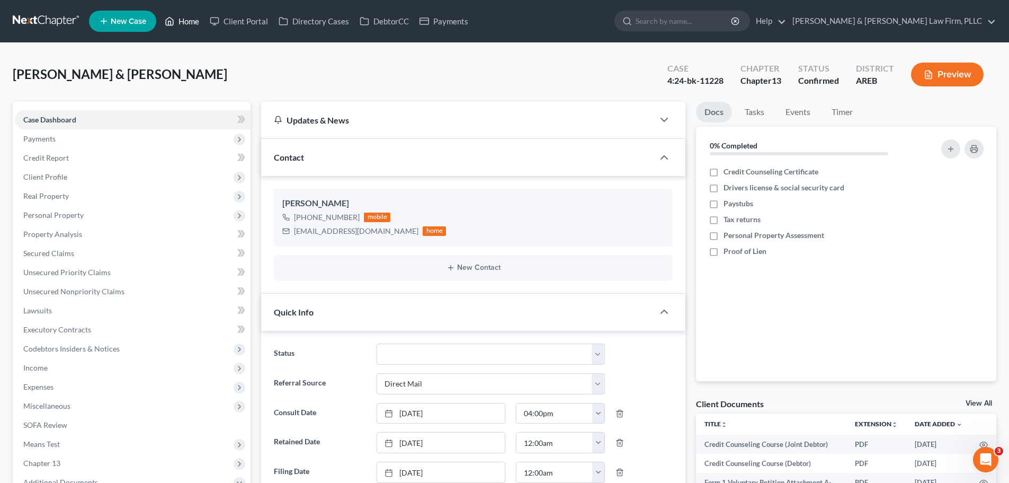
click at [164, 22] on link "Home" at bounding box center [181, 21] width 45 height 19
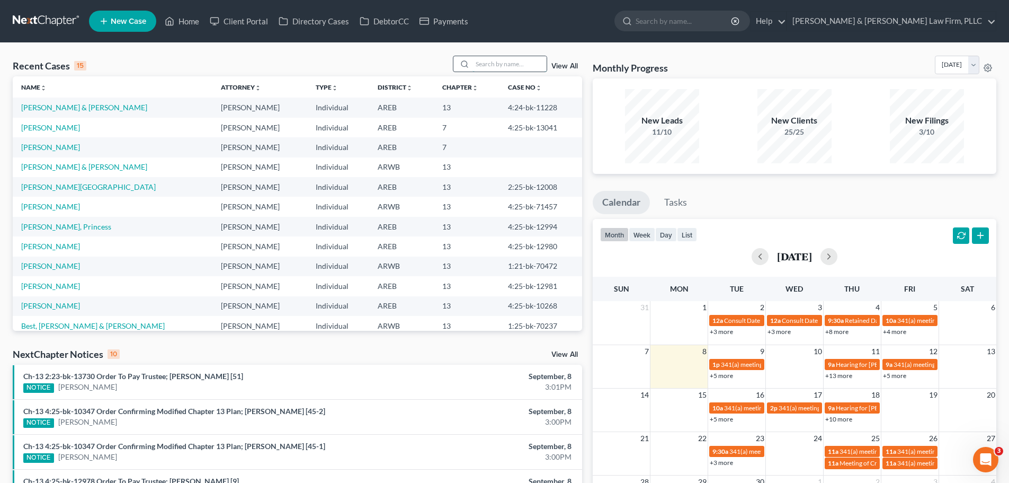
click at [505, 68] on input "search" at bounding box center [509, 63] width 74 height 15
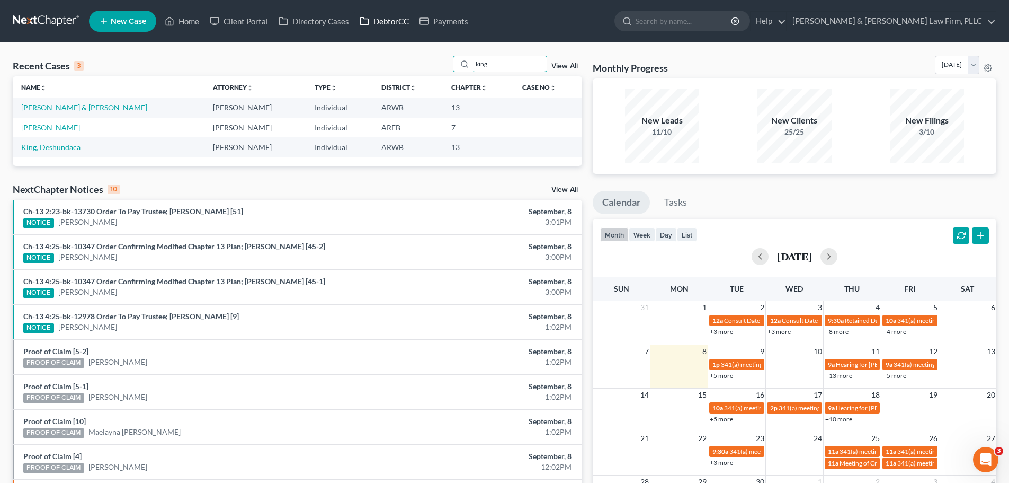
type input "king"
click at [375, 21] on link "DebtorCC" at bounding box center [384, 21] width 60 height 19
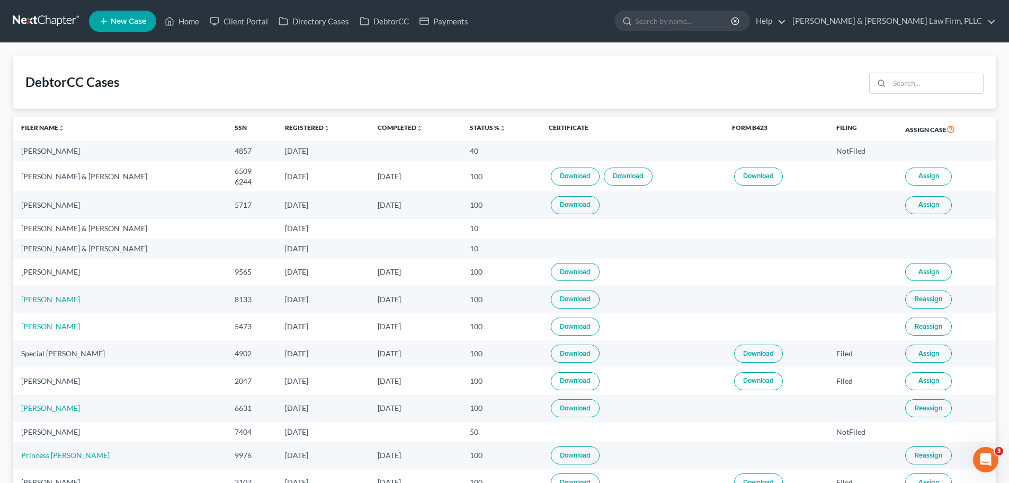
click at [566, 171] on link "Download" at bounding box center [575, 176] width 49 height 18
click at [618, 168] on link "Download" at bounding box center [628, 176] width 49 height 18
click at [172, 18] on icon at bounding box center [170, 21] width 10 height 13
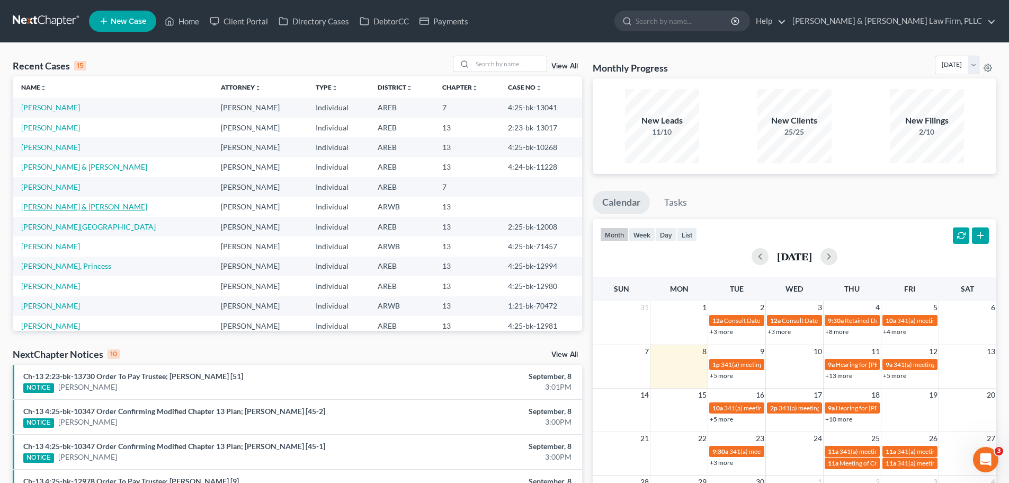
click at [65, 204] on link "[PERSON_NAME] & [PERSON_NAME]" at bounding box center [84, 206] width 126 height 9
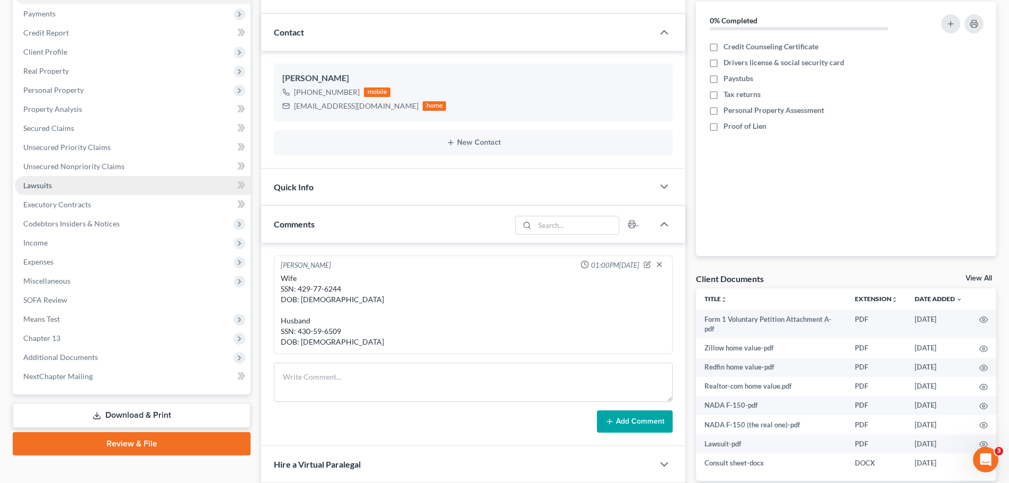
scroll to position [159, 0]
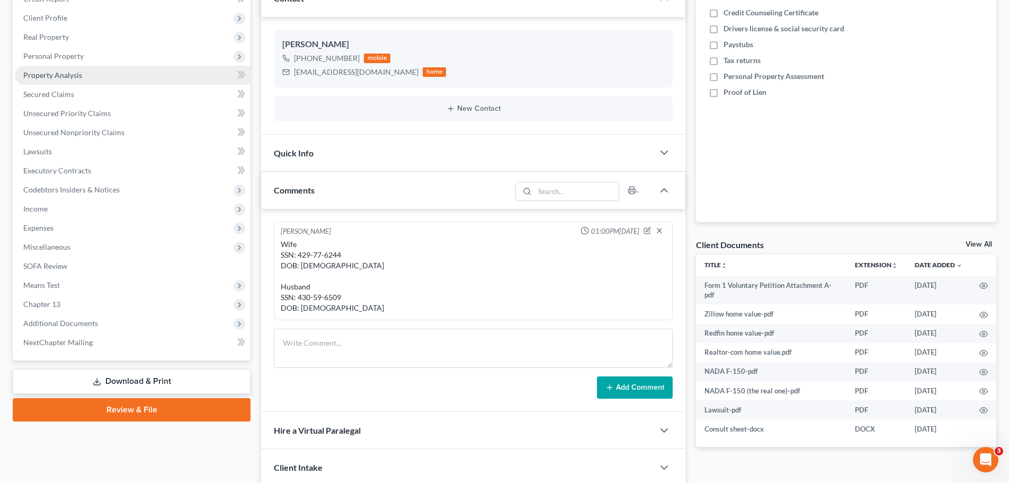
click at [80, 79] on span "Property Analysis" at bounding box center [52, 74] width 59 height 9
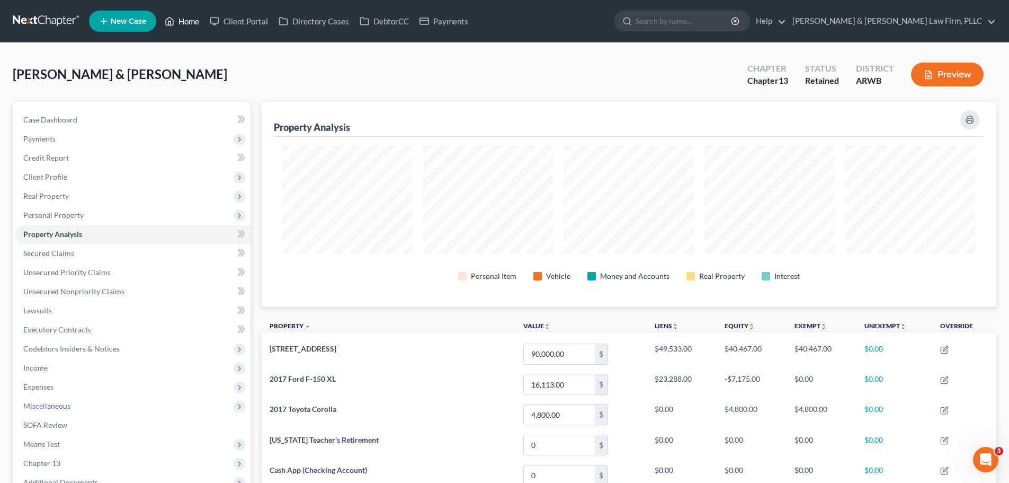
click at [190, 22] on link "Home" at bounding box center [181, 21] width 45 height 19
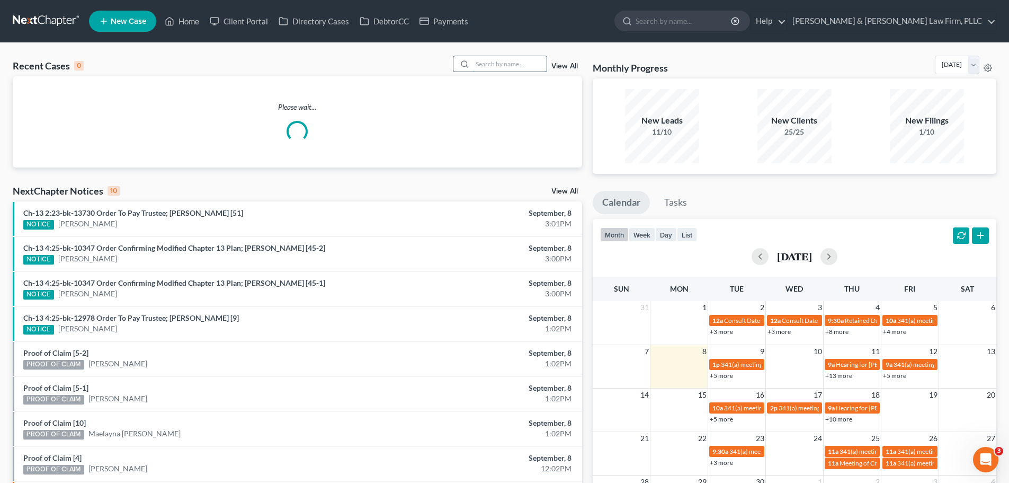
click at [526, 71] on input "search" at bounding box center [509, 63] width 74 height 15
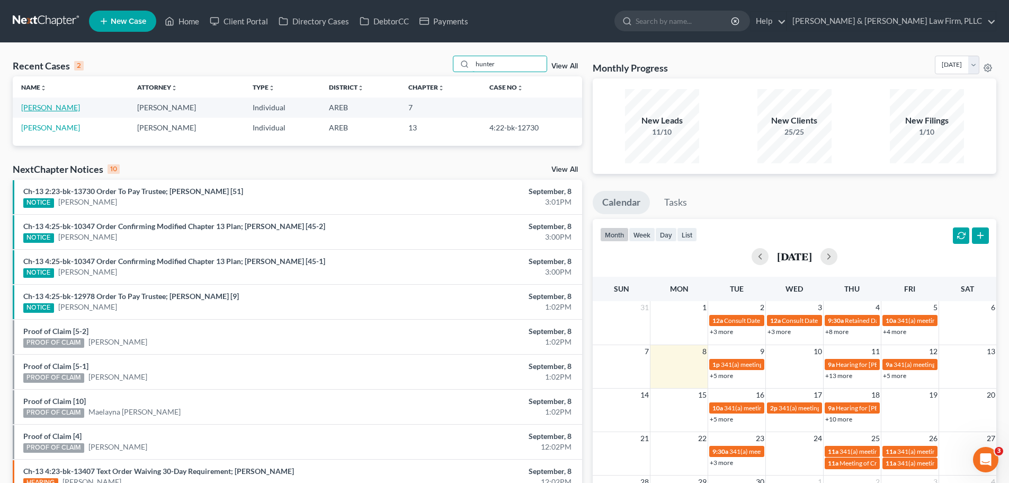
type input "hunter"
click at [49, 109] on link "[PERSON_NAME]" at bounding box center [50, 107] width 59 height 9
select select "1"
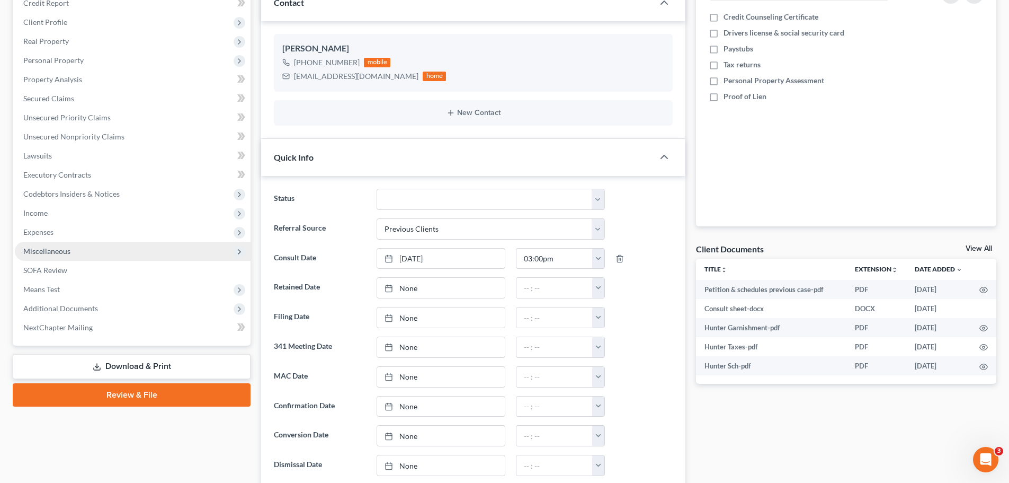
scroll to position [159, 0]
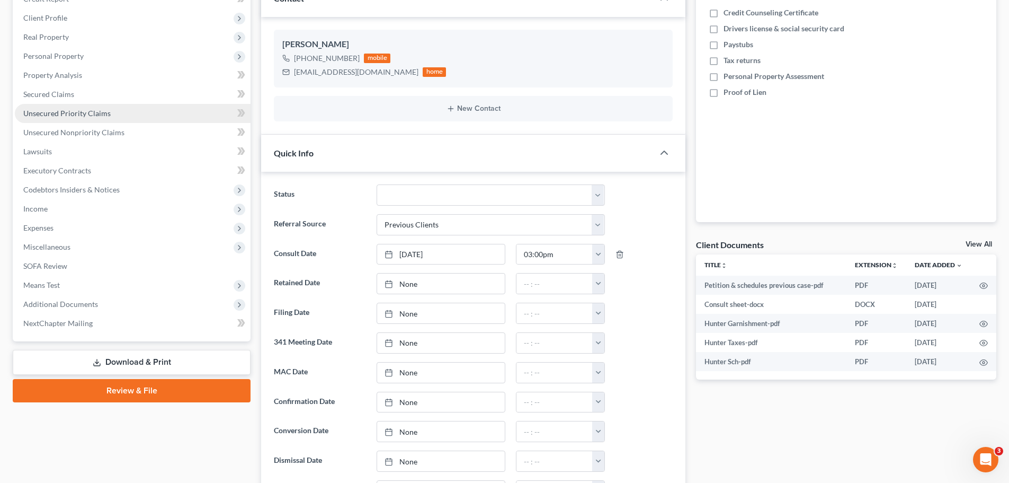
click at [65, 113] on span "Unsecured Priority Claims" at bounding box center [66, 113] width 87 height 9
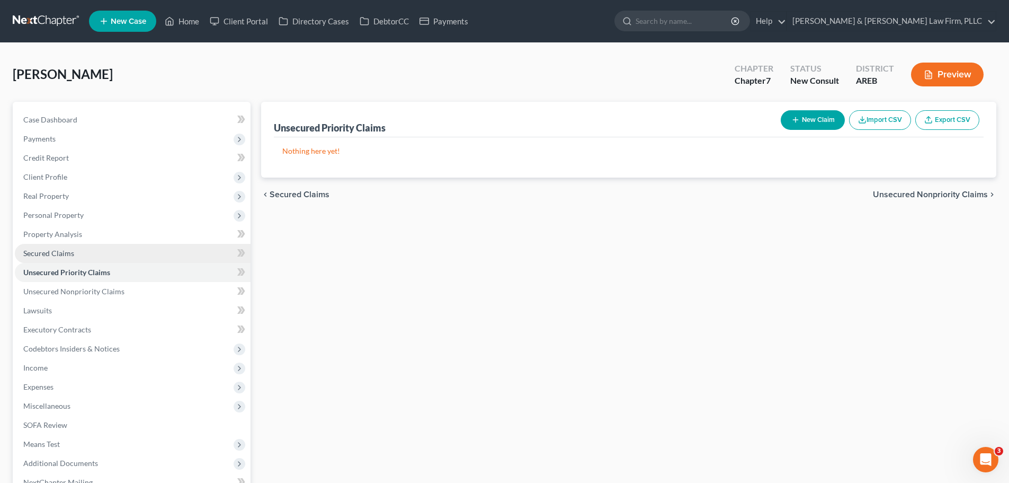
click at [59, 254] on span "Secured Claims" at bounding box center [48, 252] width 51 height 9
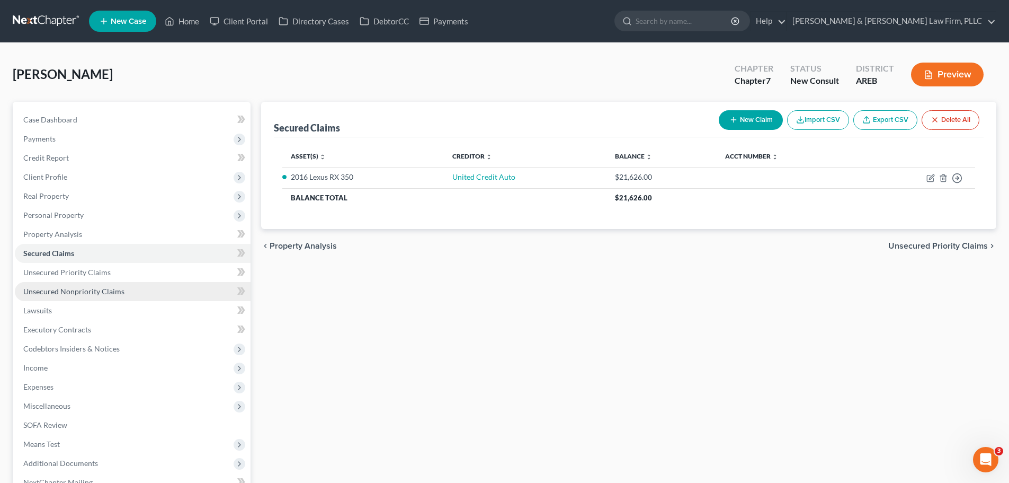
click at [127, 292] on link "Unsecured Nonpriority Claims" at bounding box center [133, 291] width 236 height 19
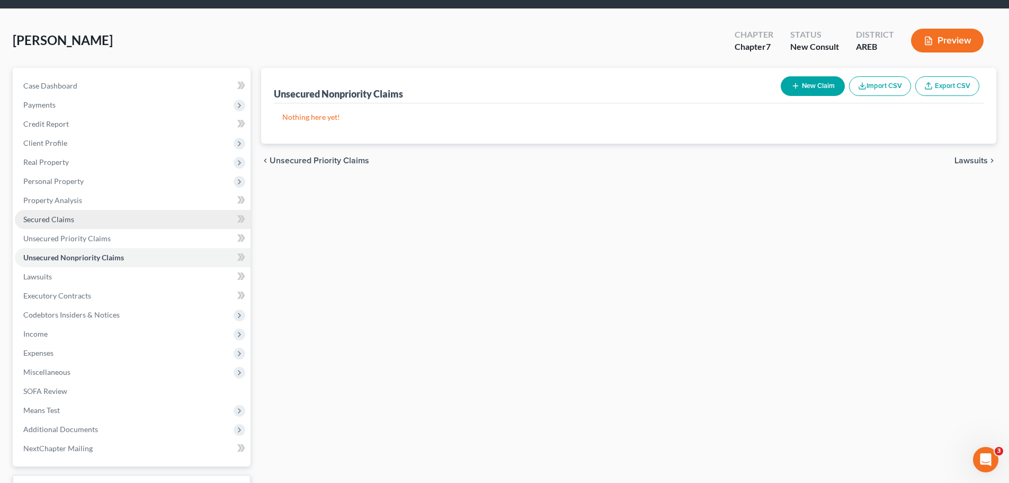
scroll to position [53, 0]
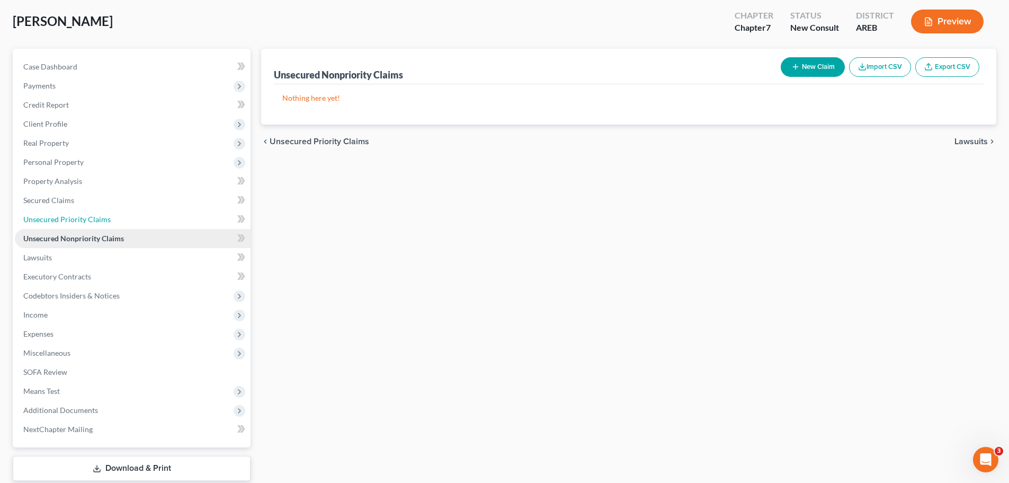
drag, startPoint x: 104, startPoint y: 219, endPoint x: 111, endPoint y: 235, distance: 16.8
click at [104, 219] on span "Unsecured Priority Claims" at bounding box center [66, 219] width 87 height 9
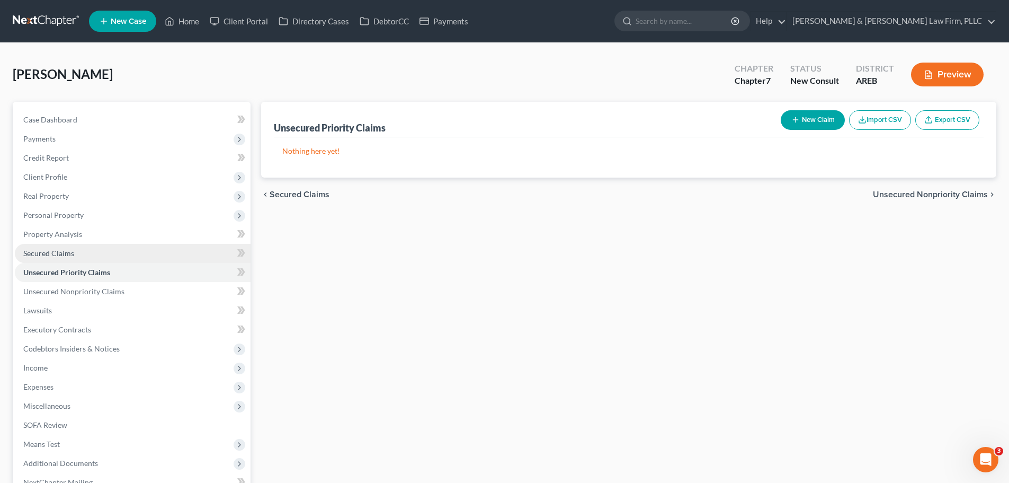
click at [70, 257] on link "Secured Claims" at bounding box center [133, 253] width 236 height 19
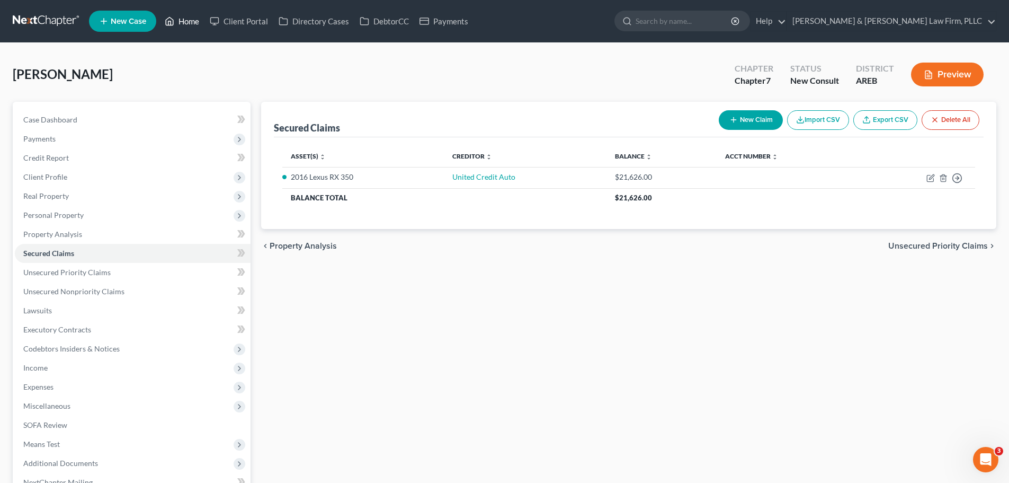
click at [194, 16] on link "Home" at bounding box center [181, 21] width 45 height 19
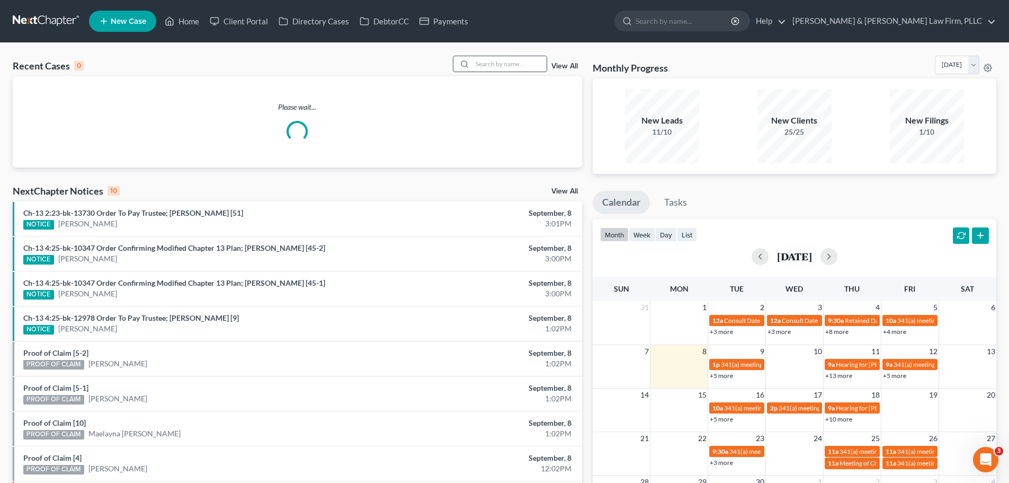
click at [487, 61] on input "search" at bounding box center [509, 63] width 74 height 15
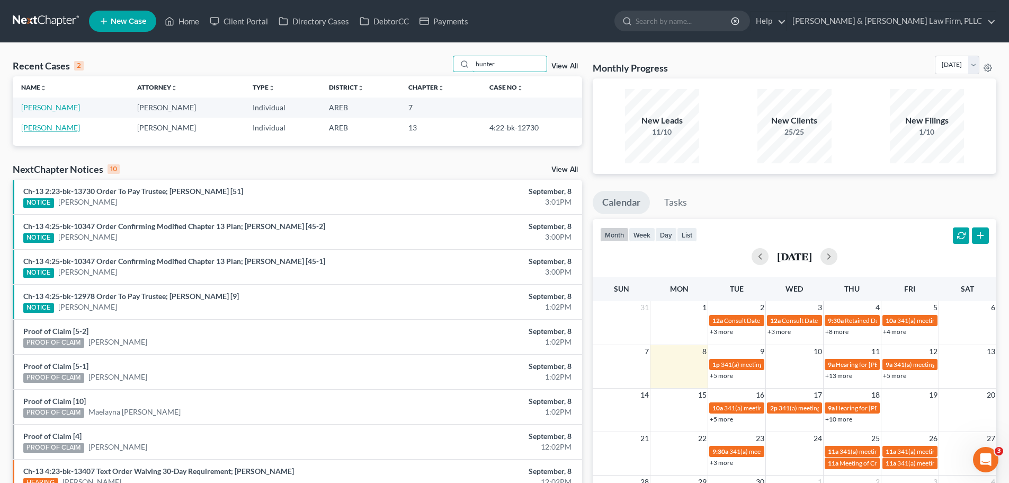
type input "hunter"
click at [72, 129] on link "[PERSON_NAME]" at bounding box center [50, 127] width 59 height 9
select select "3"
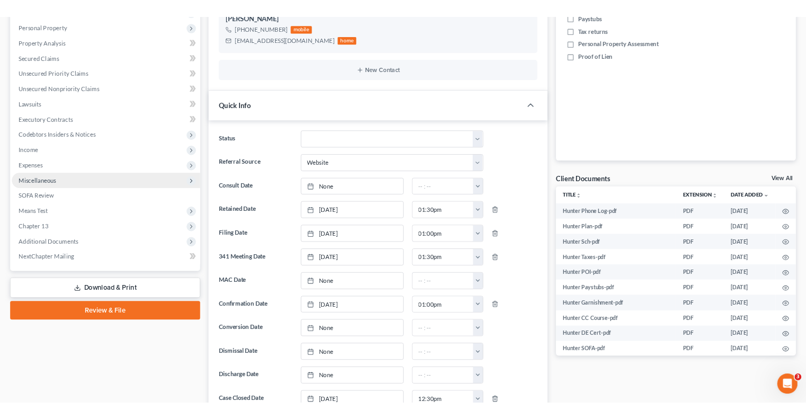
scroll to position [212, 0]
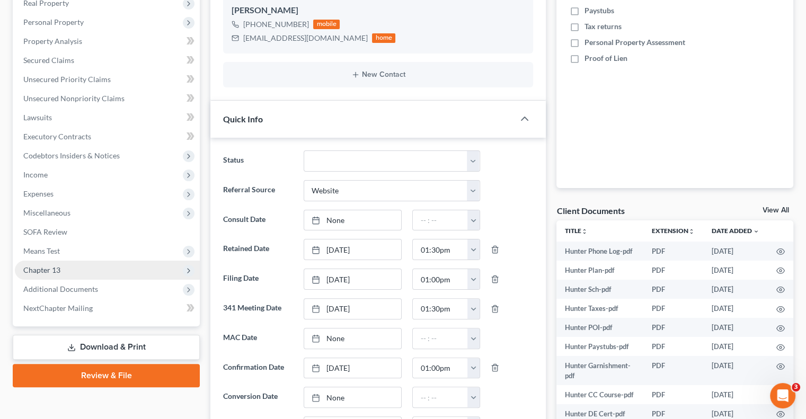
drag, startPoint x: 93, startPoint y: 266, endPoint x: 98, endPoint y: 255, distance: 12.6
click at [93, 284] on span "Additional Documents" at bounding box center [60, 288] width 75 height 9
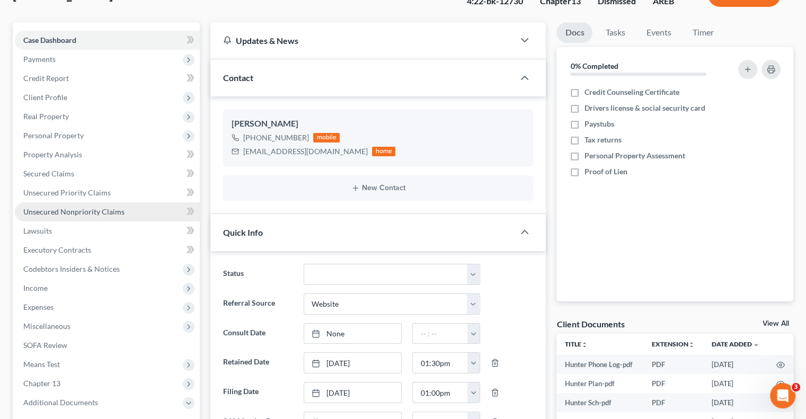
scroll to position [53, 0]
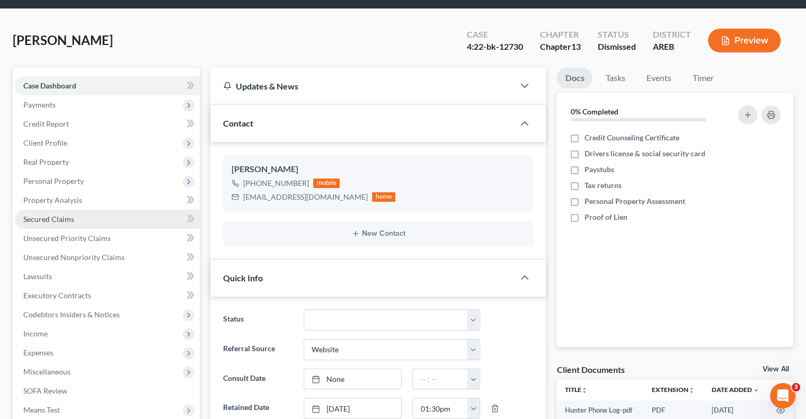
click at [72, 215] on span "Secured Claims" at bounding box center [48, 219] width 51 height 9
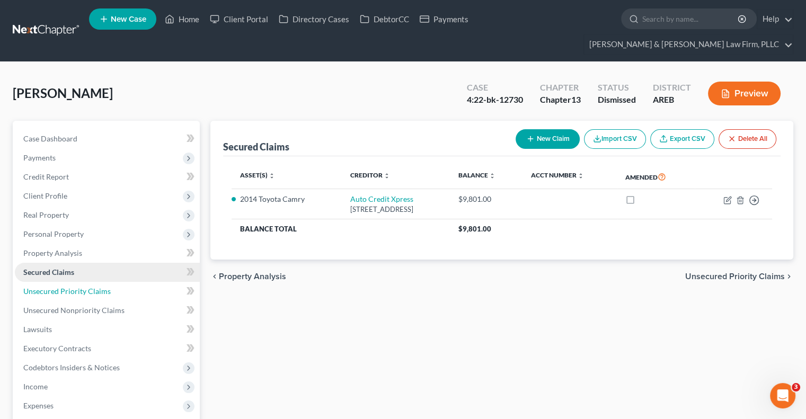
drag, startPoint x: 89, startPoint y: 266, endPoint x: 103, endPoint y: 253, distance: 19.1
click at [89, 282] on link "Unsecured Priority Claims" at bounding box center [107, 291] width 185 height 19
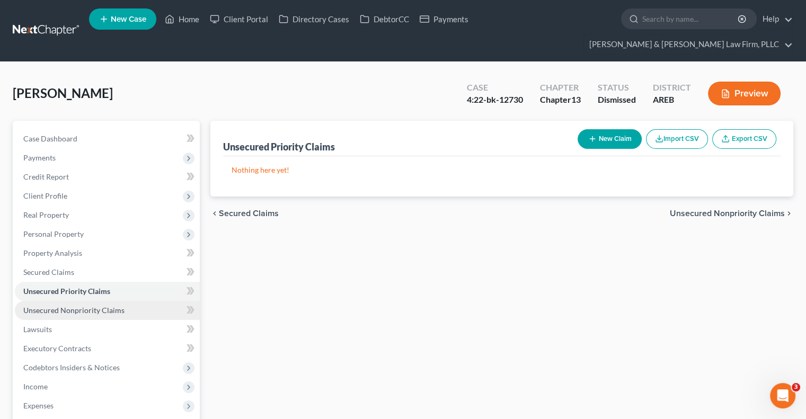
click at [101, 306] on span "Unsecured Nonpriority Claims" at bounding box center [73, 310] width 101 height 9
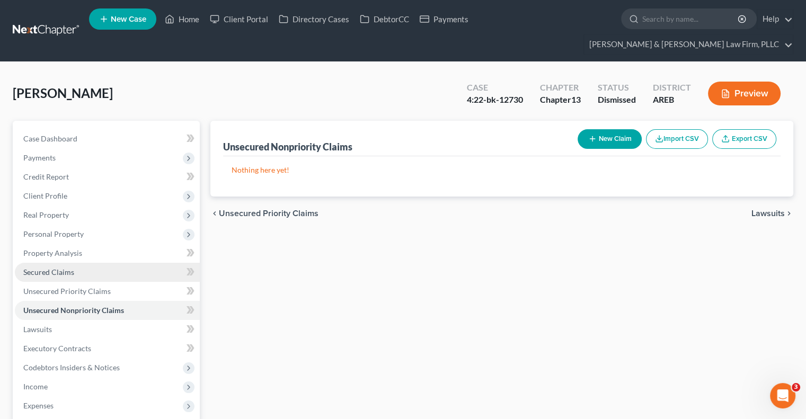
click at [76, 263] on link "Secured Claims" at bounding box center [107, 272] width 185 height 19
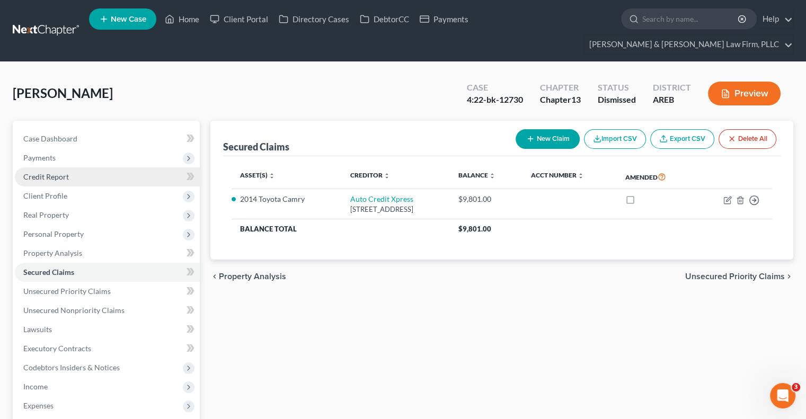
click at [68, 172] on span "Credit Report" at bounding box center [46, 176] width 46 height 9
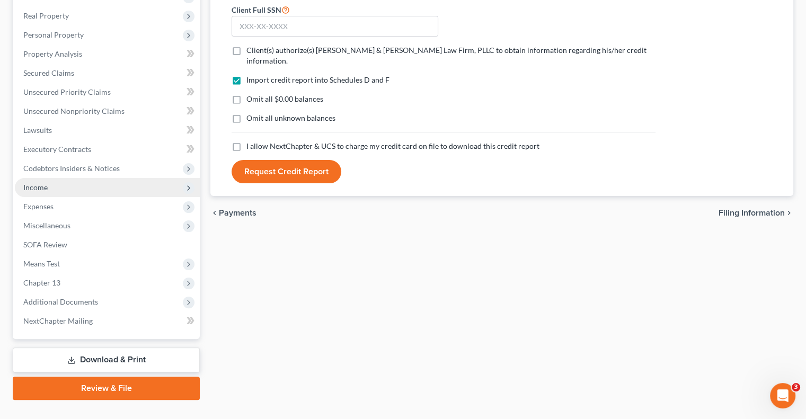
scroll to position [200, 0]
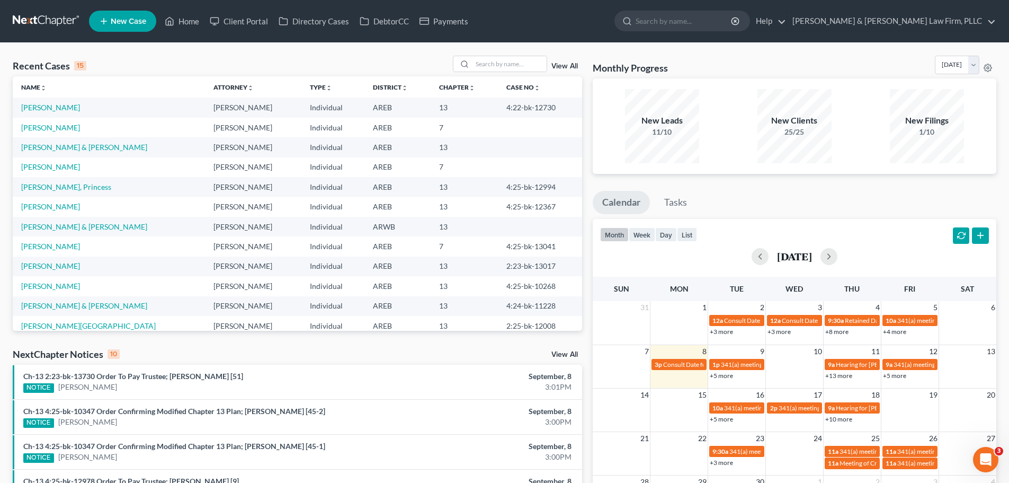
click at [81, 128] on td "[PERSON_NAME]" at bounding box center [109, 128] width 192 height 20
click at [74, 127] on link "[PERSON_NAME]" at bounding box center [50, 127] width 59 height 9
select select "1"
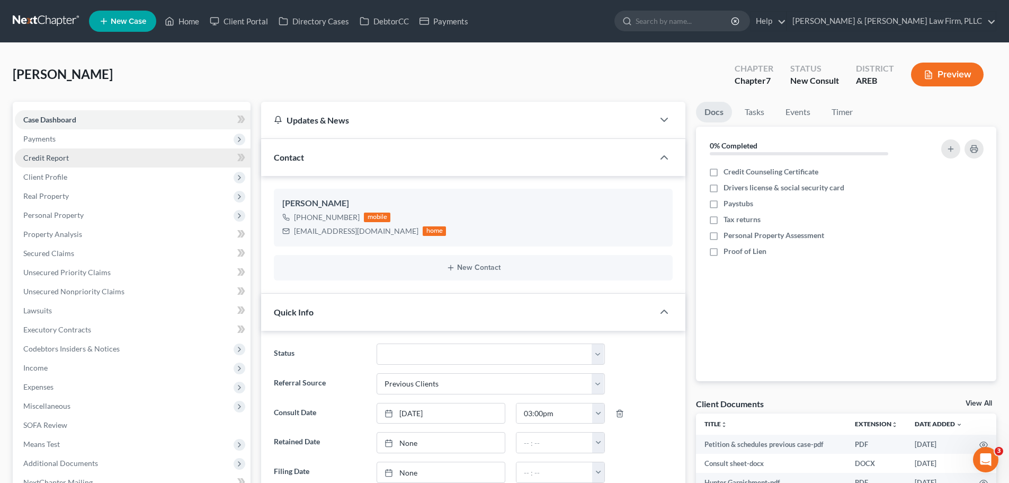
click at [92, 156] on link "Credit Report" at bounding box center [133, 157] width 236 height 19
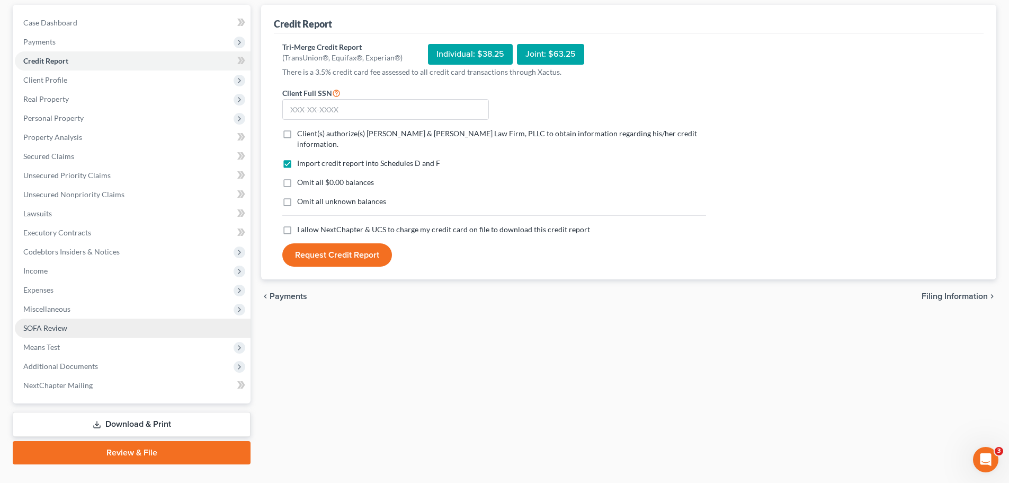
scroll to position [106, 0]
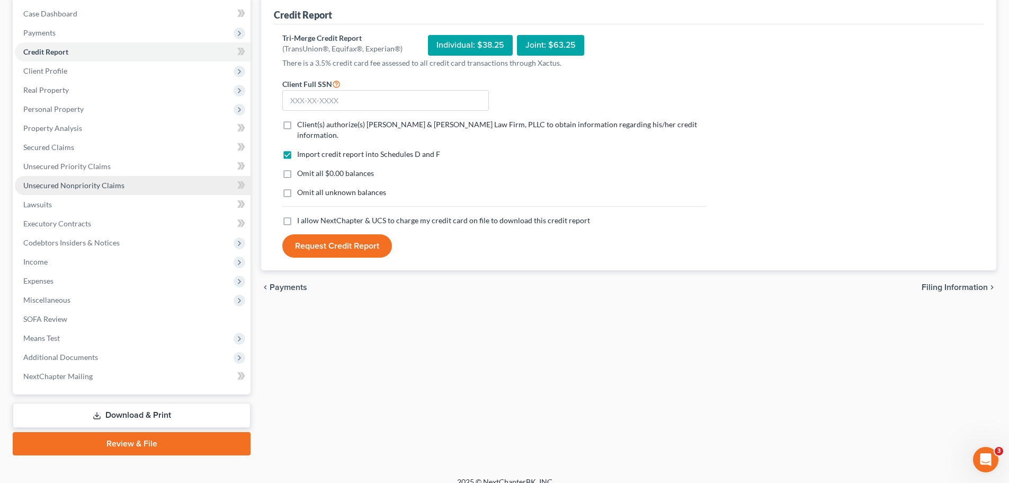
click at [106, 182] on span "Unsecured Nonpriority Claims" at bounding box center [73, 185] width 101 height 9
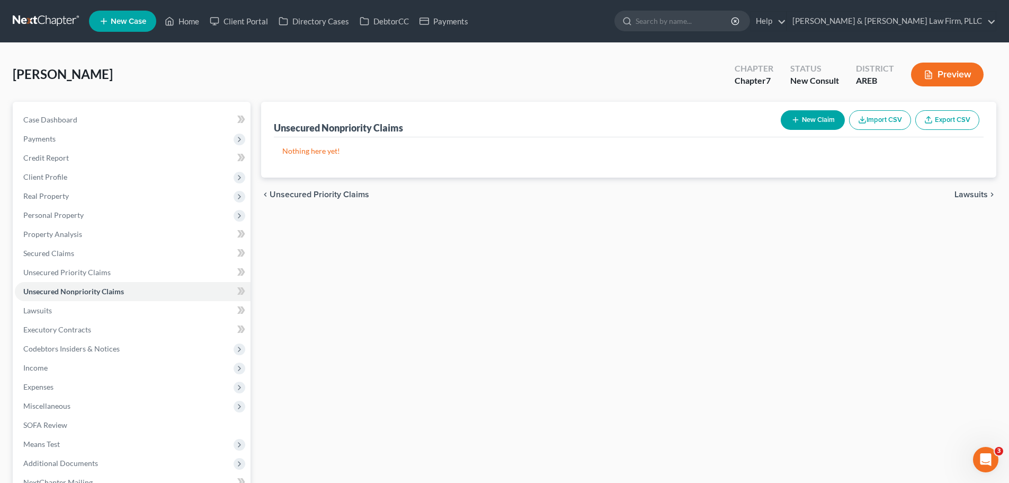
click at [801, 129] on button "New Claim" at bounding box center [813, 120] width 64 height 20
select select "0"
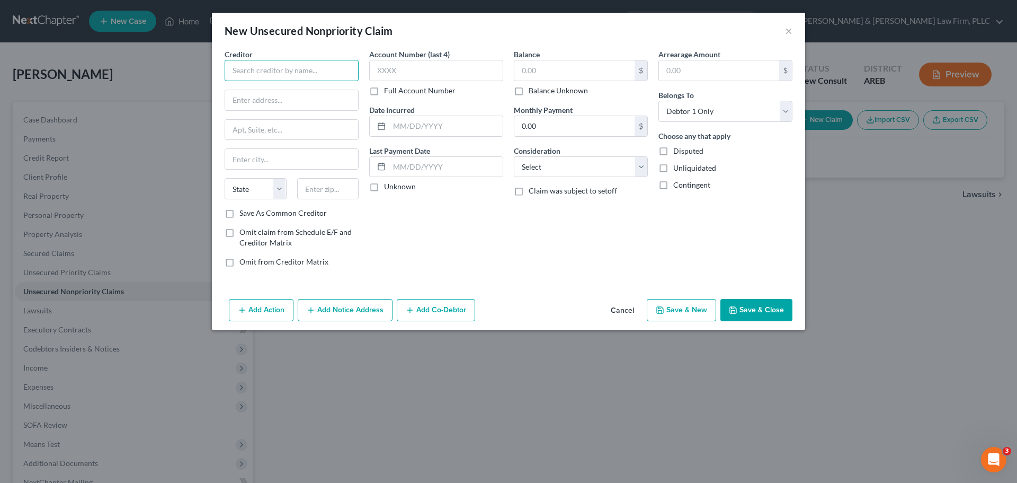
click at [287, 75] on input "text" at bounding box center [292, 70] width 134 height 21
type input "Acima Credit"
click at [283, 93] on div "Acima Credit" at bounding box center [288, 89] width 110 height 11
type input "9815 S Monroe Street"
type input "4th Floor"
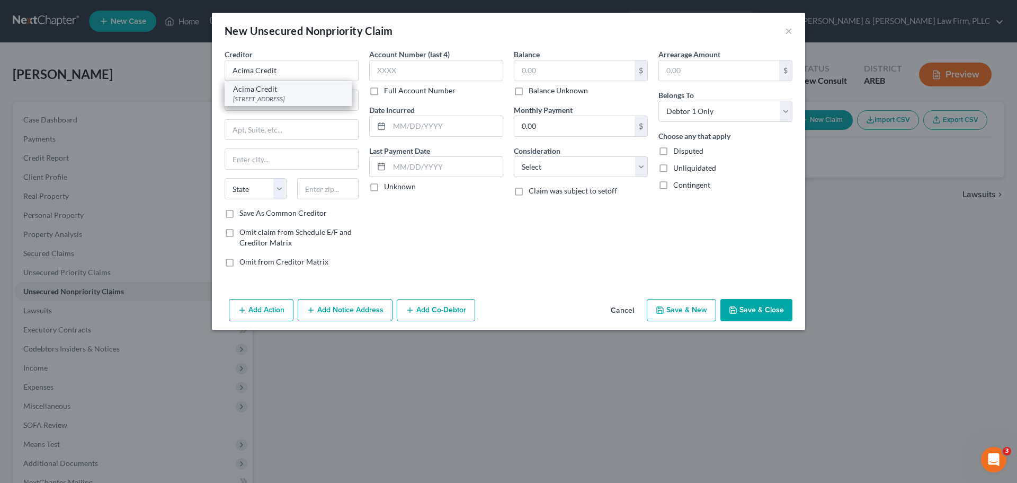
type input "Sandy"
select select "46"
type input "84070"
click at [284, 73] on input "Acima Credit" at bounding box center [292, 70] width 134 height 21
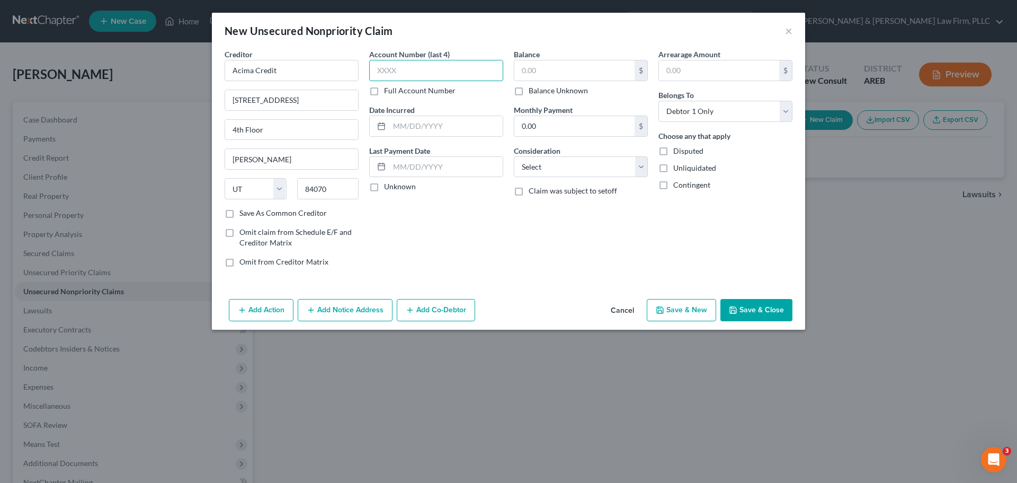
click at [441, 68] on input "text" at bounding box center [436, 70] width 134 height 21
type input "3841"
click at [576, 71] on input "text" at bounding box center [574, 70] width 120 height 20
type input "1,688.00"
click at [693, 312] on button "Save & New" at bounding box center [681, 310] width 69 height 22
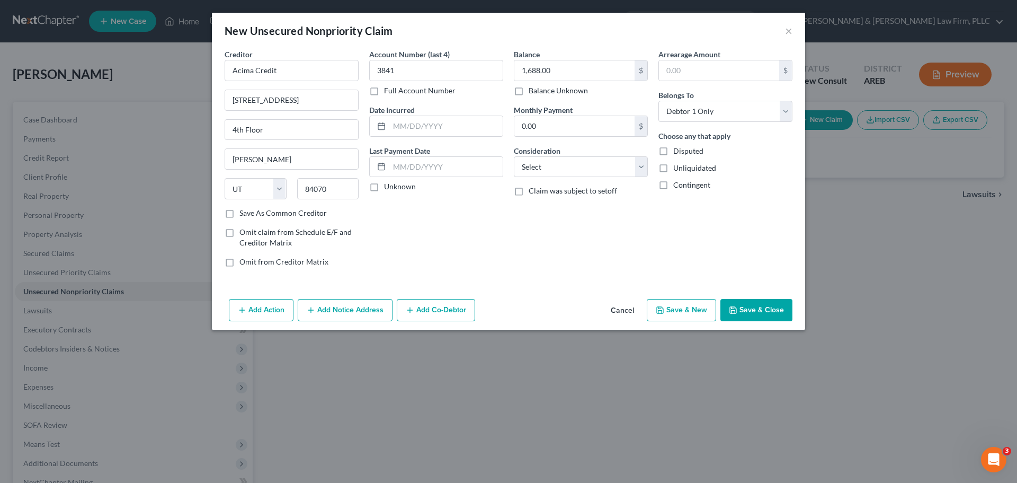
select select "0"
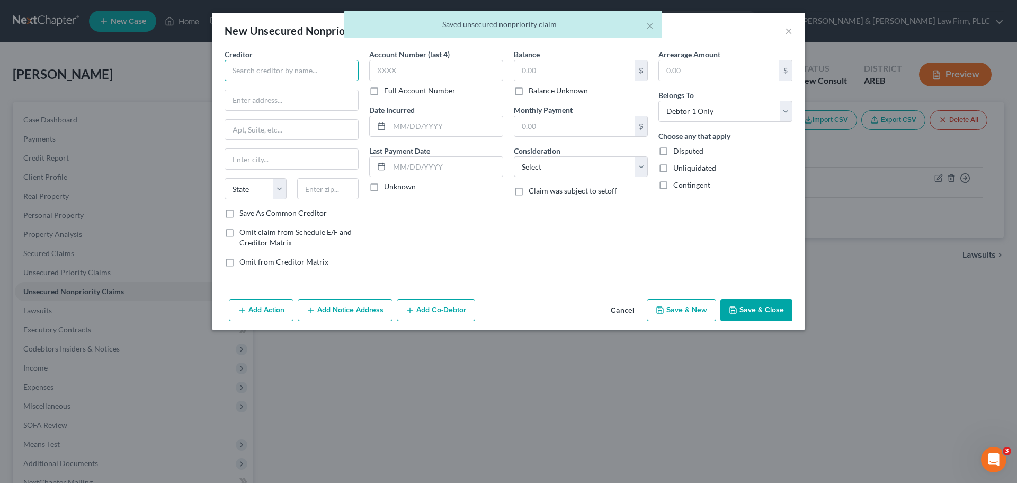
click at [255, 66] on input "text" at bounding box center [292, 70] width 134 height 21
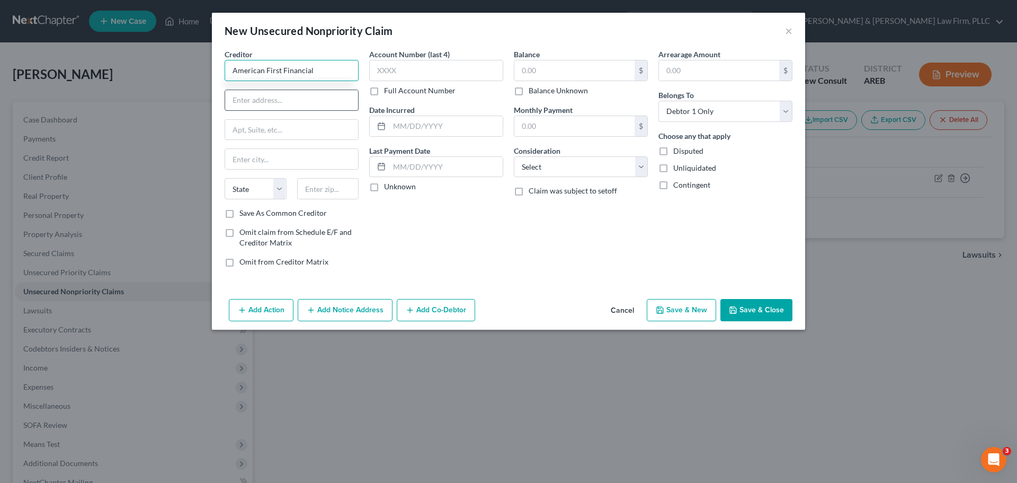
type input "American First Financial"
click at [318, 93] on input "text" at bounding box center [291, 100] width 133 height 20
type input "PO Box 565848"
click at [289, 156] on input "text" at bounding box center [291, 159] width 133 height 20
click at [278, 164] on input "text" at bounding box center [291, 159] width 133 height 20
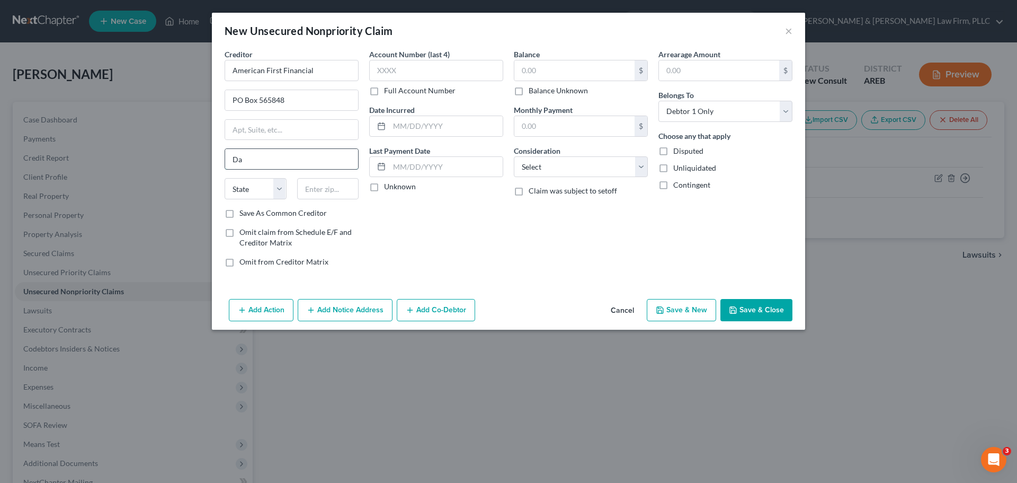
type input "Dallas"
click at [233, 184] on select "State AL AK AR AZ CA CO CT DE DC FL GA GU HI ID IL IN IA KS KY LA ME MD MA MI M…" at bounding box center [256, 188] width 62 height 21
select select "45"
click at [225, 178] on select "State AL AK AR AZ CA CO CT DE DC FL GA GU HI ID IL IN IA KS KY LA ME MD MA MI M…" at bounding box center [256, 188] width 62 height 21
click at [315, 194] on input "text" at bounding box center [328, 188] width 62 height 21
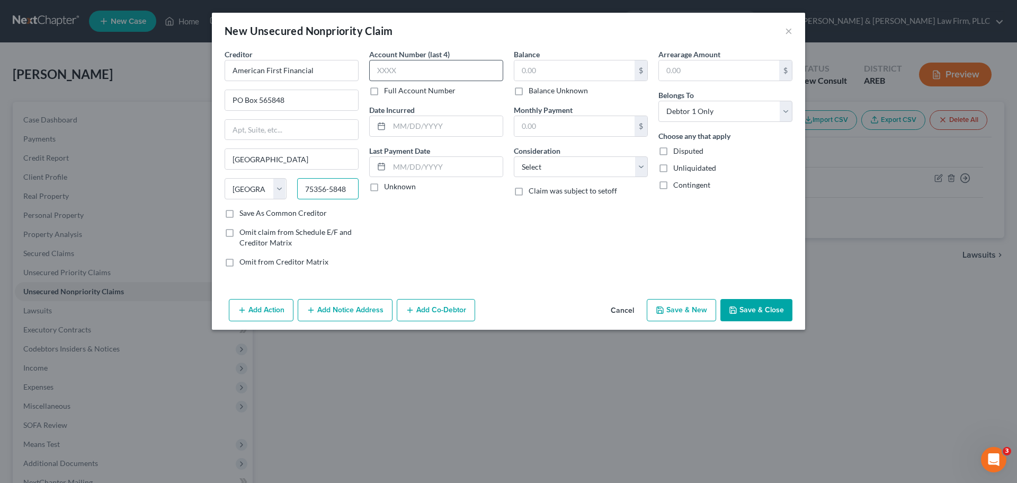
type input "75356-5848"
click at [464, 72] on input "text" at bounding box center [436, 70] width 134 height 21
type input "0002"
click at [591, 72] on input "text" at bounding box center [574, 70] width 120 height 20
type input "1,171.00"
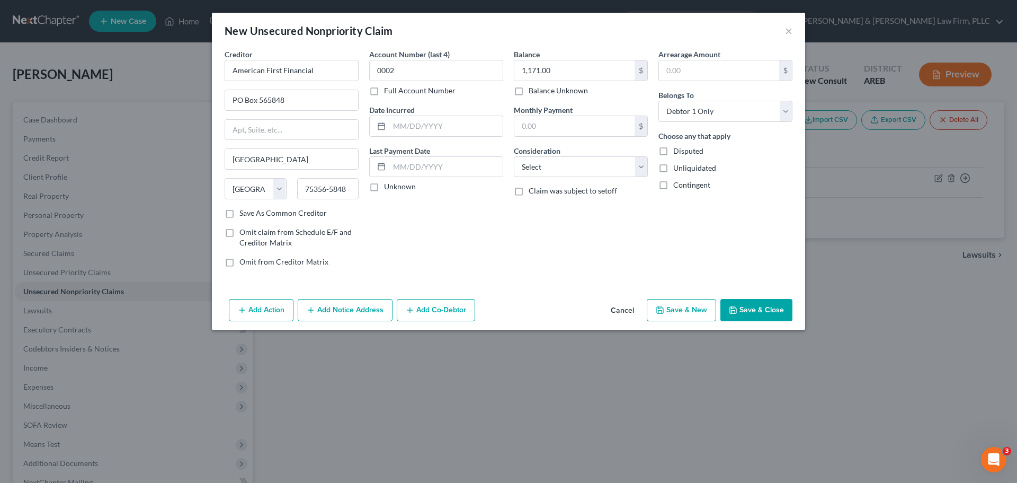
click at [680, 312] on button "Save & New" at bounding box center [681, 310] width 69 height 22
select select "0"
type input "0.00"
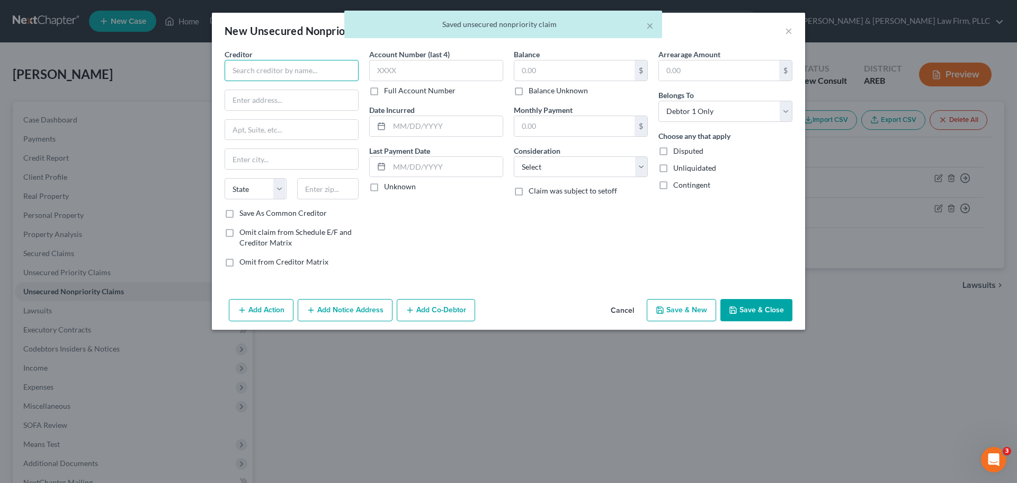
click at [306, 80] on input "text" at bounding box center [292, 70] width 134 height 21
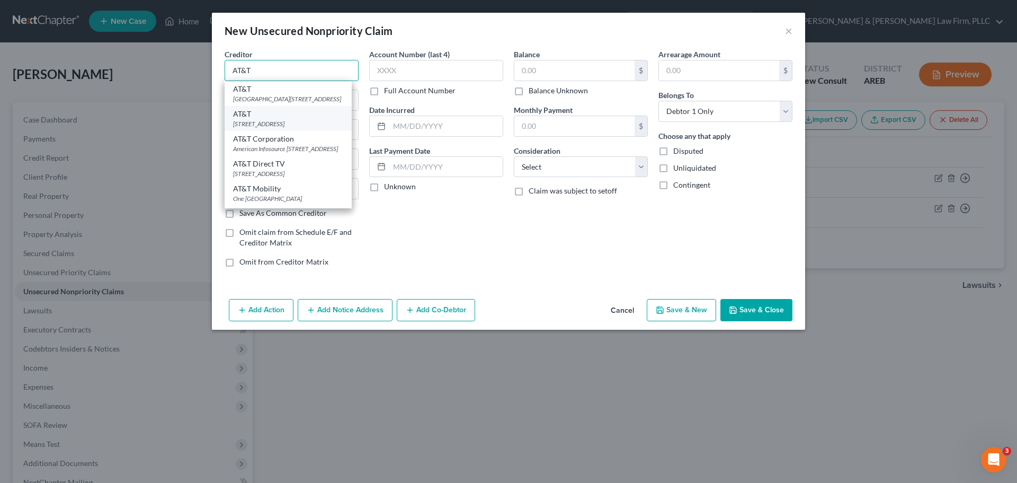
type input "AT&T"
click at [281, 128] on div "PO Box 5014, Carol Stream, IL 60197-5014" at bounding box center [288, 123] width 110 height 9
type input "PO Box 5014"
type input "Carol Stream"
select select "14"
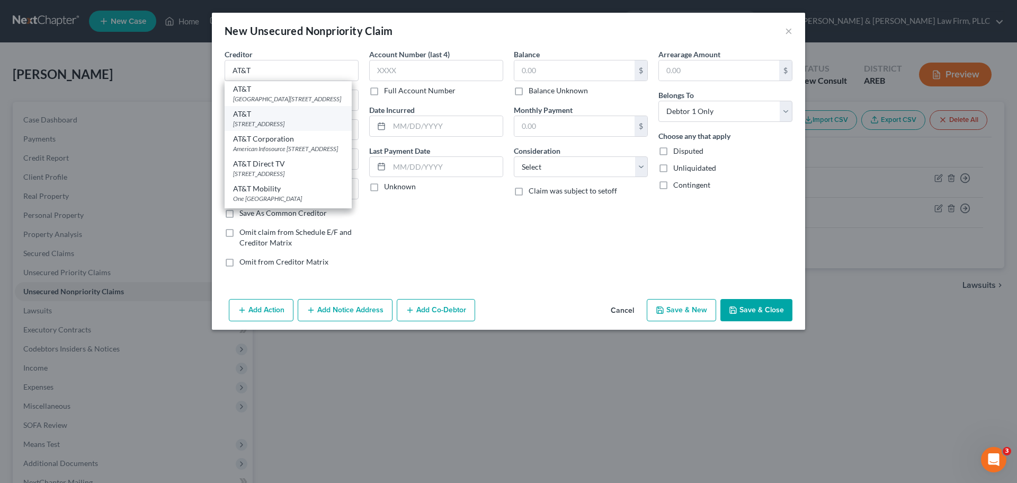
type input "60197-5014"
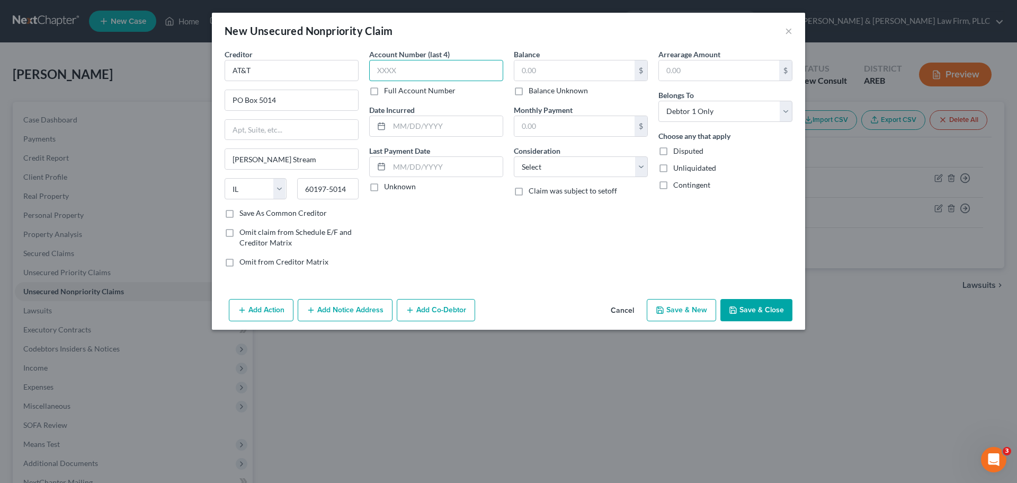
click at [480, 76] on input "text" at bounding box center [436, 70] width 134 height 21
type input "0579"
click at [548, 69] on input "text" at bounding box center [574, 70] width 120 height 20
type input "876.00"
click at [698, 314] on button "Save & New" at bounding box center [681, 310] width 69 height 22
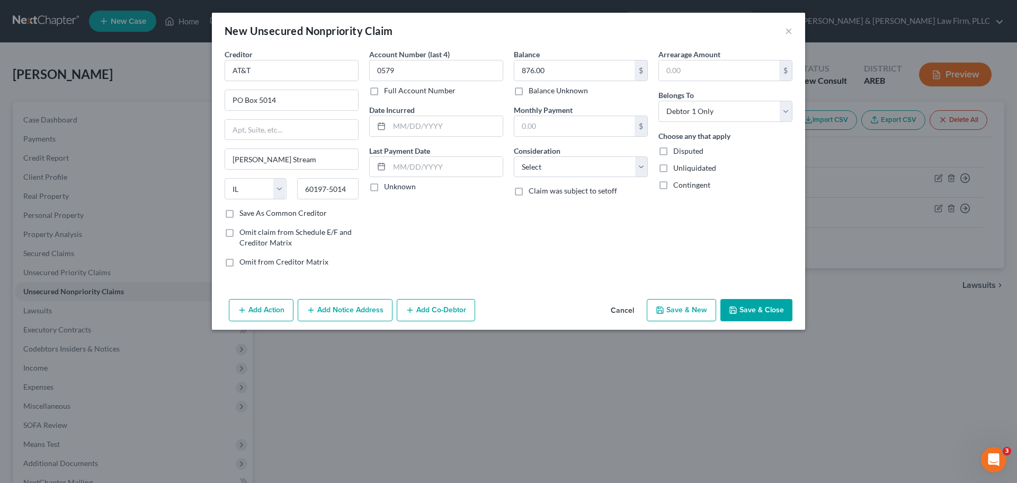
select select "0"
type input "0.00"
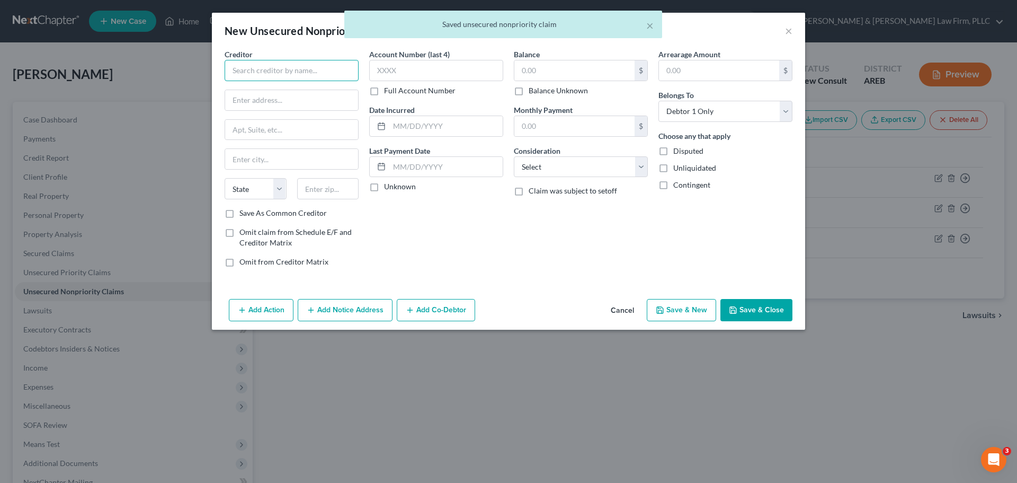
click at [246, 75] on input "text" at bounding box center [292, 70] width 134 height 21
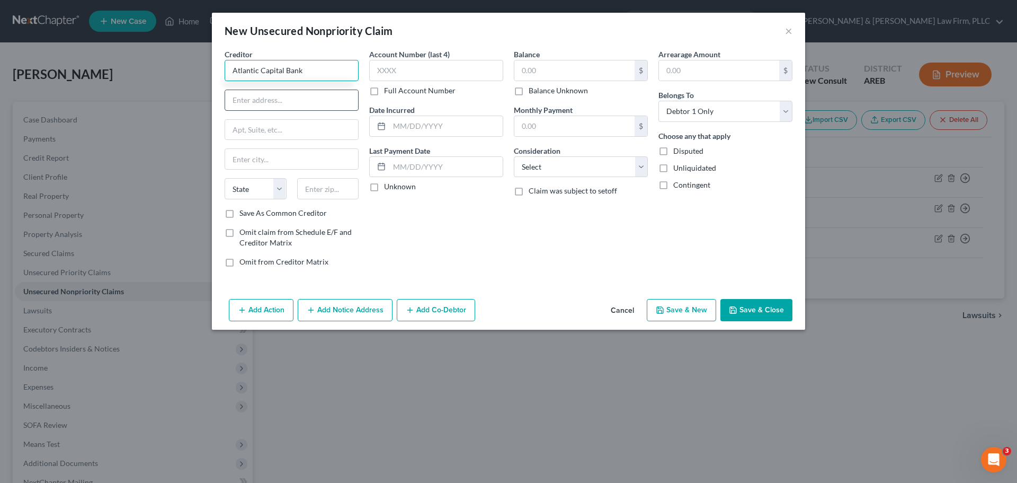
type input "Atlantic Capital Bank"
click at [260, 99] on input "text" at bounding box center [291, 100] width 133 height 20
type input "945 E Paces Ferry Rd NE Fl 16"
click at [261, 161] on input "text" at bounding box center [291, 159] width 133 height 20
type input "Atlanta"
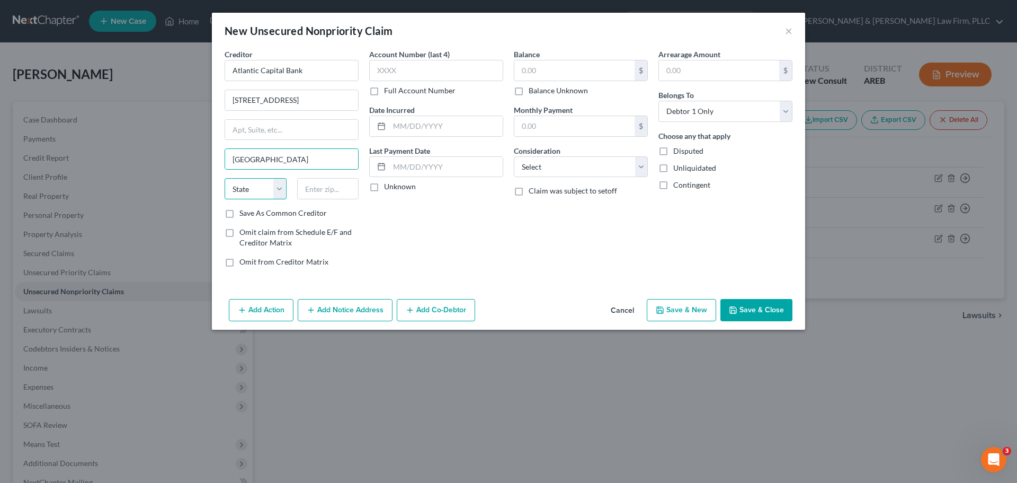
click at [244, 194] on select "State AL AK AR AZ CA CO CT DE DC FL GA GU HI ID IL IN IA KS KY LA ME MD MA MI M…" at bounding box center [256, 188] width 62 height 21
select select "10"
click at [225, 178] on select "State AL AK AR AZ CA CO CT DE DC FL GA GU HI ID IL IN IA KS KY LA ME MD MA MI M…" at bounding box center [256, 188] width 62 height 21
click at [319, 191] on input "text" at bounding box center [328, 188] width 62 height 21
type input "30326-1160"
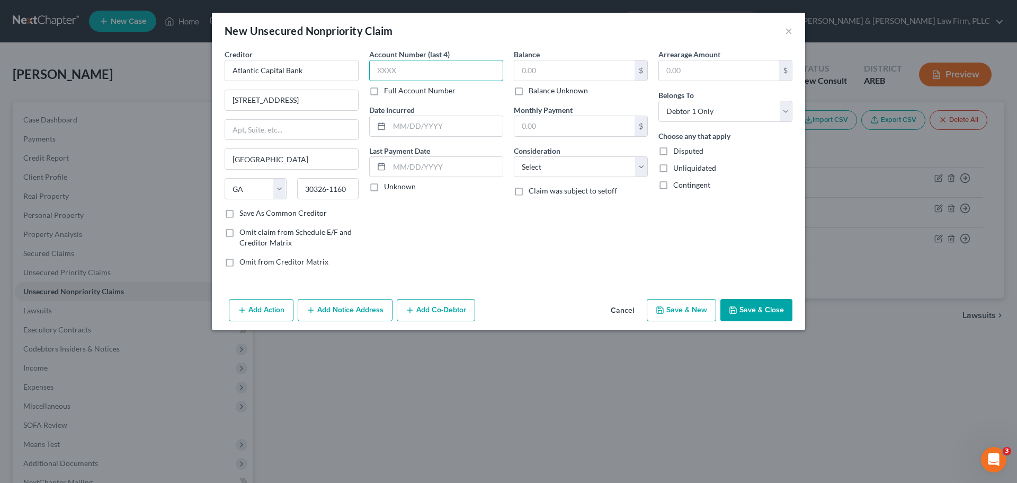
click at [462, 79] on input "text" at bounding box center [436, 70] width 134 height 21
type input "1952"
click at [589, 75] on input "text" at bounding box center [574, 70] width 120 height 20
type input "643.00"
click at [689, 308] on button "Save & New" at bounding box center [681, 310] width 69 height 22
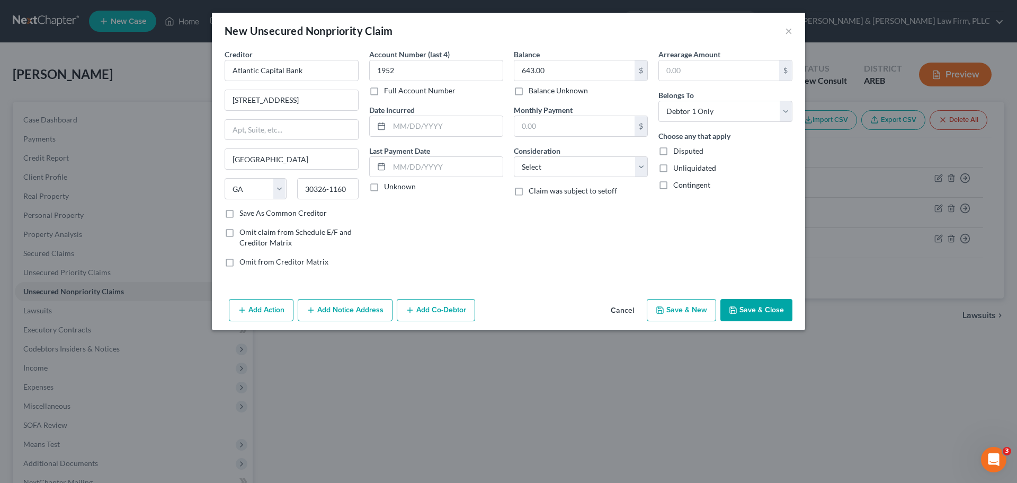
select select "0"
click at [260, 73] on input "text" at bounding box center [292, 70] width 134 height 21
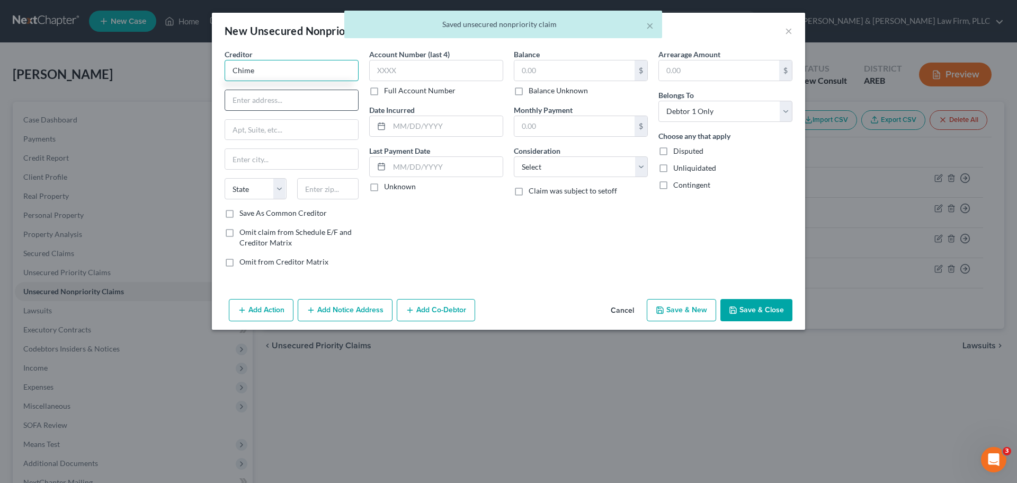
type input "Chime"
click at [256, 100] on input "text" at bounding box center [291, 100] width 133 height 20
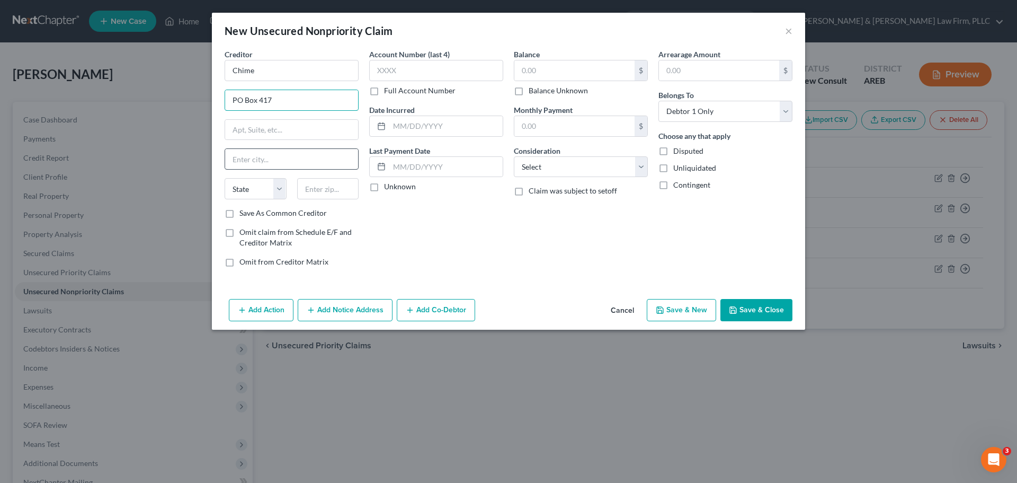
type input "PO Box 417"
click at [238, 166] on input "text" at bounding box center [291, 159] width 133 height 20
type input "San Francisco"
click at [265, 187] on select "State AL AK AR AZ CA CO CT DE DC FL GA GU HI ID IL IN IA KS KY LA ME MD MA MI M…" at bounding box center [256, 188] width 62 height 21
select select "4"
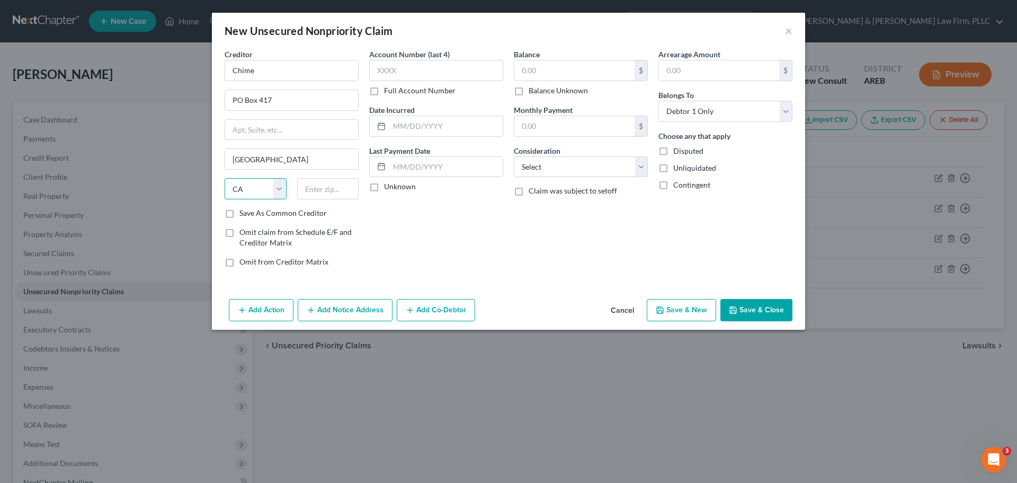
click at [225, 178] on select "State AL AK AR AZ CA CO CT DE DC FL GA GU HI ID IL IN IA KS KY LA ME MD MA MI M…" at bounding box center [256, 188] width 62 height 21
click at [306, 194] on input "text" at bounding box center [328, 188] width 62 height 21
type input "94104-0417"
click at [462, 72] on input "text" at bounding box center [436, 70] width 134 height 21
type input "5282"
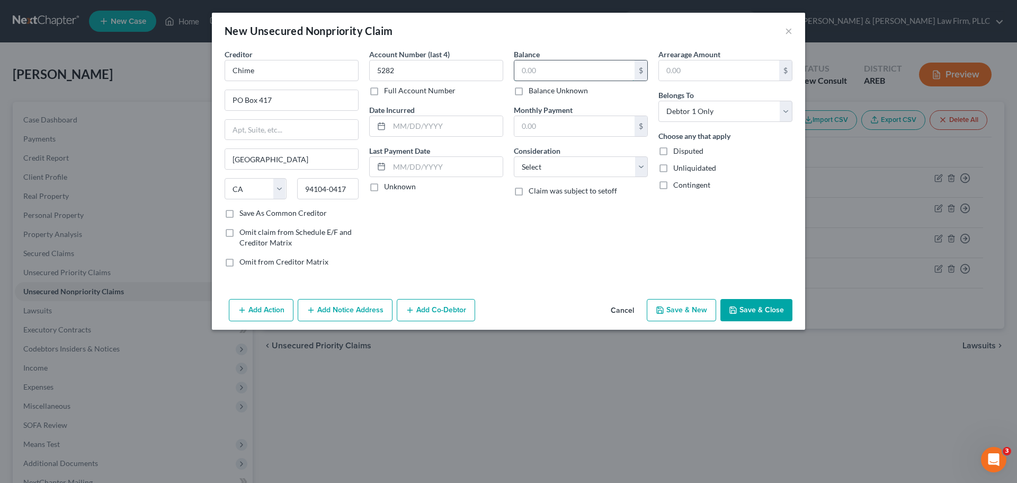
click at [546, 73] on input "text" at bounding box center [574, 70] width 120 height 20
type input "638.00"
click at [664, 303] on button "Save & New" at bounding box center [681, 310] width 69 height 22
select select "0"
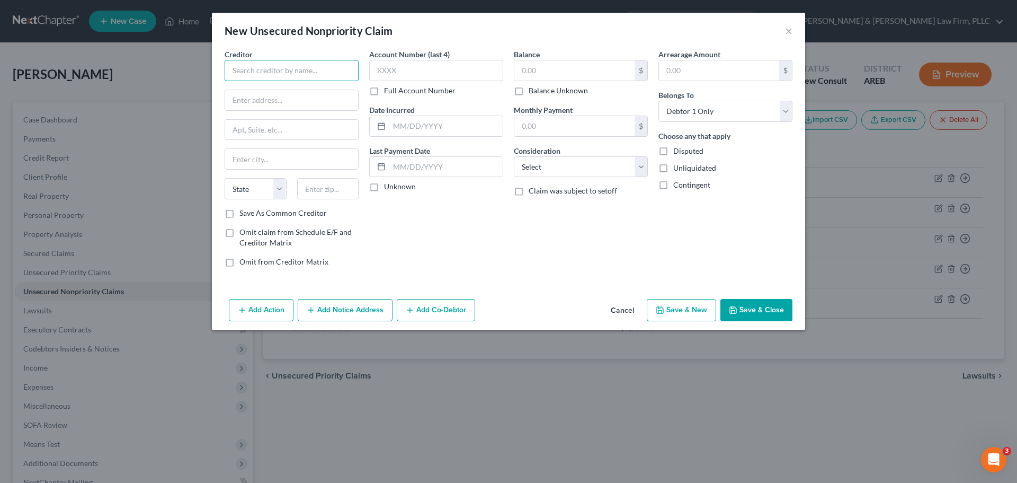
click at [278, 70] on input "text" at bounding box center [292, 70] width 134 height 21
paste input "Colonial Auto Finance/America's Car-Mart"
type input "Colonial Auto Finance/America's Car-Mart"
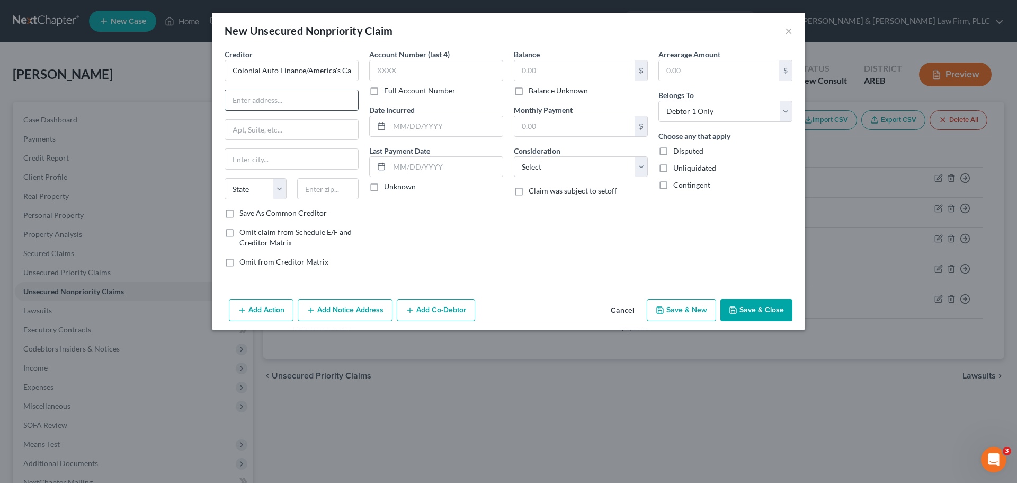
click at [272, 97] on input "text" at bounding box center [291, 100] width 133 height 20
paste input "1805 N 2nd St Ste 401"
type input "1805 N 2nd St Ste 401"
click at [259, 160] on input "text" at bounding box center [291, 159] width 133 height 20
paste input "Rogers, AR 72756-2423"
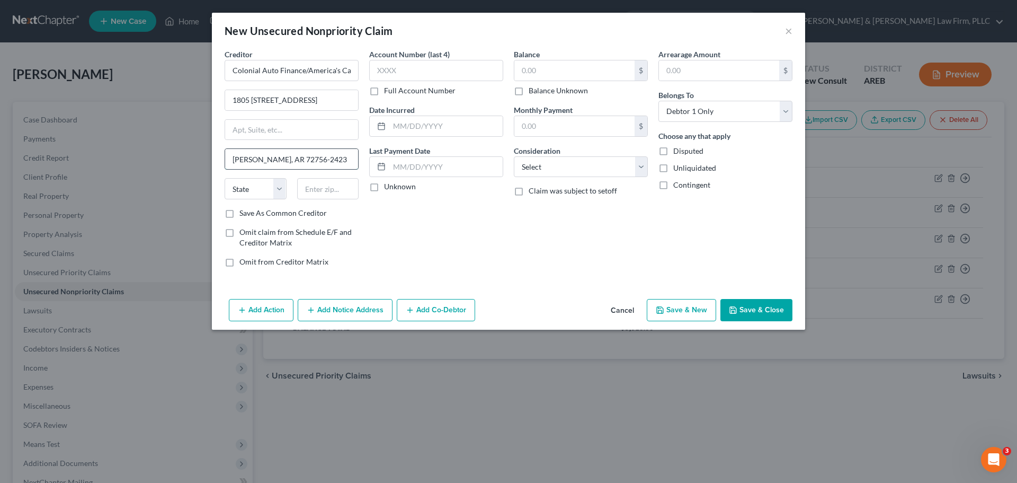
drag, startPoint x: 319, startPoint y: 157, endPoint x: 270, endPoint y: 160, distance: 49.4
click at [270, 160] on input "Rogers, AR 72756-2423" at bounding box center [291, 159] width 133 height 20
type input "Rogers"
click at [261, 194] on select "State AL AK AR AZ CA CO CT DE DC FL GA GU HI ID IL IN IA KS KY LA ME MD MA MI M…" at bounding box center [256, 188] width 62 height 21
select select "2"
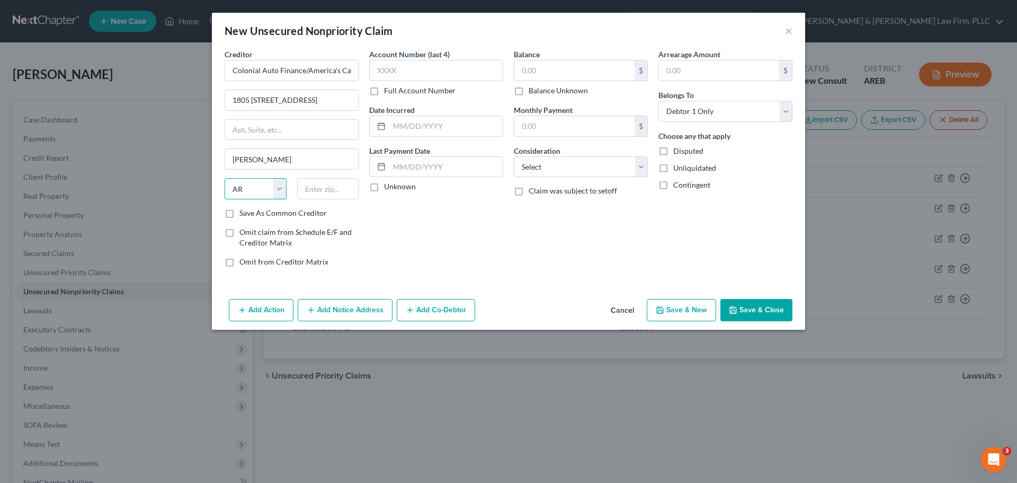
click at [225, 178] on select "State AL AK AR AZ CA CO CT DE DC FL GA GU HI ID IL IN IA KS KY LA ME MD MA MI M…" at bounding box center [256, 188] width 62 height 21
click at [320, 183] on input "text" at bounding box center [328, 188] width 62 height 21
paste input "72756-2423"
type input "72756-2423"
click at [468, 75] on input "text" at bounding box center [436, 70] width 134 height 21
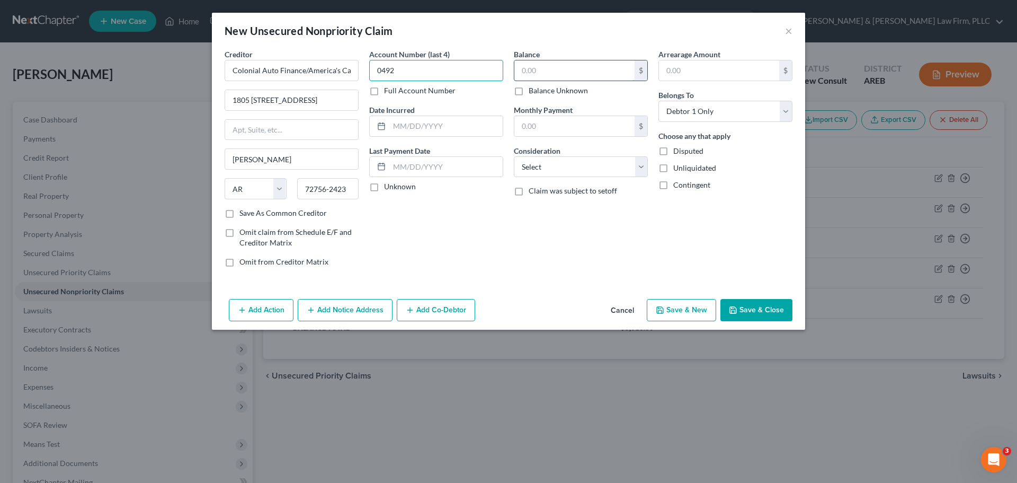
type input "0492"
click at [539, 75] on input "text" at bounding box center [574, 70] width 120 height 20
type input "7,205.00"
click at [690, 304] on button "Save & New" at bounding box center [681, 310] width 69 height 22
select select "0"
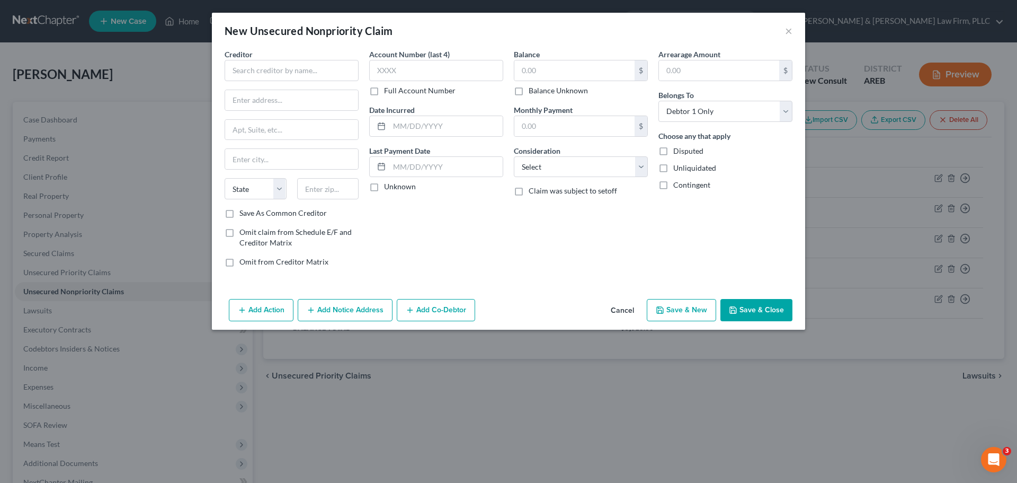
type input "0.00"
click at [268, 75] on input "text" at bounding box center [292, 70] width 134 height 21
paste input "Credit Acceptance"
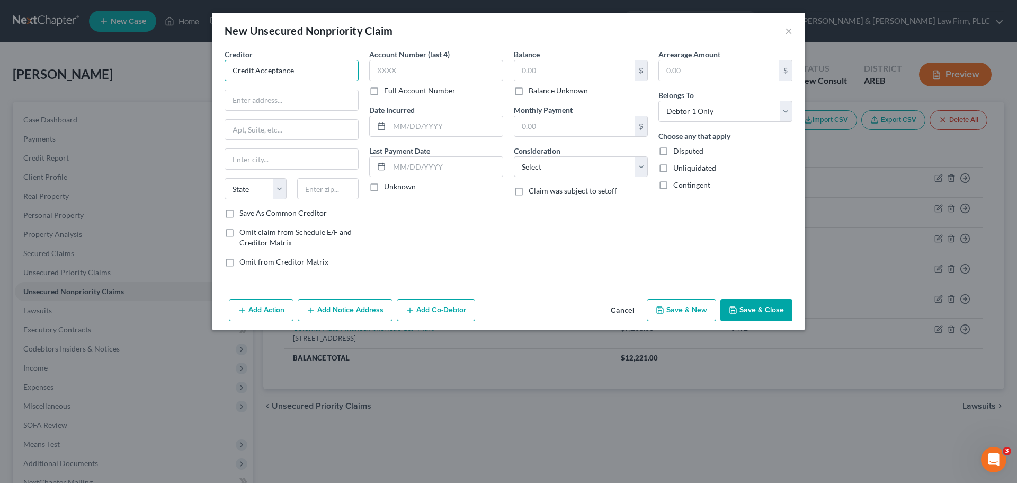
type input "Credit Acceptance"
click at [252, 101] on input "text" at bounding box center [291, 100] width 133 height 20
paste input "25505 W 12 Mile Rd Ste 3000"
type input "25505 W 12 Mile Rd Ste 3000"
click at [298, 157] on input "text" at bounding box center [291, 159] width 133 height 20
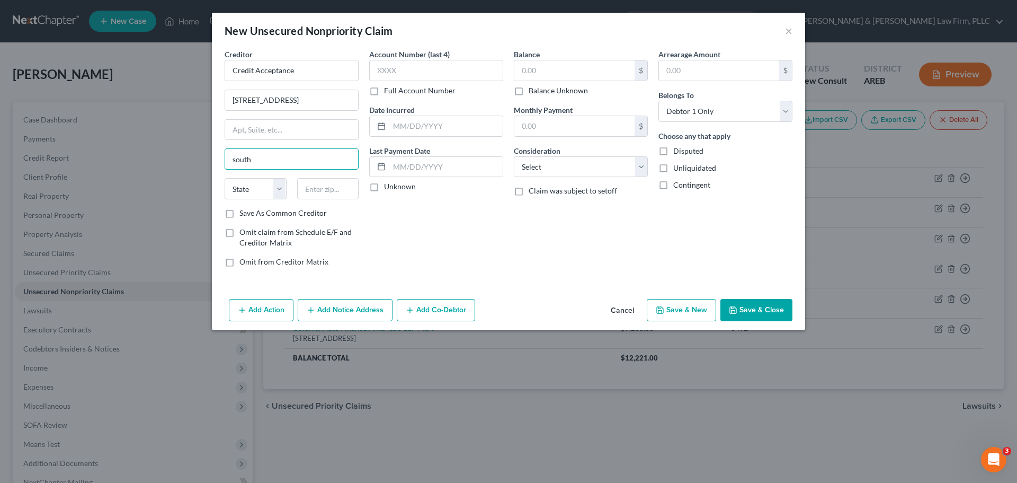
type input "Southfield"
click at [262, 186] on select "State AL AK AR AZ CA CO CT DE DC FL GA GU HI ID IL IN IA KS KY LA ME MD MA MI M…" at bounding box center [256, 188] width 62 height 21
select select "23"
click at [225, 178] on select "State AL AK AR AZ CA CO CT DE DC FL GA GU HI ID IL IN IA KS KY LA ME MD MA MI M…" at bounding box center [256, 188] width 62 height 21
click at [323, 185] on input "text" at bounding box center [328, 188] width 62 height 21
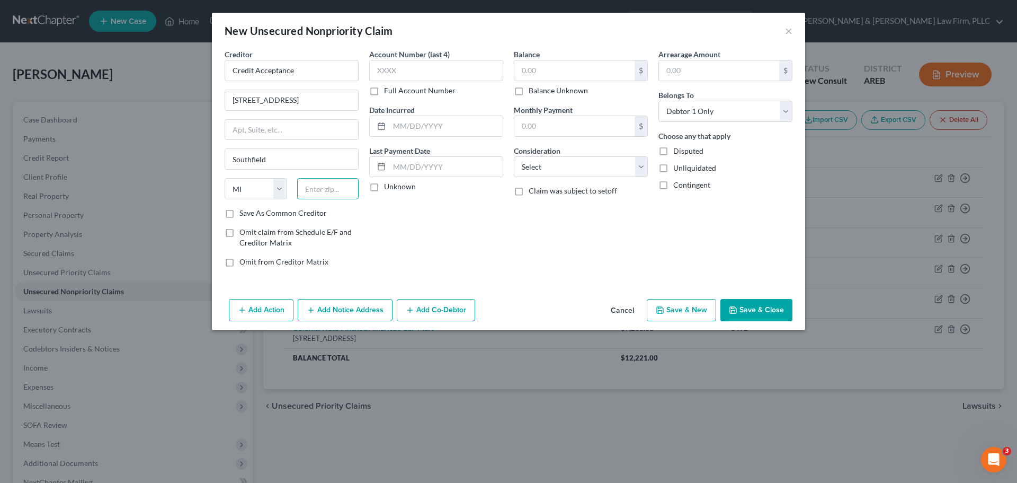
paste input "48034-8331"
type input "48034-8331"
click at [423, 62] on input "text" at bounding box center [436, 70] width 134 height 21
type input "9151"
click at [562, 70] on input "text" at bounding box center [574, 70] width 120 height 20
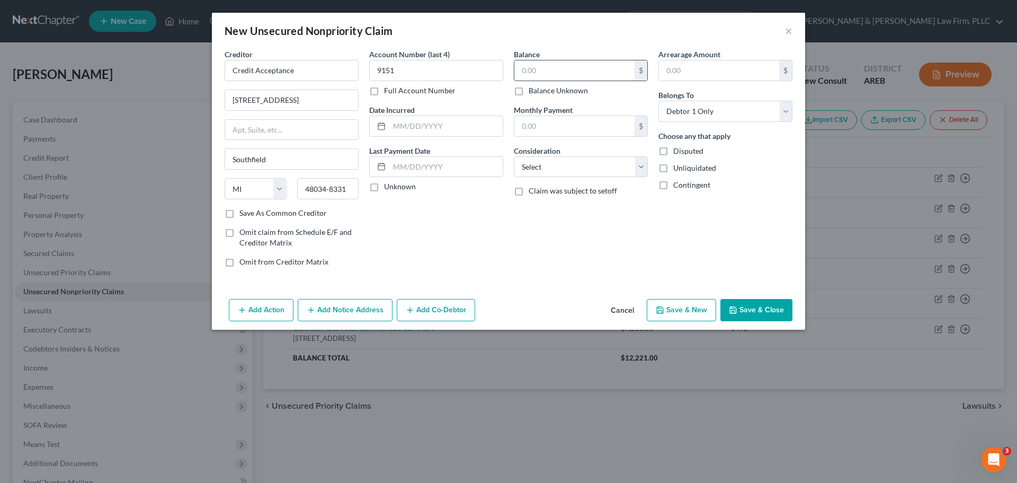
paste input "$12,253.00"
type input "$12,253.00"
click at [677, 314] on button "Save & New" at bounding box center [681, 310] width 69 height 22
select select "0"
type input "12,253.00"
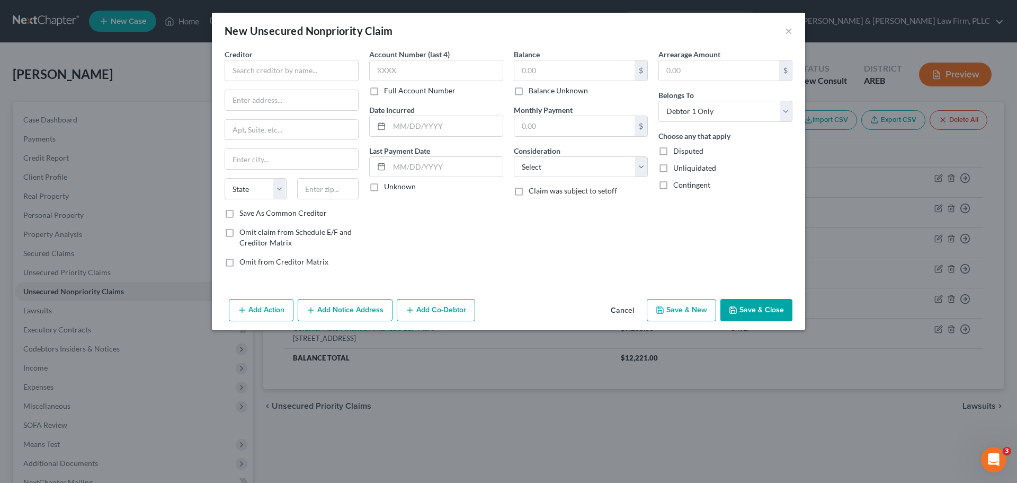
type input "0.00"
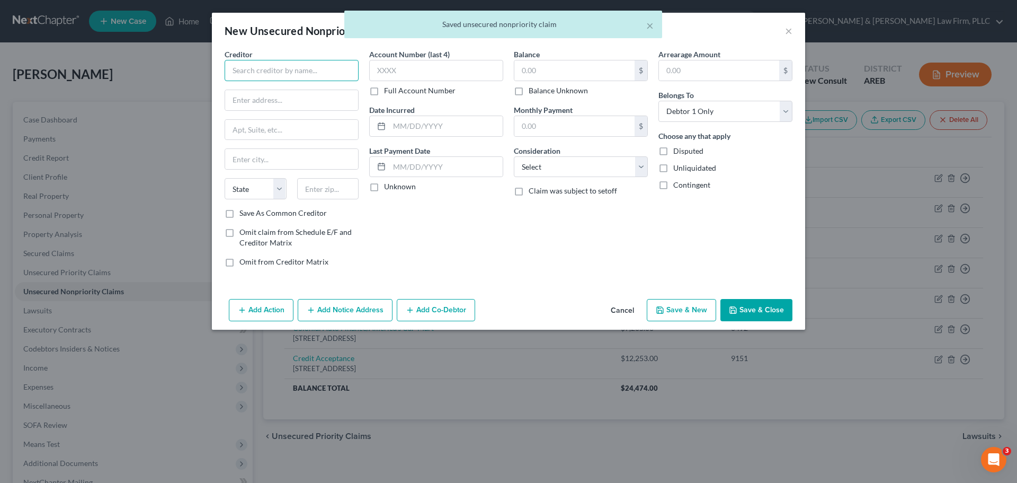
click at [262, 70] on input "text" at bounding box center [292, 70] width 134 height 21
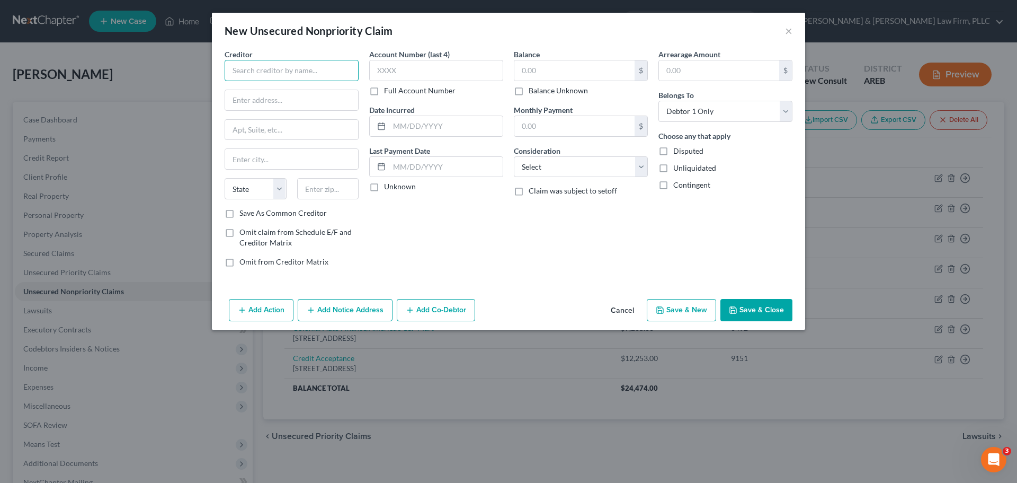
paste input "Credit Acceptance Corporation"
drag, startPoint x: 283, startPoint y: 83, endPoint x: 277, endPoint y: 96, distance: 14.7
click at [281, 87] on div "Creditor * Credit Acceptance Corporation State AL AK AR AZ CA CO CT DE DC FL GA…" at bounding box center [292, 128] width 134 height 159
click at [336, 77] on input "Credit Acceptance Corporation" at bounding box center [292, 70] width 134 height 21
paste input "c/o McHughes Law Firm, PLLC"
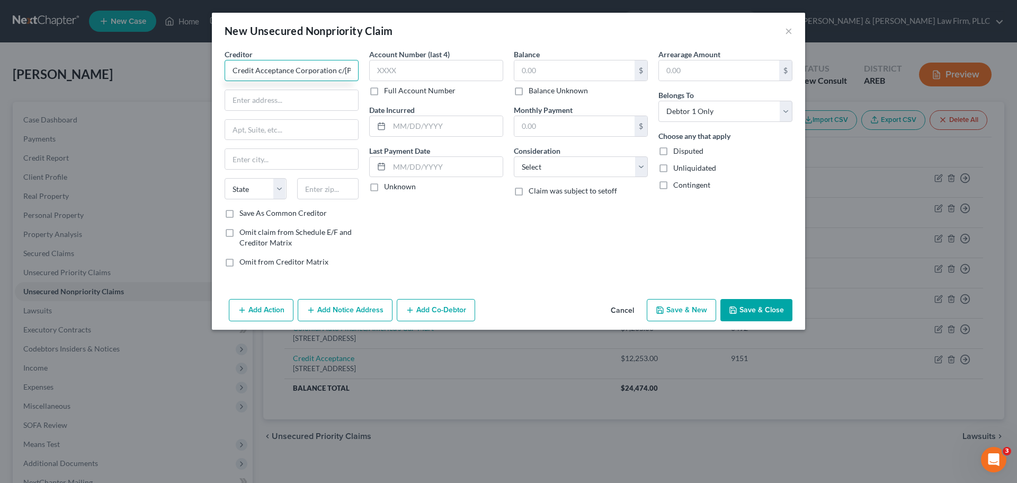
scroll to position [0, 82]
type input "Credit Acceptance Corporation c/o McHughes Law Firm, PLLC"
click at [265, 109] on div "Creditor * Credit Acceptance Corporation c/o McHughes Law Firm, PLLC State AL A…" at bounding box center [292, 128] width 134 height 159
click at [266, 98] on input "text" at bounding box center [291, 100] width 133 height 20
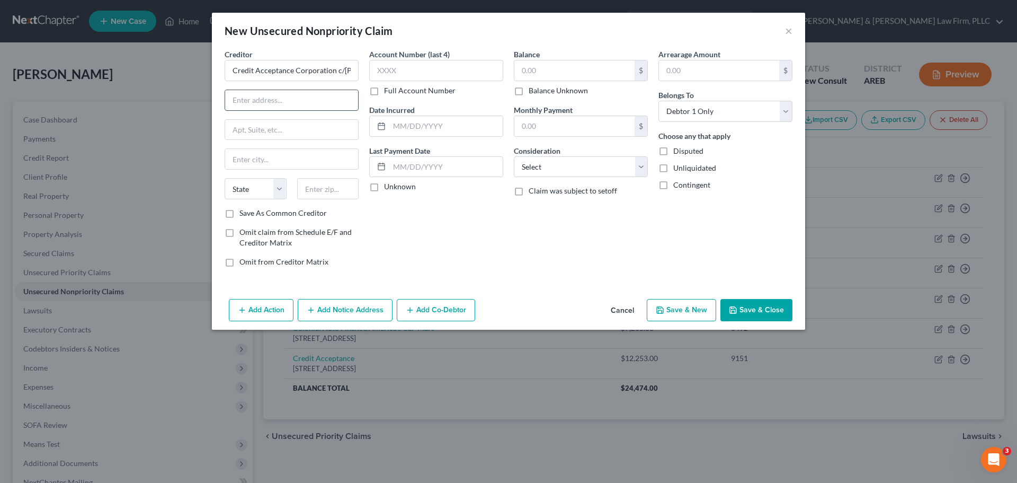
click at [277, 102] on input "text" at bounding box center [291, 100] width 133 height 20
paste input "PO Box 7599"
type input "PO Box 7599"
click at [298, 155] on input "text" at bounding box center [291, 159] width 133 height 20
type input "Little Rock"
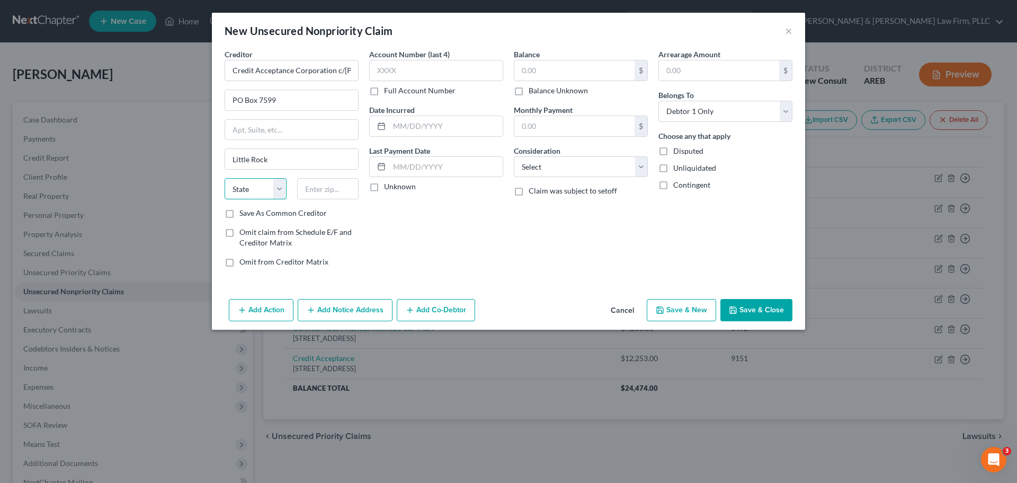
click at [238, 184] on select "State AL AK AR AZ CA CO CT DE DC FL GA GU HI ID IL IN IA KS KY LA ME MD MA MI M…" at bounding box center [256, 188] width 62 height 21
select select "2"
click at [225, 178] on select "State AL AK AR AZ CA CO CT DE DC FL GA GU HI ID IL IN IA KS KY LA ME MD MA MI M…" at bounding box center [256, 188] width 62 height 21
click at [324, 182] on input "text" at bounding box center [328, 188] width 62 height 21
click at [327, 192] on input "text" at bounding box center [328, 188] width 62 height 21
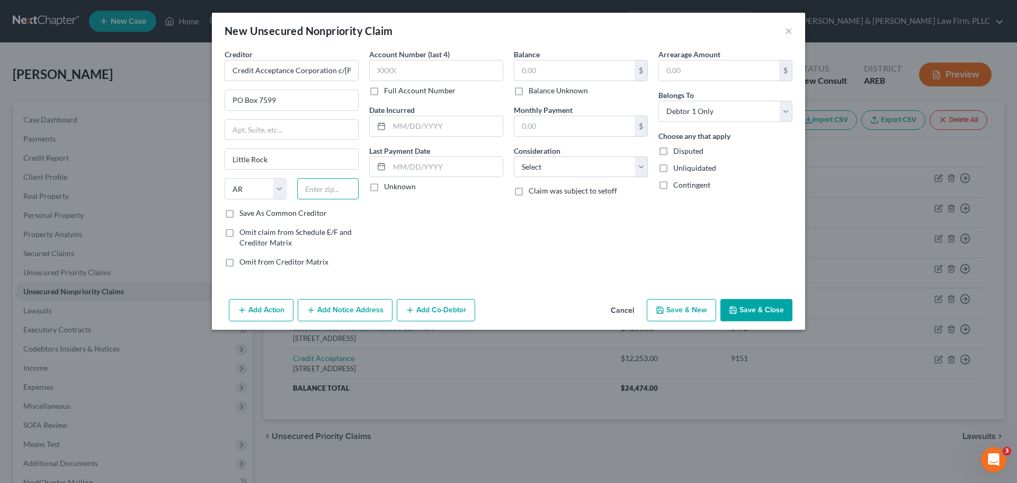
paste input "72217-7599"
type input "72217-7599"
click at [467, 66] on input "text" at bounding box center [436, 70] width 134 height 21
type input "2701"
click at [573, 64] on input "text" at bounding box center [574, 70] width 120 height 20
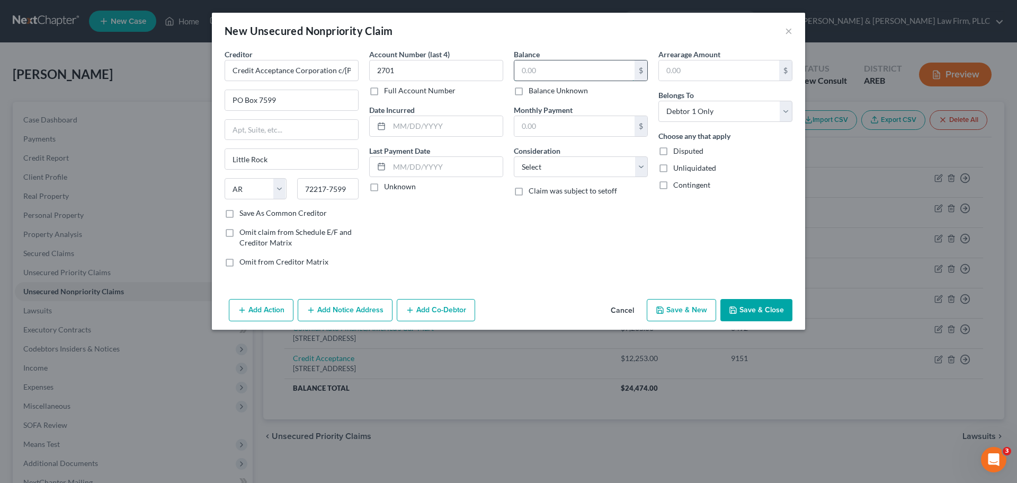
paste input "$7,044.63"
type input "$7,044.63"
drag, startPoint x: 660, startPoint y: 304, endPoint x: 247, endPoint y: 275, distance: 414.1
click at [647, 299] on div "Add Action Add Notice Address Add Co-Debtor Cancel Save & New Save & Close" at bounding box center [508, 311] width 593 height 35
click at [690, 308] on button "Save & New" at bounding box center [681, 310] width 69 height 22
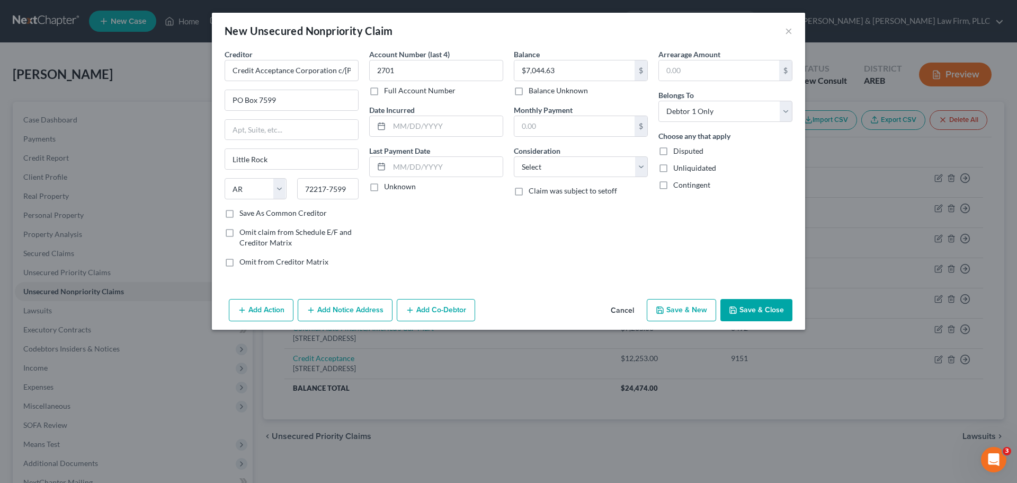
select select "0"
type input "0.00"
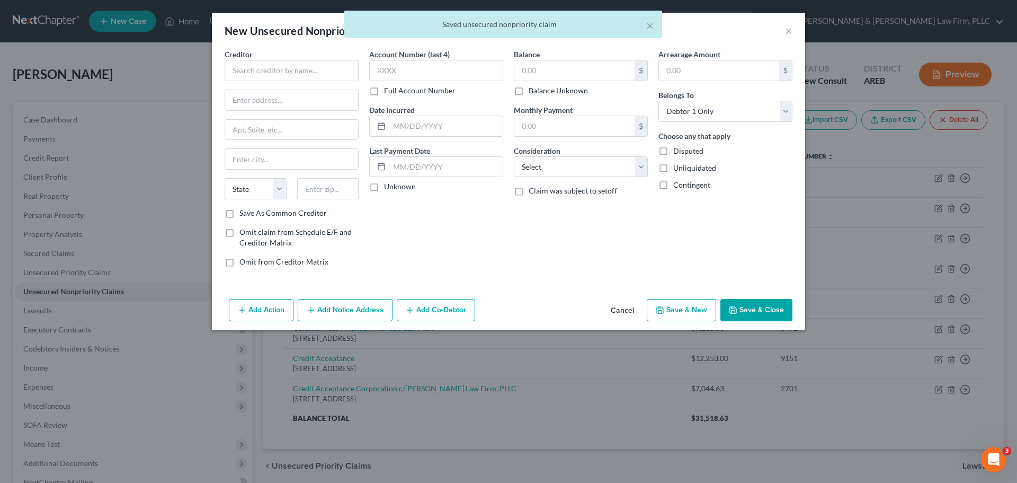
click at [248, 83] on div "Creditor * State AL AK AR AZ CA CO CT DE DC FL GA GU HI ID IL IN IA KS KY LA ME…" at bounding box center [292, 128] width 134 height 159
click at [253, 70] on input "text" at bounding box center [292, 70] width 134 height 21
paste input "Dept of Ed/Nelnet"
type input "Dept of Ed/Nelnet"
click at [265, 94] on input "text" at bounding box center [291, 100] width 133 height 20
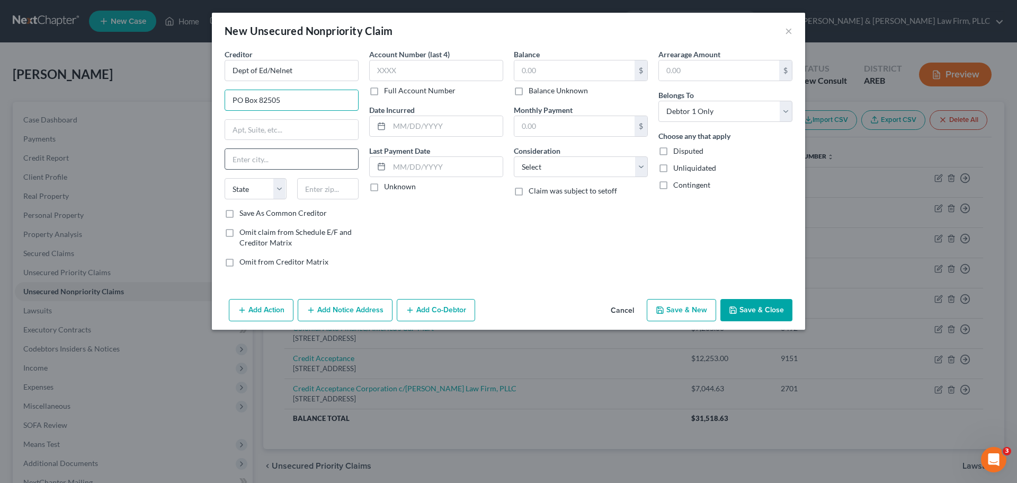
type input "PO Box 82505"
click at [235, 159] on input "text" at bounding box center [291, 159] width 133 height 20
type input "Lincoln"
click at [276, 185] on select "State AL AK AR AZ CA CO CT DE DC FL GA GU HI ID IL IN IA KS KY LA ME MD MA MI M…" at bounding box center [256, 188] width 62 height 21
select select "30"
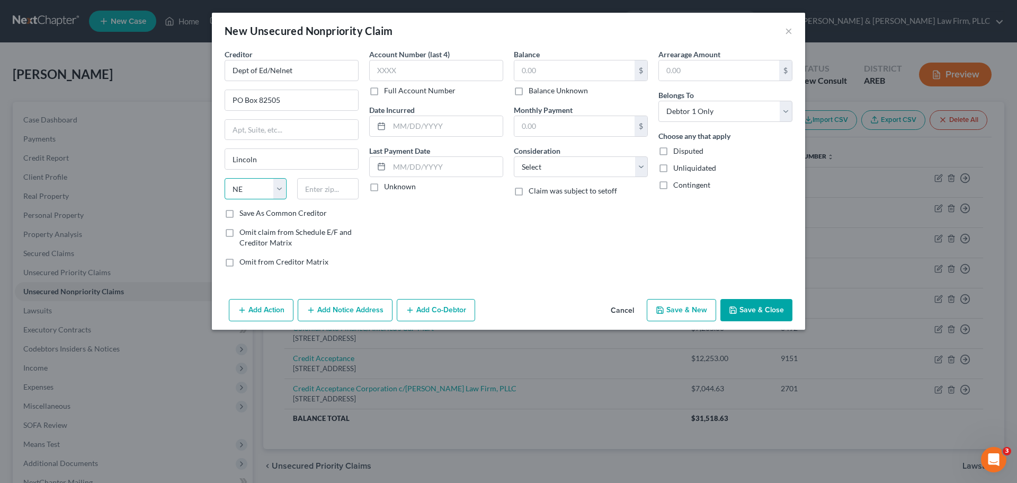
click at [225, 178] on select "State AL AK AR AZ CA CO CT DE DC FL GA GU HI ID IL IN IA KS KY LA ME MD MA MI M…" at bounding box center [256, 188] width 62 height 21
click at [318, 190] on input "text" at bounding box center [328, 188] width 62 height 21
paste input "68501-2505"
type input "68501-2505"
click at [430, 64] on input "text" at bounding box center [436, 70] width 134 height 21
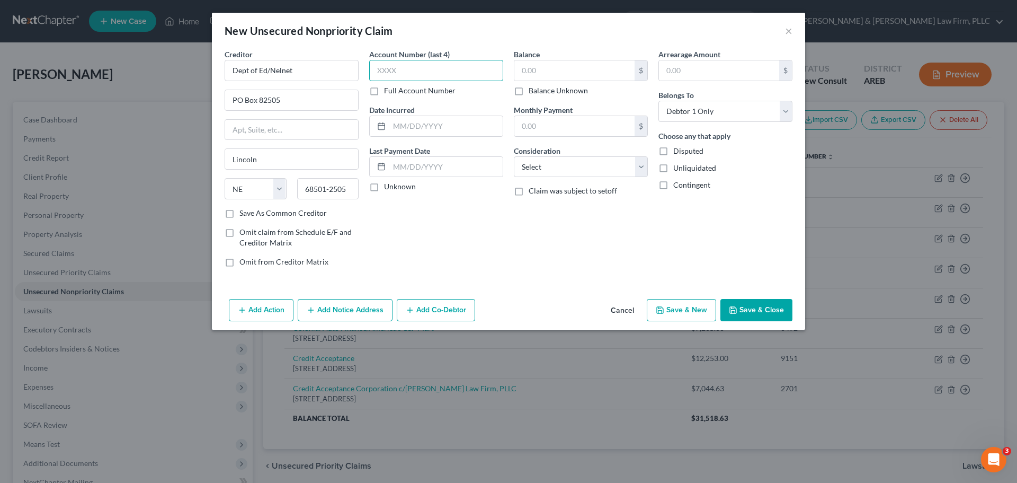
paste input "3623"
type input "3623"
click at [547, 61] on input "text" at bounding box center [574, 70] width 120 height 20
paste input "$6,401.00"
click at [663, 313] on icon "button" at bounding box center [660, 310] width 6 height 6
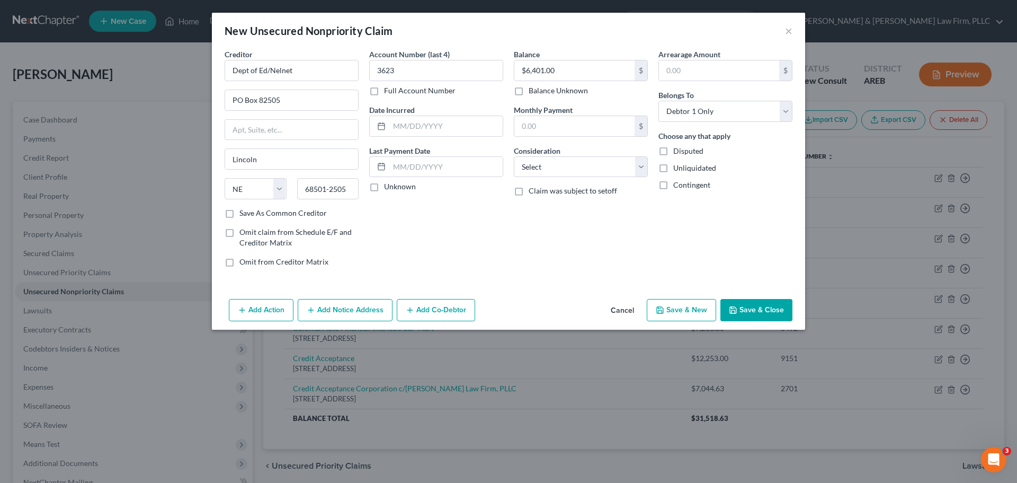
type input "6,401.00"
type input "0.00"
select select "0"
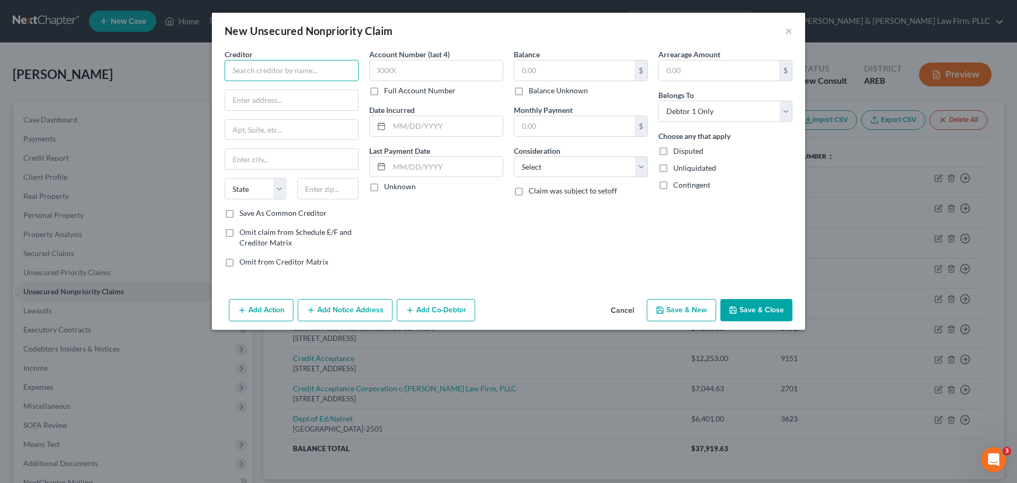
click at [252, 70] on input "text" at bounding box center [292, 70] width 134 height 21
paste input "Dept of Ed/Nelnet"
type input "Dept of Ed/Nelnet"
click at [445, 71] on input "text" at bounding box center [436, 70] width 134 height 21
paste input "4823"
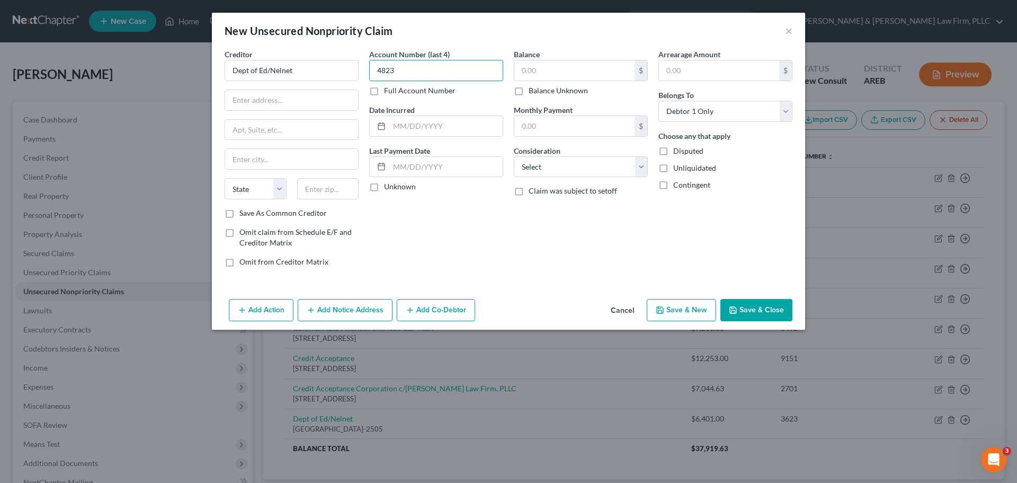
type input "4823"
click at [530, 60] on input "text" at bounding box center [574, 70] width 120 height 20
paste input "$4,596.00"
type input "$4,596.00"
click at [320, 103] on input "text" at bounding box center [291, 100] width 133 height 20
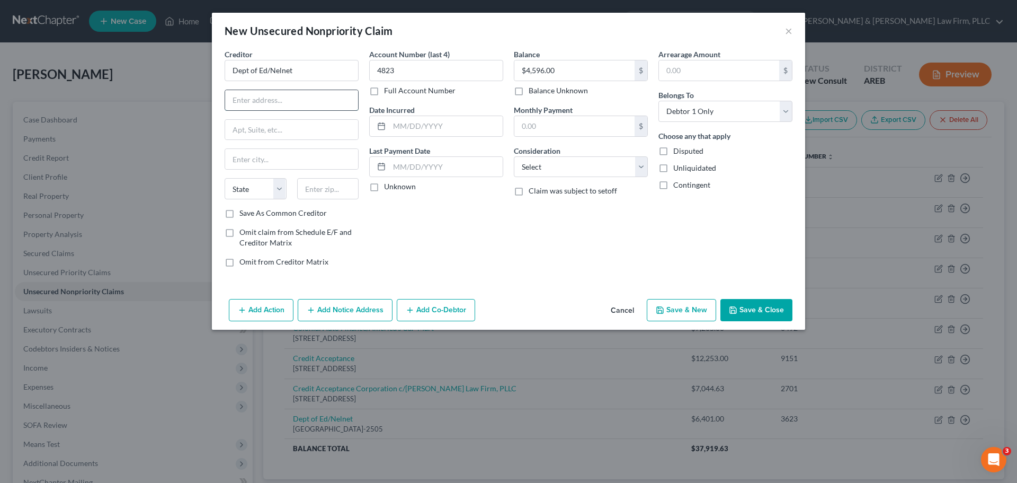
paste input "Attn: Bankruptcy Claims/Nelnet PO Box 82505"
type input "Attn: Bankruptcy Claims/Nelnet PO Box 82505"
drag, startPoint x: 242, startPoint y: 164, endPoint x: 208, endPoint y: 174, distance: 34.7
click at [242, 164] on input "text" at bounding box center [291, 159] width 133 height 20
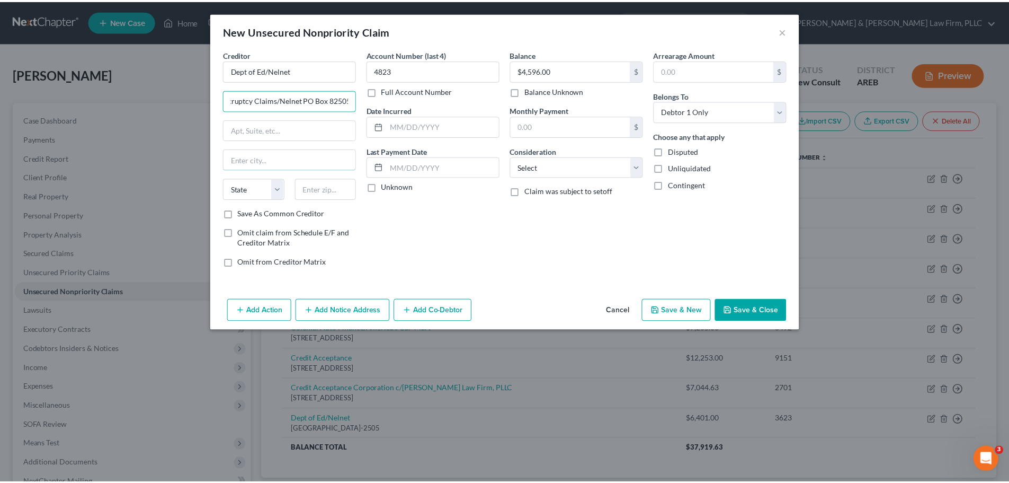
scroll to position [0, 0]
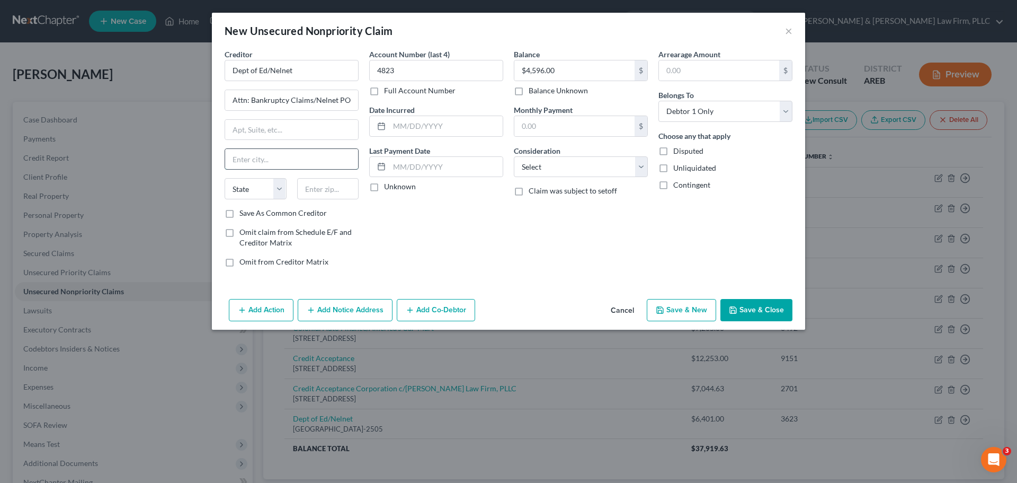
click at [263, 166] on input "text" at bounding box center [291, 159] width 133 height 20
paste input "Lincoln"
type input "Lincoln"
click at [271, 191] on select "State AL AK AR AZ CA CO CT DE DC FL GA GU HI ID IL IN IA KS KY LA ME MD MA MI M…" at bounding box center [256, 188] width 62 height 21
select select "30"
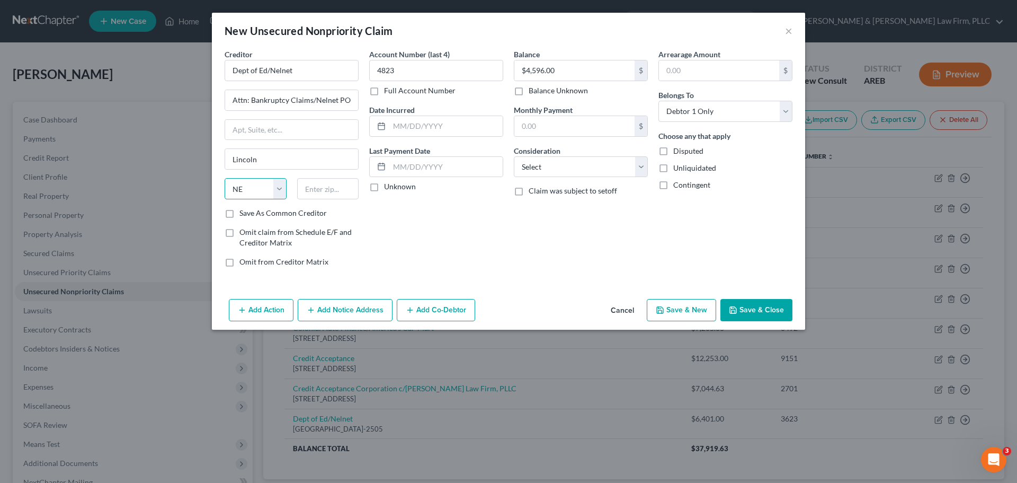
click at [225, 178] on select "State AL AK AR AZ CA CO CT DE DC FL GA GU HI ID IL IN IA KS KY LA ME MD MA MI M…" at bounding box center [256, 188] width 62 height 21
click at [311, 186] on input "text" at bounding box center [328, 188] width 62 height 21
paste input "68501-2505"
type input "68501-2505"
drag, startPoint x: 338, startPoint y: 102, endPoint x: 174, endPoint y: 104, distance: 163.7
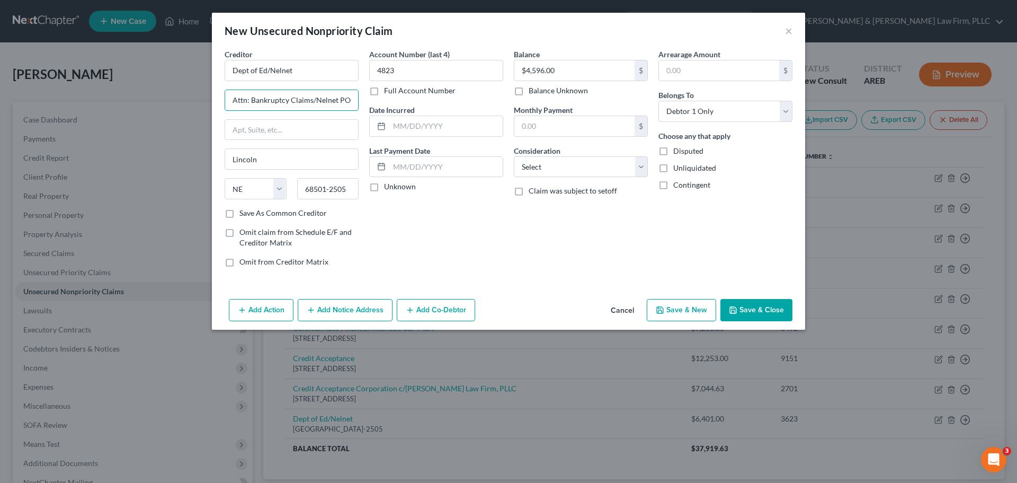
click at [175, 104] on div "New Unsecured Nonpriority Claim × Creditor * Dept of Ed/Nelnet Attn: Bankruptcy…" at bounding box center [508, 241] width 1017 height 483
type input "PO Box 82505"
click at [678, 305] on button "Save & New" at bounding box center [681, 310] width 69 height 22
select select "0"
type input "4,596.00"
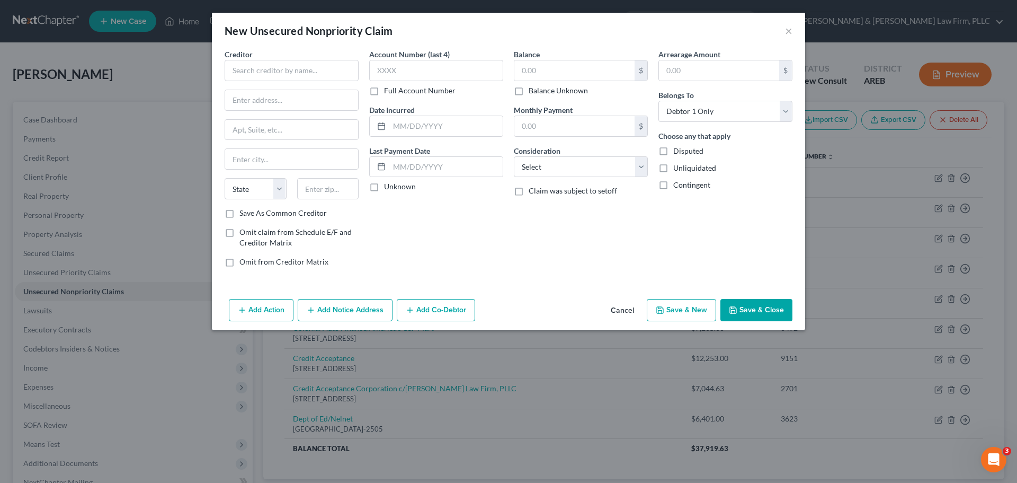
type input "0.00"
click at [283, 73] on input "text" at bounding box center [292, 70] width 134 height 21
paste input "Dept of Ed/Nelnet"
type input "Dept of Ed/Nelnet"
click at [542, 64] on input "text" at bounding box center [574, 70] width 120 height 20
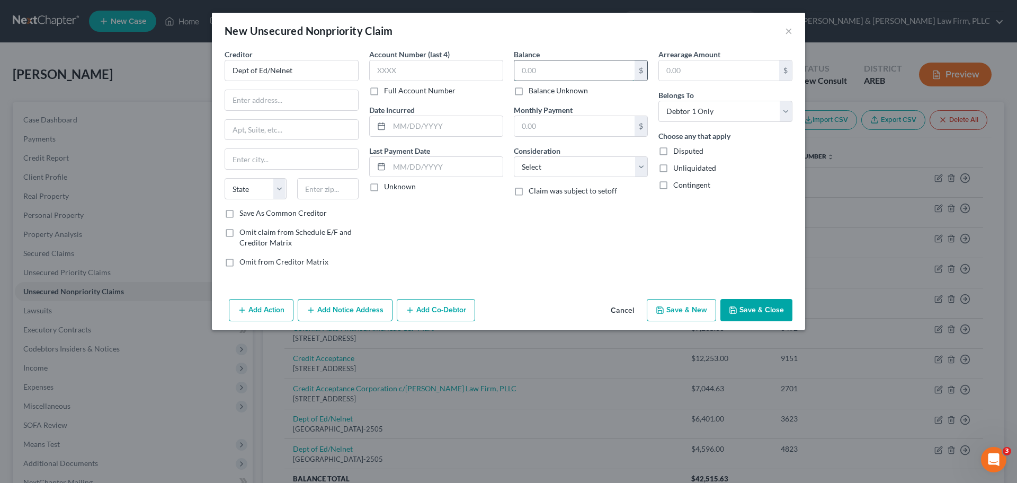
paste input "$4,596.00"
type input "$4,596.00"
click at [439, 75] on input "text" at bounding box center [436, 70] width 134 height 21
paste input "4823"
type input "4823"
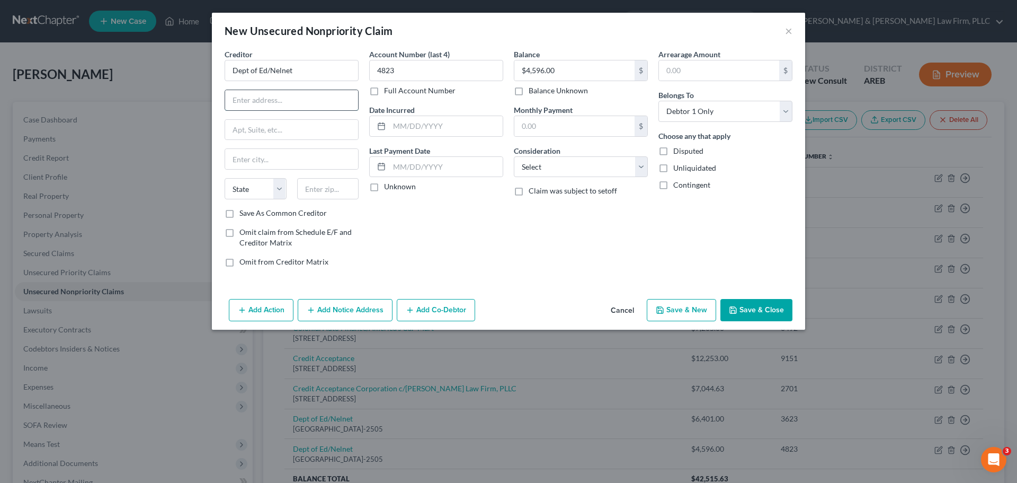
click at [296, 95] on input "text" at bounding box center [291, 100] width 133 height 20
click at [264, 96] on input "text" at bounding box center [291, 100] width 133 height 20
paste input "PO Box 82505"
type input "PO Box 82505"
click at [242, 164] on input "text" at bounding box center [291, 159] width 133 height 20
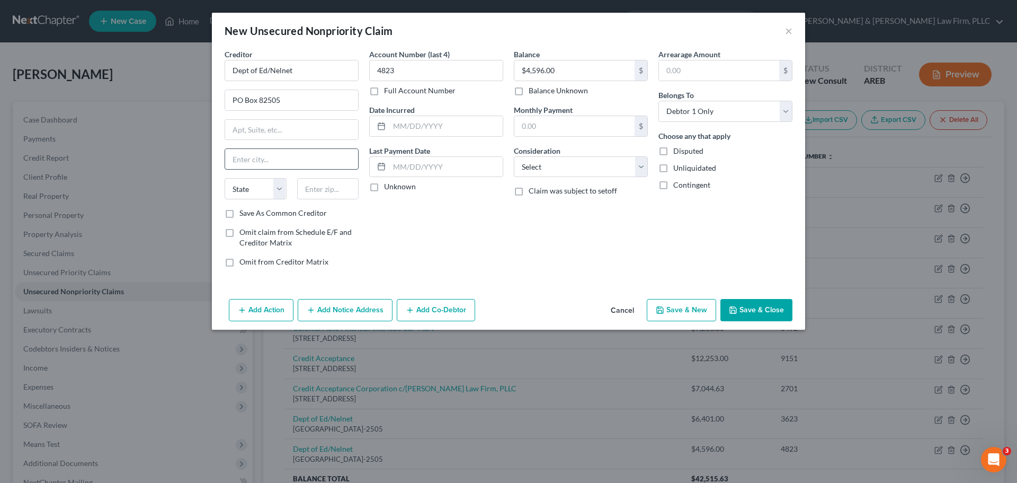
paste input "Lincoln"
type input "Lincoln"
click at [256, 186] on select "State AL AK AR AZ CA CO CT DE DC FL GA GU HI ID IL IN IA KS KY LA ME MD MA MI M…" at bounding box center [256, 188] width 62 height 21
select select "30"
click at [225, 178] on select "State AL AK AR AZ CA CO CT DE DC FL GA GU HI ID IL IN IA KS KY LA ME MD MA MI M…" at bounding box center [256, 188] width 62 height 21
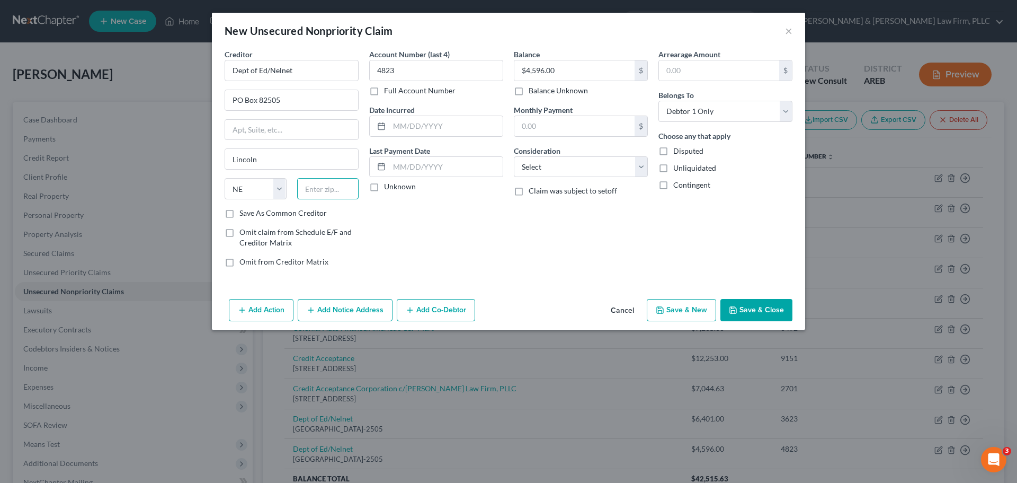
click at [320, 188] on input "text" at bounding box center [328, 188] width 62 height 21
paste input "68501-2505"
type input "68501-2505"
click at [239, 217] on label "Save As Common Creditor" at bounding box center [282, 213] width 87 height 11
click at [244, 215] on input "Save As Common Creditor" at bounding box center [247, 211] width 7 height 7
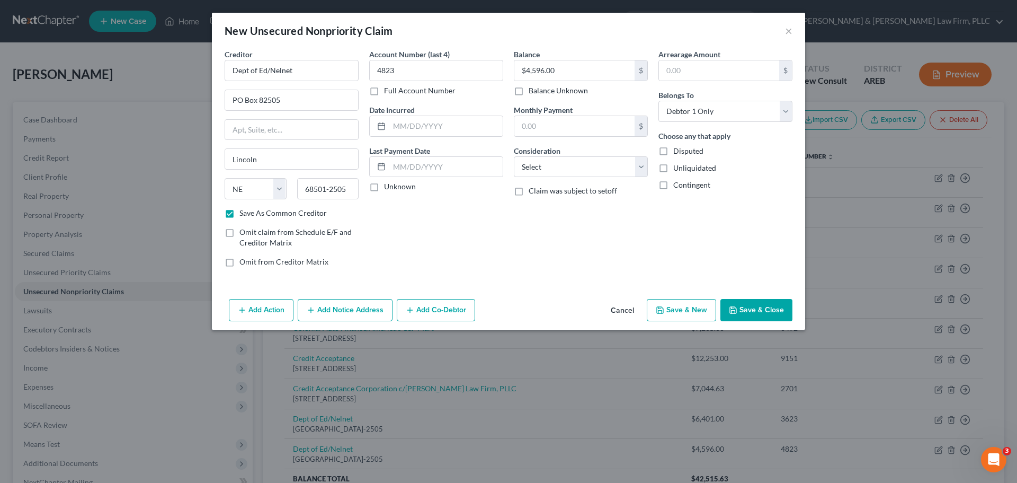
click at [681, 310] on button "Save & New" at bounding box center [681, 310] width 69 height 22
checkbox input "false"
select select "0"
type input "4,596.00"
type input "0.00"
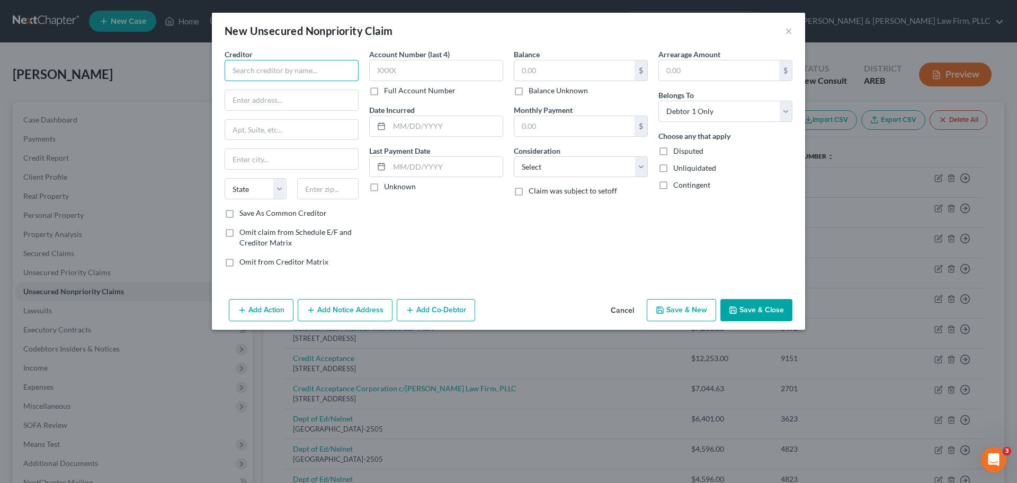
click at [304, 65] on input "text" at bounding box center [292, 70] width 134 height 21
paste input "Dept of Ed/Nelnet"
type input "Dept of Ed/Nelnet"
click at [264, 103] on input "text" at bounding box center [291, 100] width 133 height 20
click at [325, 93] on input "text" at bounding box center [291, 100] width 133 height 20
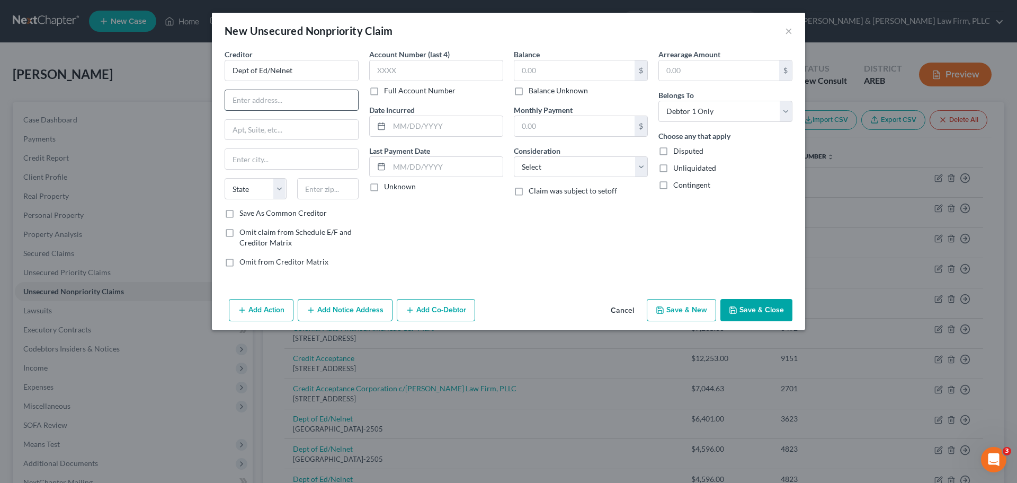
paste input "PO Box 82505"
type input "PO Box 82505"
drag, startPoint x: 245, startPoint y: 165, endPoint x: 233, endPoint y: 165, distance: 11.7
click at [244, 165] on input "text" at bounding box center [291, 159] width 133 height 20
drag, startPoint x: 210, startPoint y: 160, endPoint x: 148, endPoint y: 159, distance: 62.0
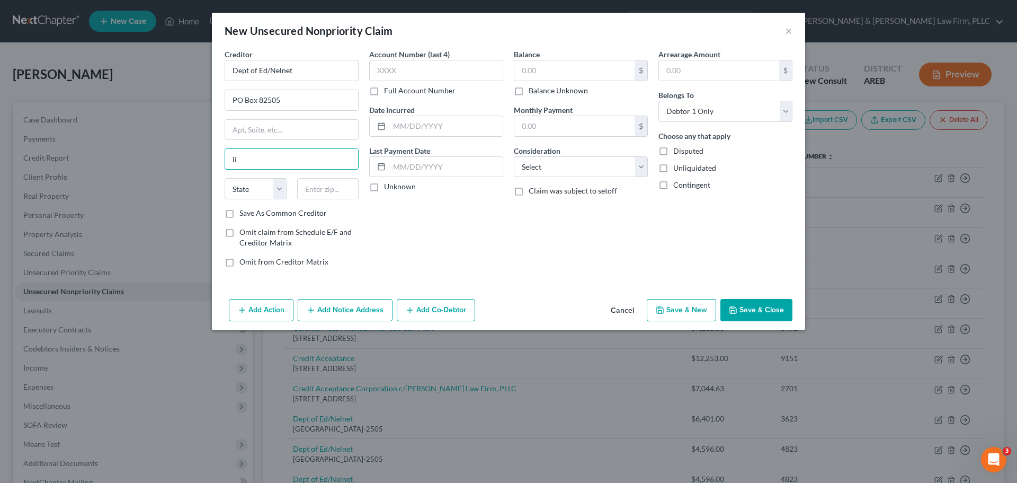
click at [154, 160] on div "New Unsecured Nonpriority Claim × Creditor * Dept of Ed/Nelnet PO Box 82505 li …" at bounding box center [508, 241] width 1017 height 483
paste input "Lincoln"
type input "Lincoln"
click at [267, 183] on select "State AL AK AR AZ CA CO CT DE DC FL GA GU HI ID IL IN IA KS KY LA ME MD MA MI M…" at bounding box center [256, 188] width 62 height 21
select select "30"
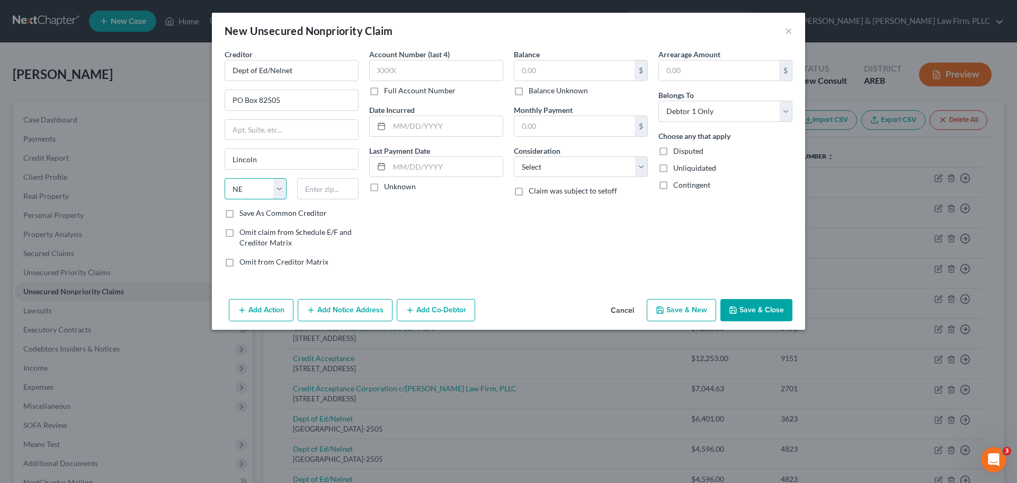
click at [225, 178] on select "State AL AK AR AZ CA CO CT DE DC FL GA GU HI ID IL IN IA KS KY LA ME MD MA MI M…" at bounding box center [256, 188] width 62 height 21
click at [324, 187] on input "text" at bounding box center [328, 188] width 62 height 21
paste input "68501-2505"
type input "68501-2505"
click at [558, 72] on input "text" at bounding box center [574, 70] width 120 height 20
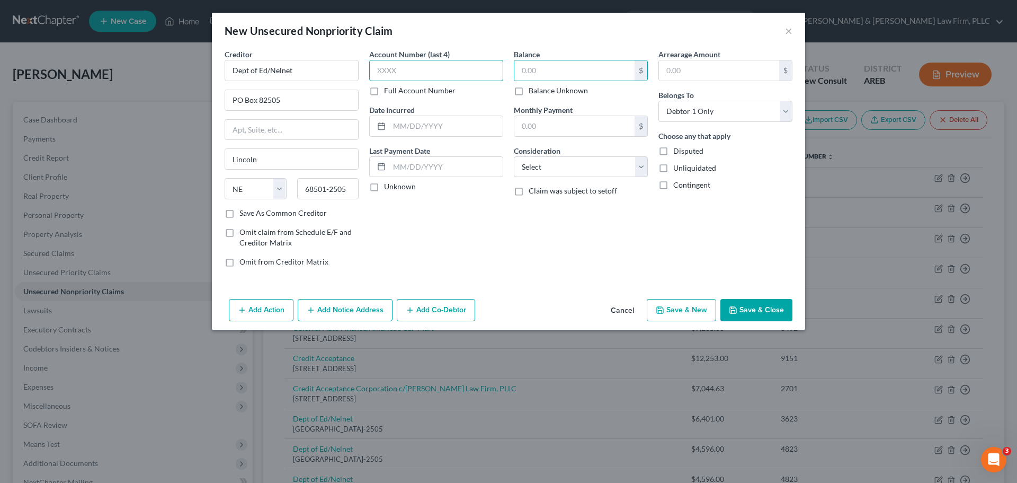
click at [449, 68] on input "text" at bounding box center [436, 70] width 134 height 21
paste input "6025"
type input "6025"
click at [536, 68] on input "text" at bounding box center [574, 70] width 120 height 20
paste input "$3,827.00"
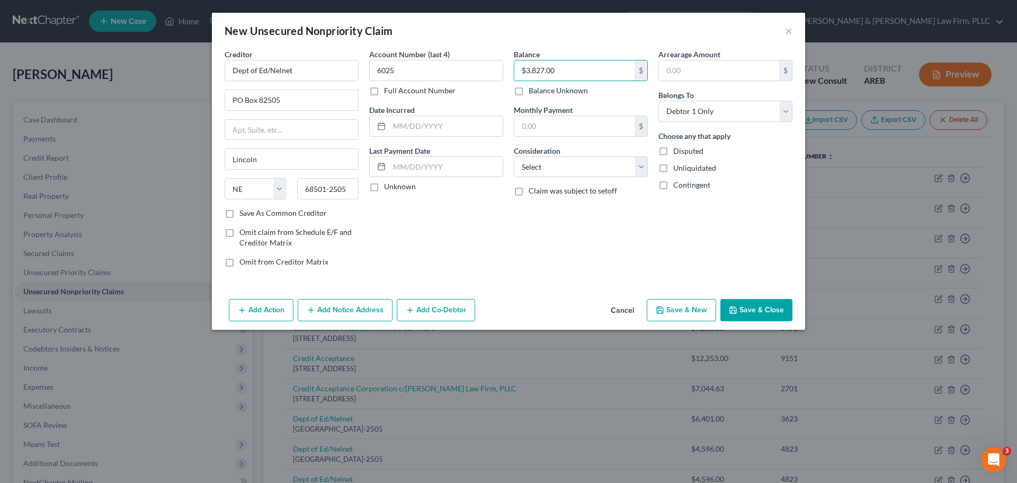
type input "$3,827.00"
click at [663, 309] on icon "button" at bounding box center [660, 310] width 8 height 8
select select "0"
type input "3,827.00"
type input "0.00"
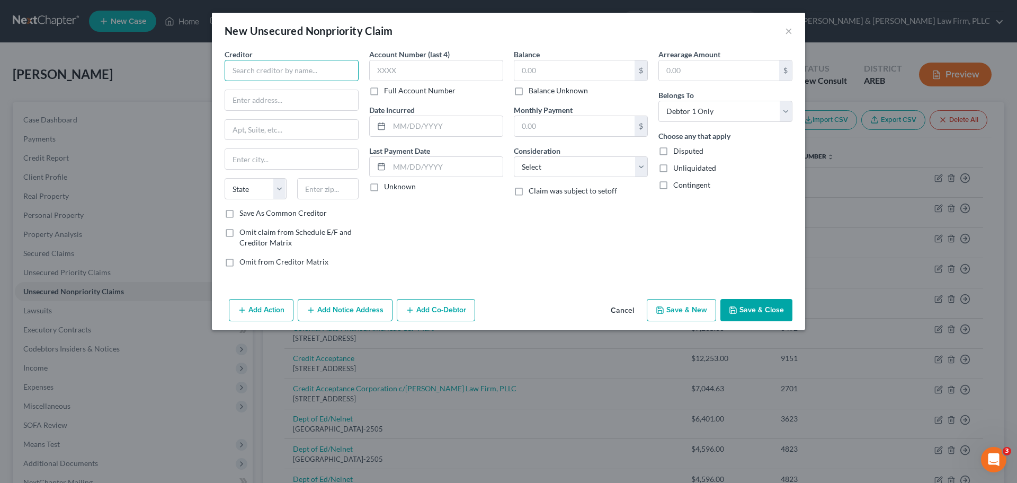
click at [270, 63] on input "text" at bounding box center [292, 70] width 134 height 21
paste input "Dept of Ed/Nelnet"
type input "Dept of Ed/Nelnet"
click at [528, 64] on input "text" at bounding box center [574, 70] width 120 height 20
paste input "$3,545.00"
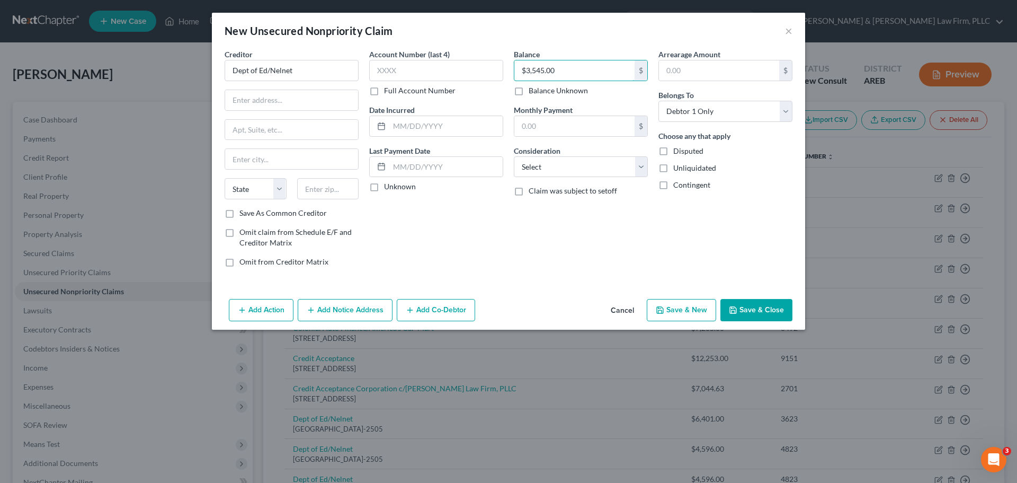
type input "$3,545.00"
click at [399, 67] on input "text" at bounding box center [436, 70] width 134 height 21
paste input "8923"
type input "8923"
click at [274, 103] on input "text" at bounding box center [291, 100] width 133 height 20
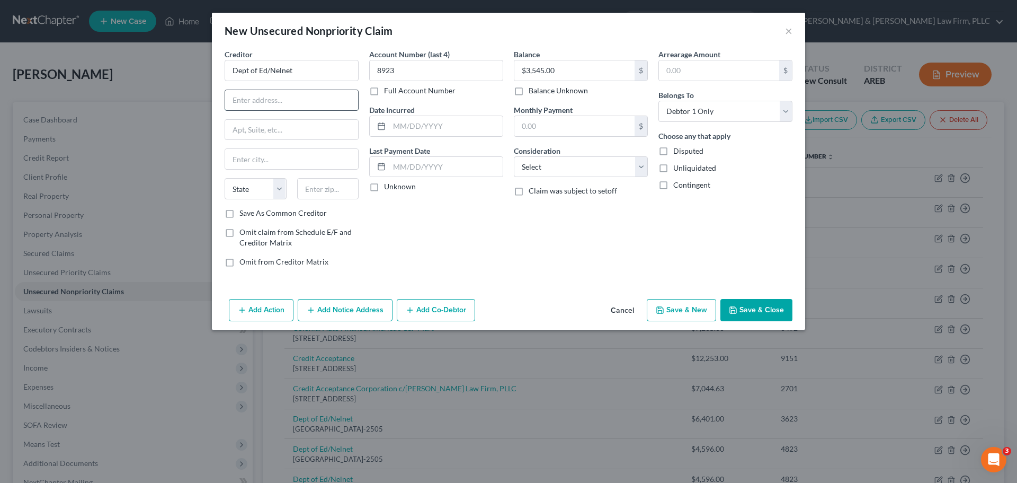
click at [259, 96] on input "text" at bounding box center [291, 100] width 133 height 20
paste input "PO Box 82505"
type input "PO Box 82505"
click at [252, 160] on input "text" at bounding box center [291, 159] width 133 height 20
paste input "Lincoln"
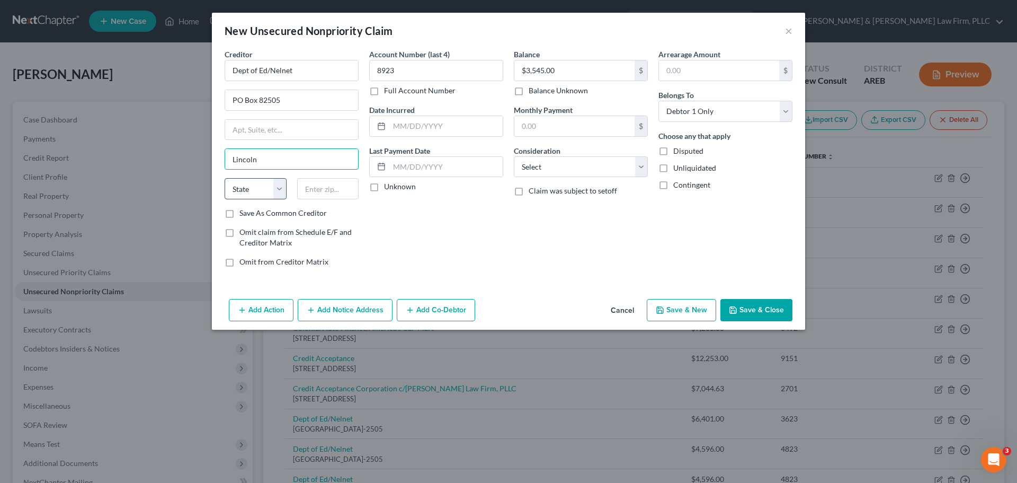
type input "Lincoln"
click at [238, 194] on select "State AL AK AR AZ CA CO CT DE DC FL GA GU HI ID IL IN IA KS KY LA ME MD MA MI M…" at bounding box center [256, 188] width 62 height 21
select select "30"
click at [225, 178] on select "State AL AK AR AZ CA CO CT DE DC FL GA GU HI ID IL IN IA KS KY LA ME MD MA MI M…" at bounding box center [256, 188] width 62 height 21
click at [315, 187] on input "text" at bounding box center [328, 188] width 62 height 21
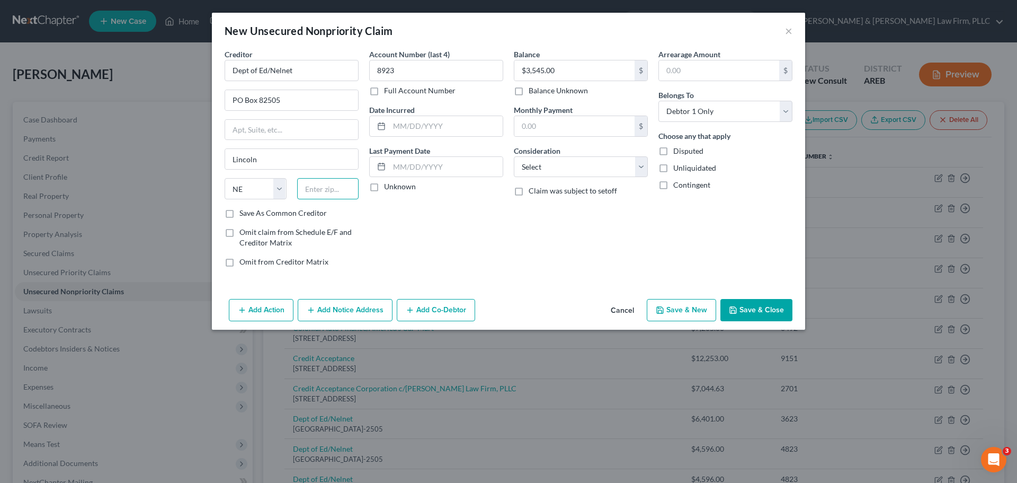
paste input "68501-2505"
type input "68501-2505"
click at [744, 307] on button "Save & Close" at bounding box center [756, 310] width 72 height 22
